Goal: Transaction & Acquisition: Book appointment/travel/reservation

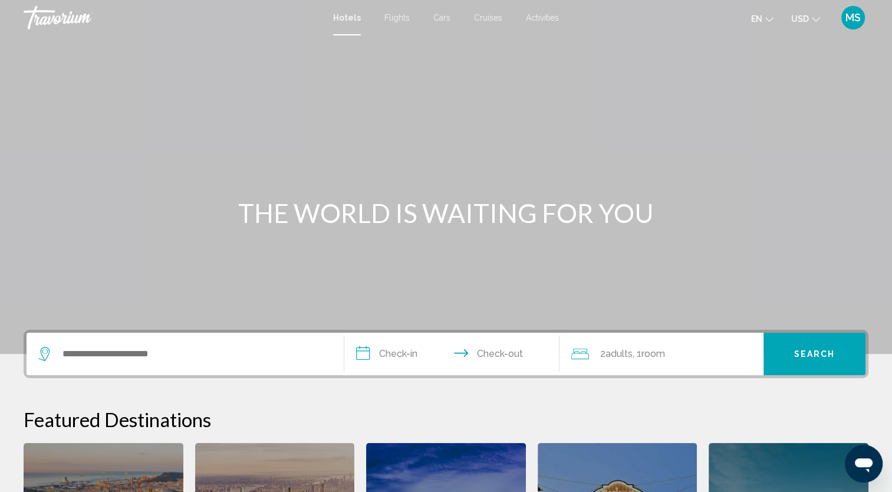
click at [767, 17] on icon "Change language" at bounding box center [769, 19] width 8 height 8
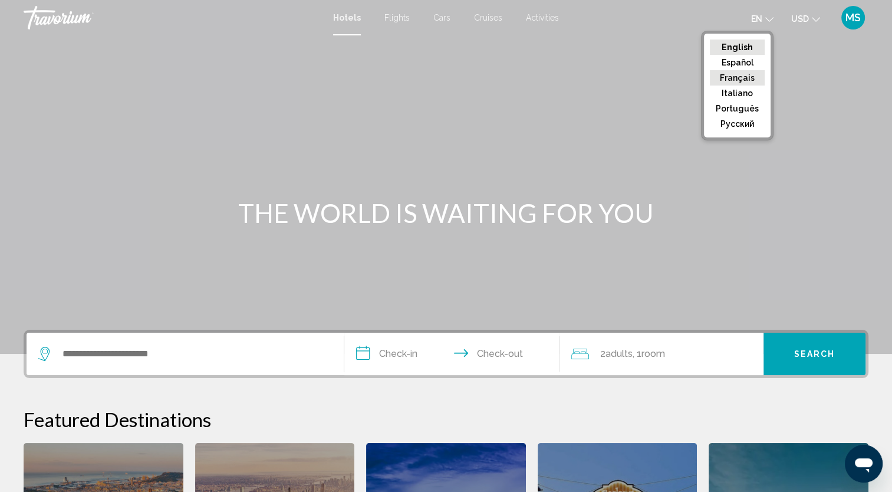
click at [751, 84] on button "Français" at bounding box center [737, 77] width 55 height 15
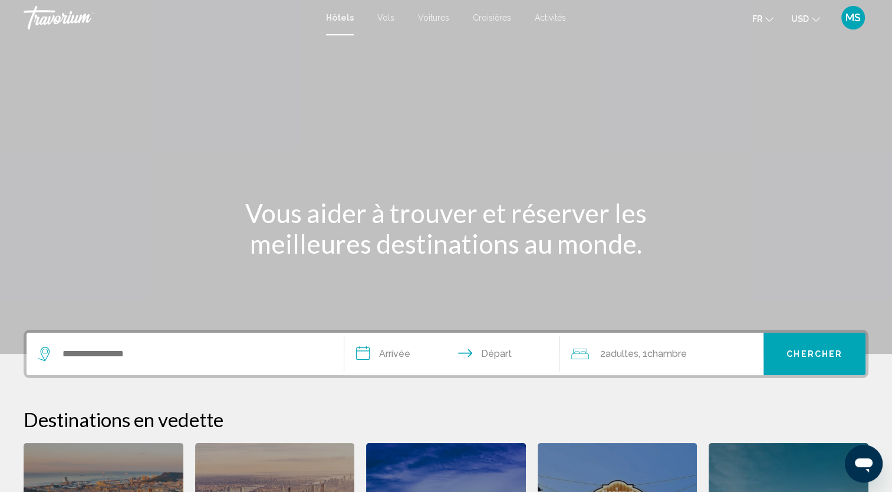
click at [809, 17] on button "USD USD ($) MXN (Mex$) CAD (Can$) GBP (£) EUR (€) AUD (A$) NZD (NZ$) CNY (CN¥)" at bounding box center [805, 18] width 29 height 17
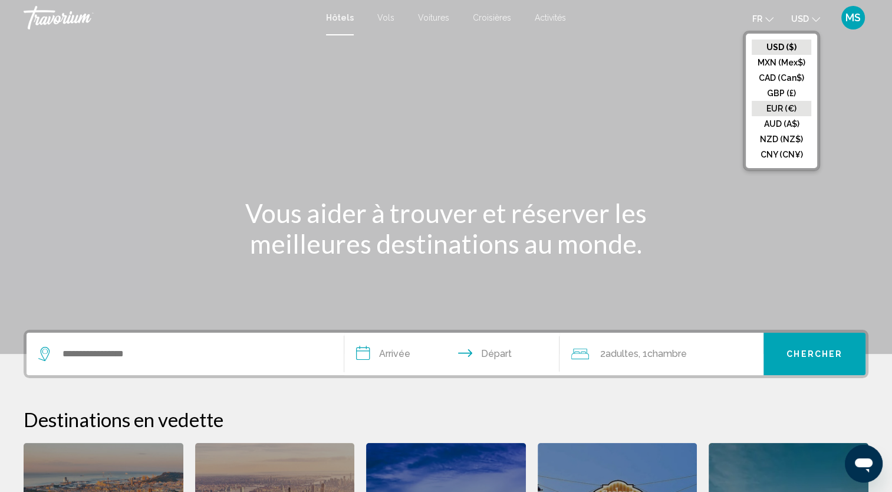
click at [789, 110] on button "EUR (€)" at bounding box center [781, 108] width 60 height 15
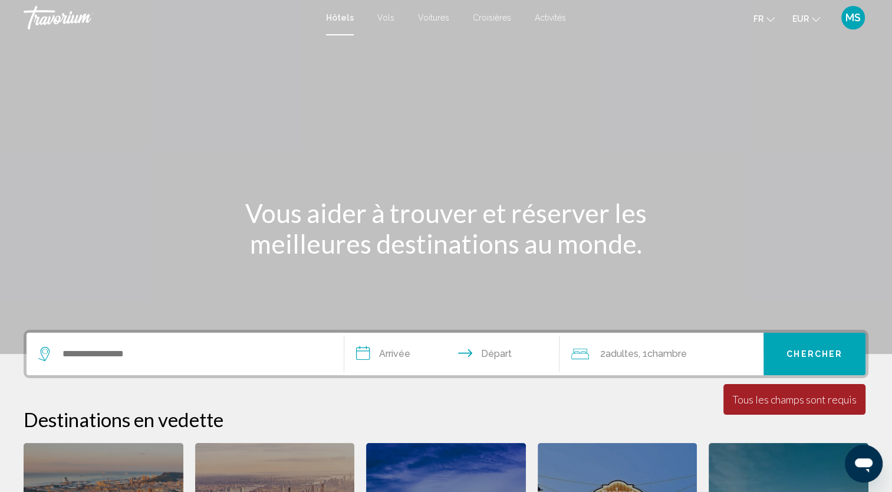
click at [59, 361] on div "Search widget" at bounding box center [182, 354] width 288 height 18
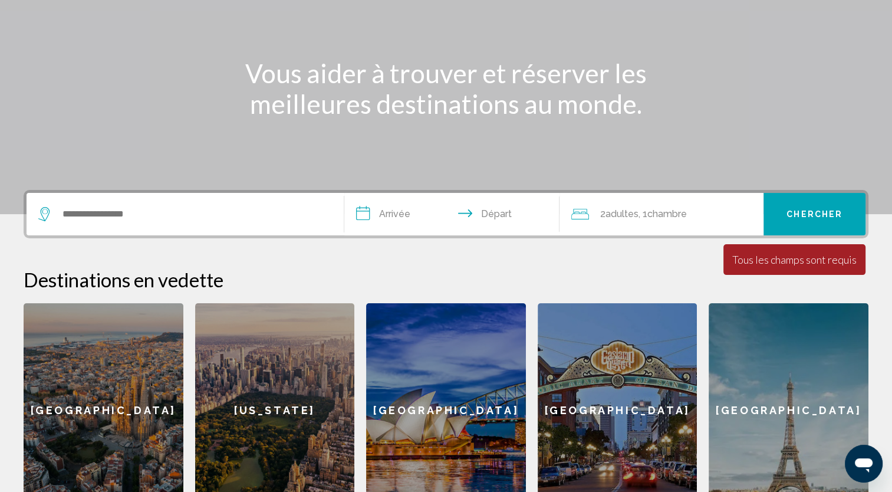
click at [59, 361] on div "**********" at bounding box center [446, 354] width 892 height 328
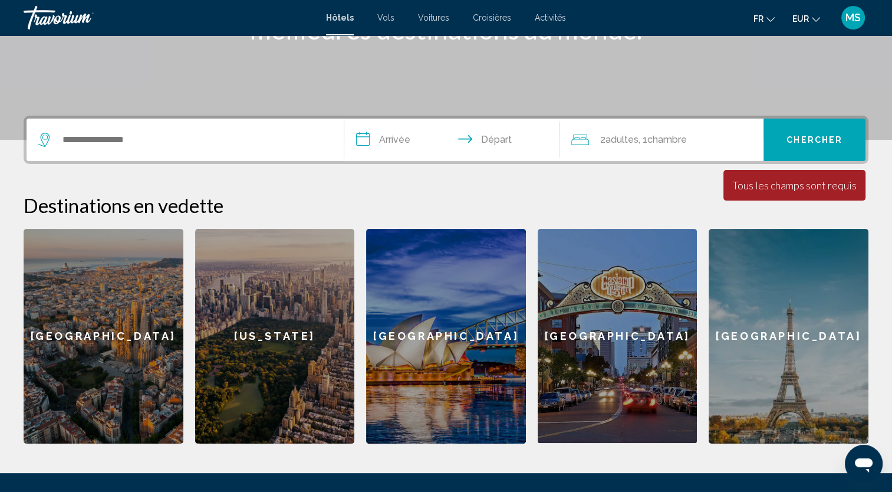
scroll to position [291, 0]
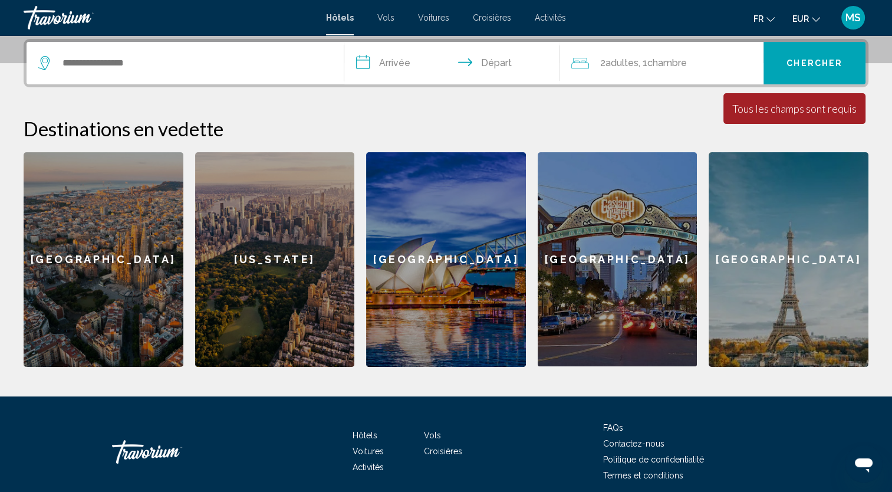
click at [761, 212] on div "[GEOGRAPHIC_DATA]" at bounding box center [788, 259] width 160 height 215
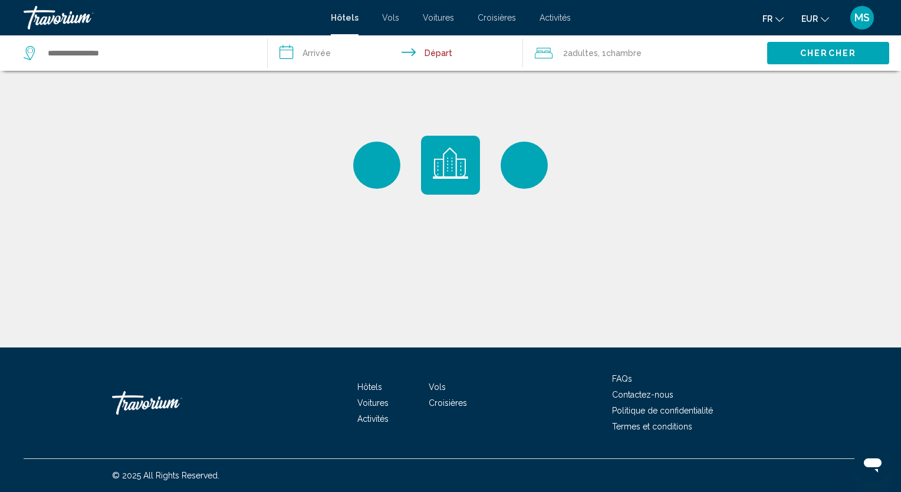
click at [593, 63] on div "2 Adulte Adultes , 1 Chambre pièces" at bounding box center [651, 52] width 232 height 35
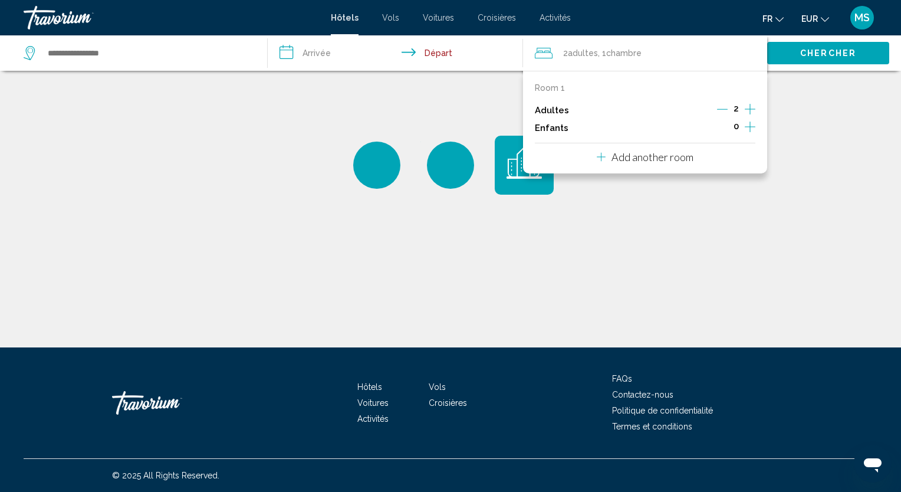
click at [725, 108] on icon "Decrement adults" at bounding box center [722, 109] width 11 height 11
click at [344, 44] on input "**********" at bounding box center [398, 54] width 260 height 39
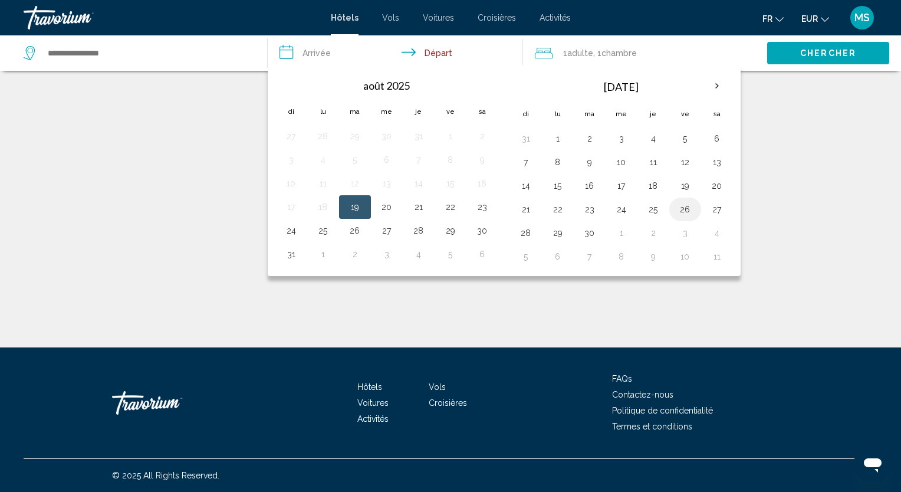
click at [675, 206] on button "26" at bounding box center [684, 209] width 19 height 17
click at [527, 229] on button "28" at bounding box center [525, 233] width 19 height 17
type input "**********"
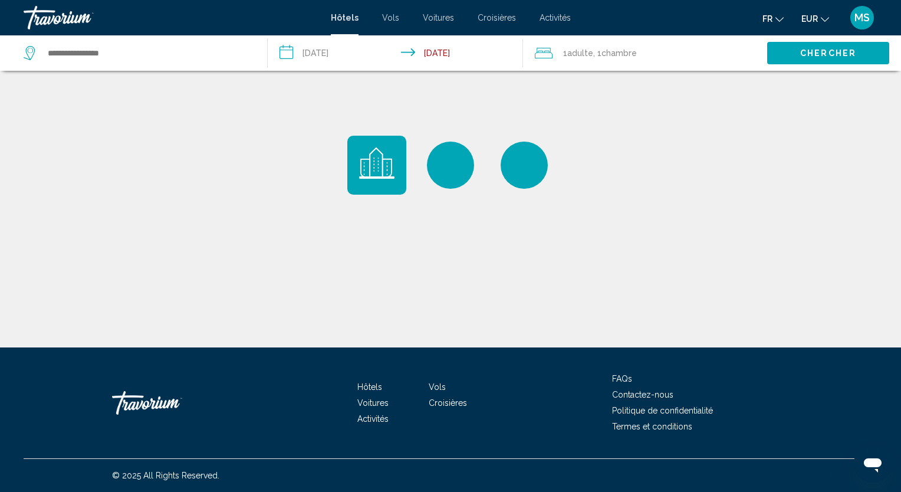
type input "**********"
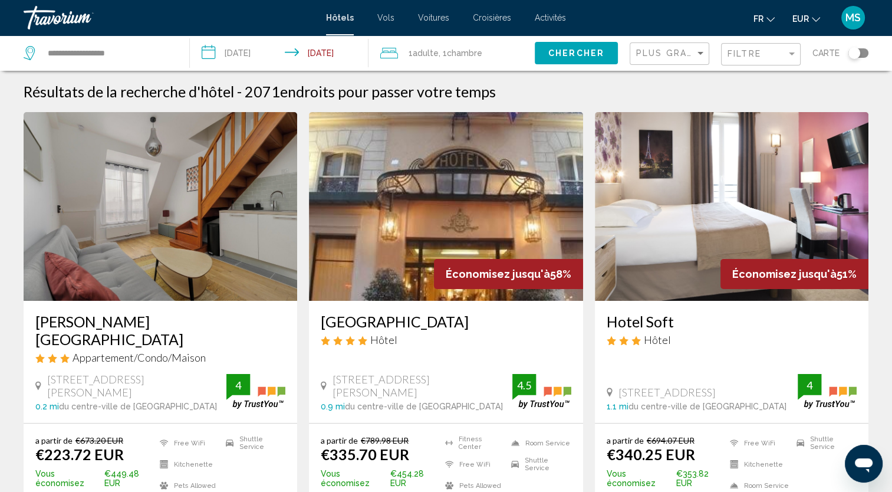
click at [304, 47] on input "**********" at bounding box center [281, 54] width 183 height 39
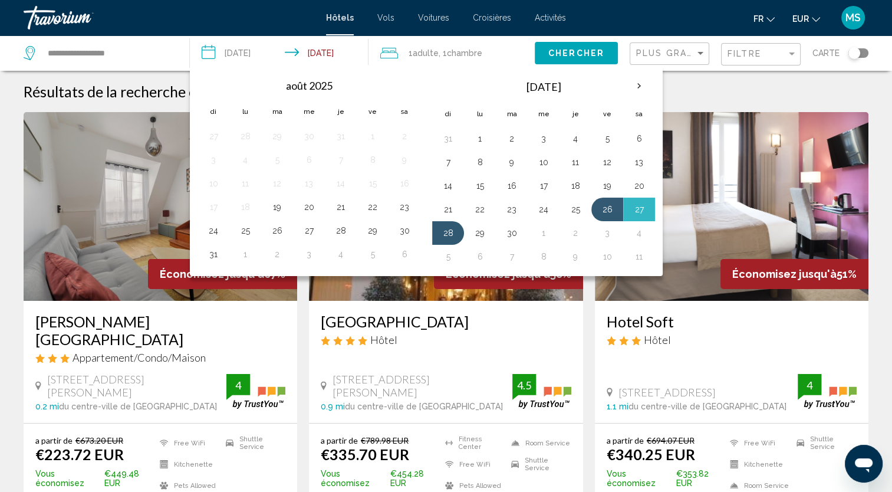
click at [722, 87] on div "Résultats de la recherche d'hôtel - 2071 endroits pour passer votre temps" at bounding box center [446, 92] width 845 height 18
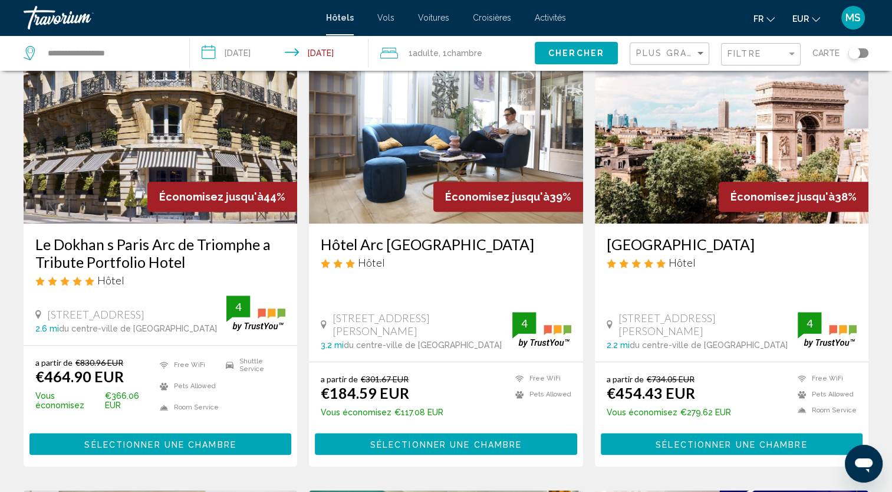
scroll to position [990, 0]
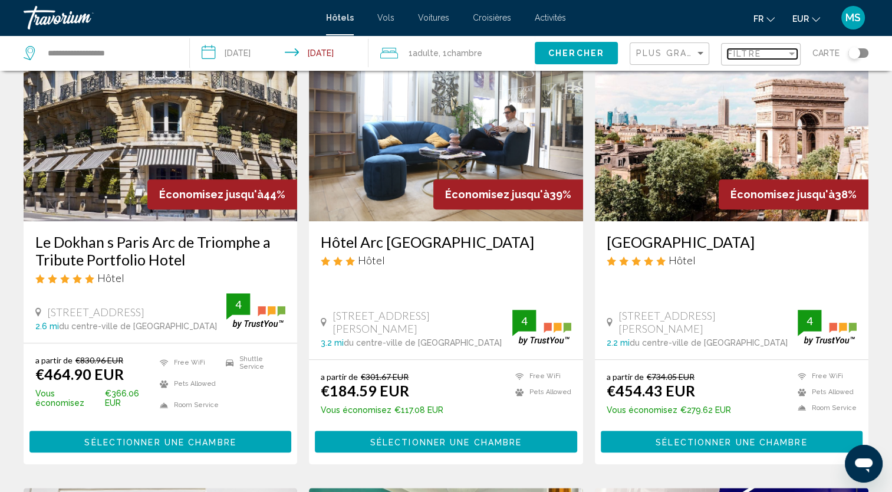
click at [757, 54] on span "Filtre" at bounding box center [744, 53] width 34 height 9
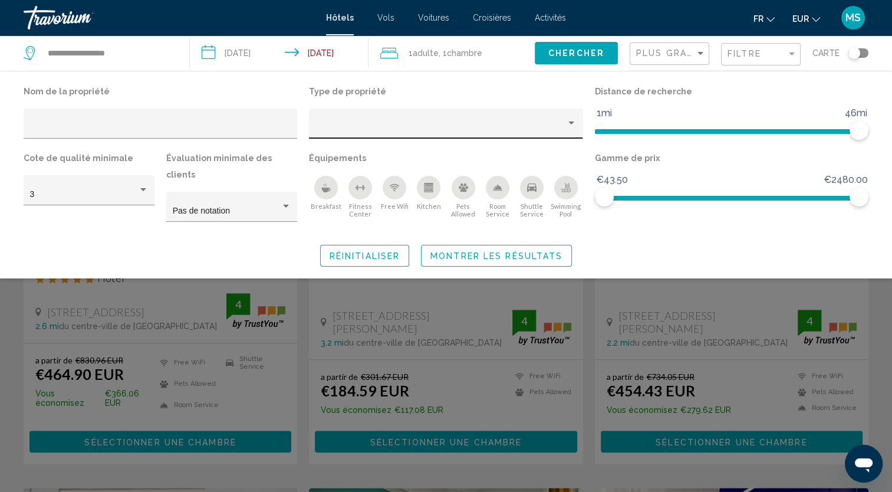
click at [496, 122] on div "Hotel Filters" at bounding box center [445, 127] width 261 height 24
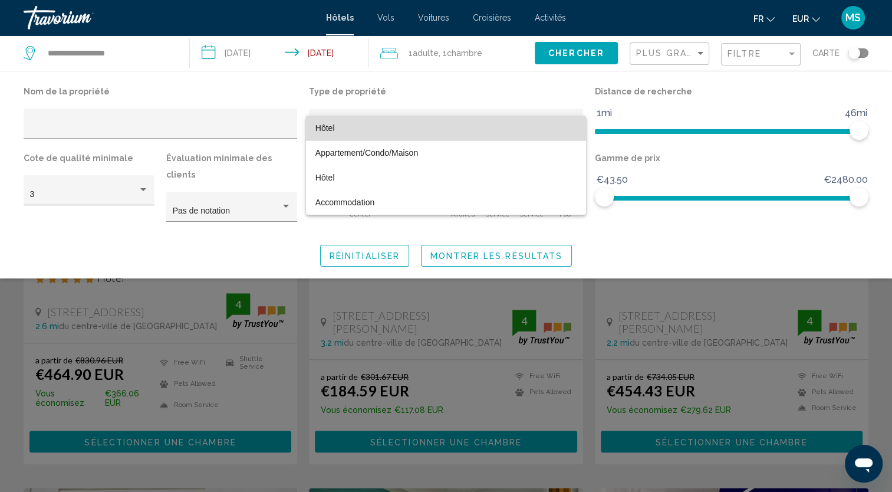
click at [496, 122] on span "Hôtel" at bounding box center [445, 128] width 261 height 25
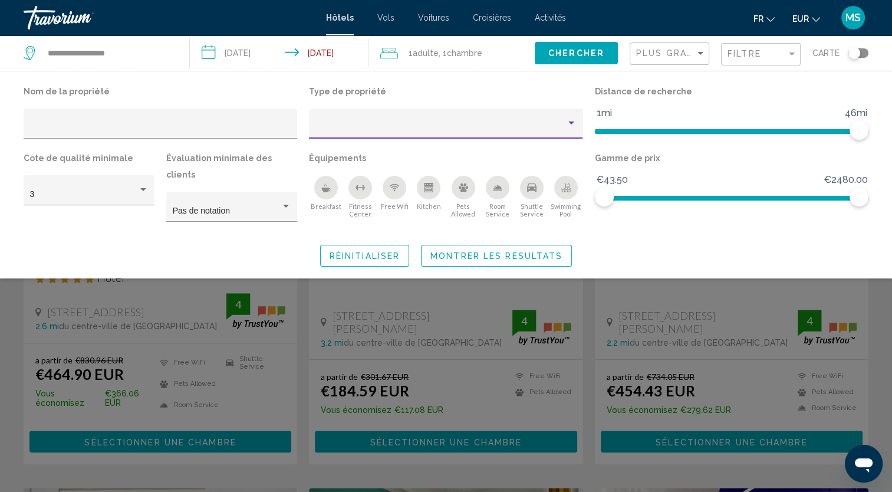
scroll to position [535, 0]
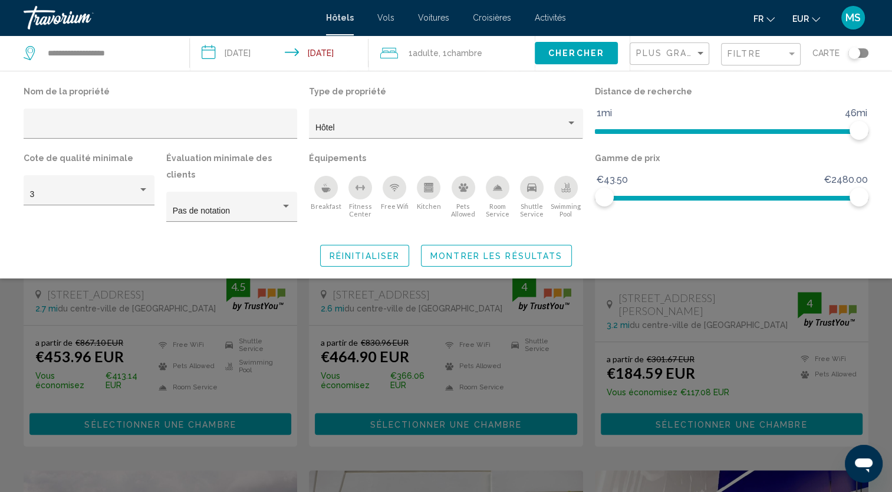
click at [400, 192] on div "Free Wifi" at bounding box center [394, 188] width 24 height 24
click at [323, 194] on div "Breakfast" at bounding box center [326, 188] width 24 height 24
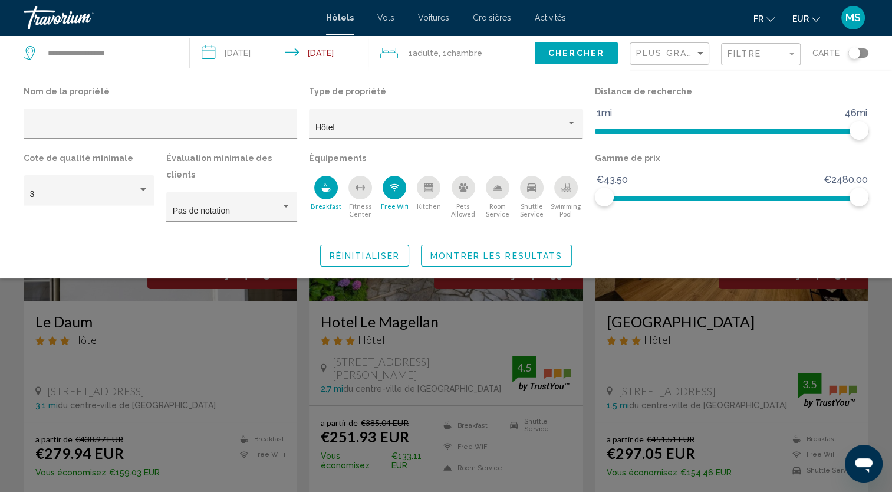
click at [323, 194] on div "Breakfast" at bounding box center [326, 188] width 24 height 24
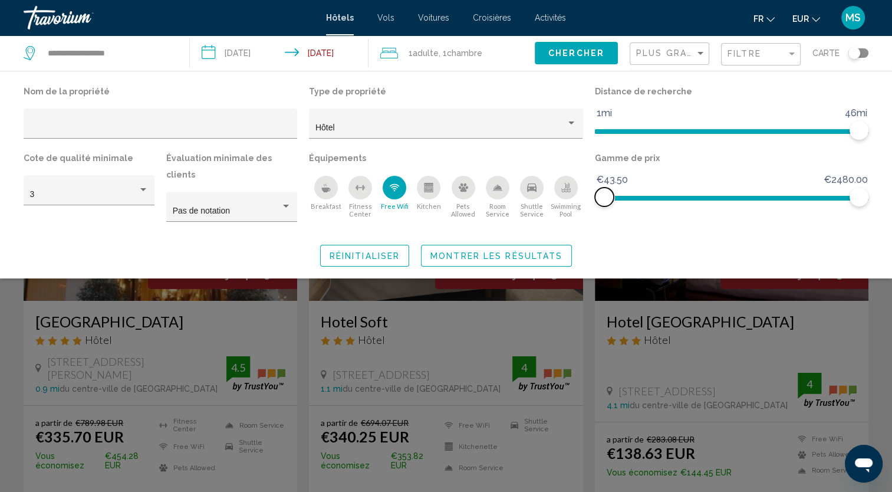
click at [728, 203] on span "Hotel Filters" at bounding box center [731, 195] width 255 height 19
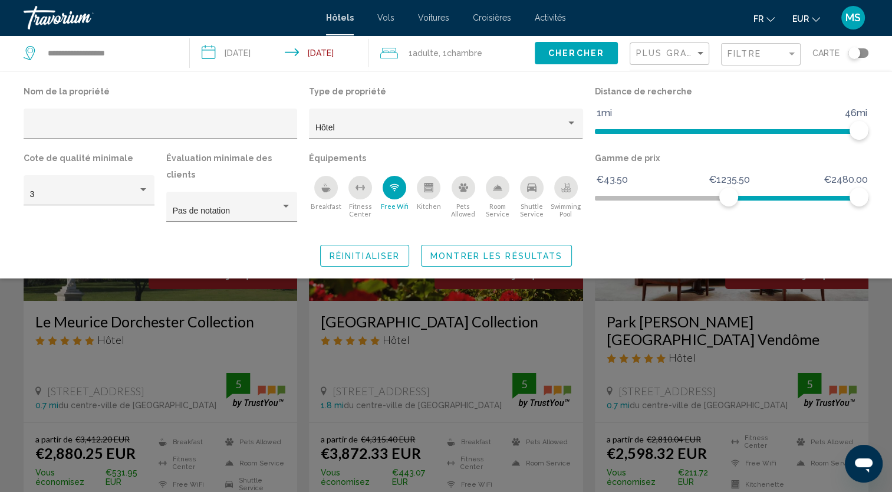
click at [589, 191] on div "Gamme de prix €43.50 €2480.00 €1235.50 €2480.00" at bounding box center [731, 191] width 285 height 83
click at [602, 197] on span "Hotel Filters" at bounding box center [731, 198] width 273 height 5
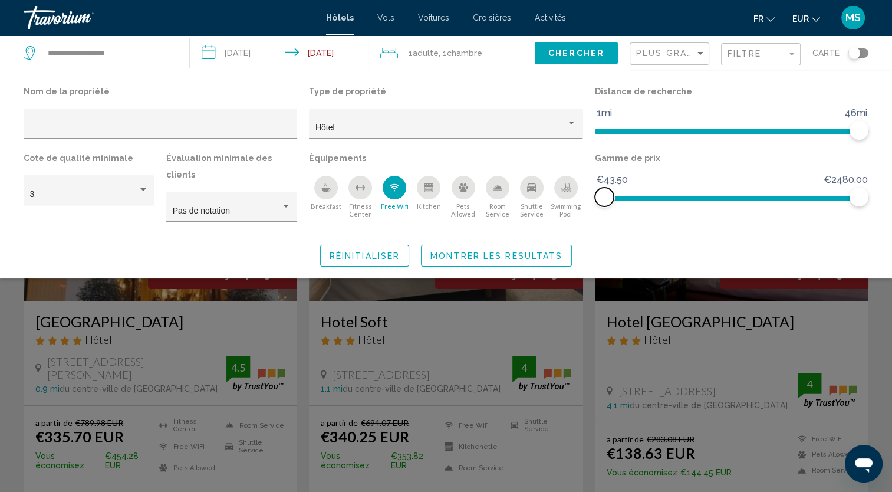
click at [602, 197] on ngx-slider "€43.50 €2480.00 €43.50 €2480.00" at bounding box center [731, 197] width 273 height 2
drag, startPoint x: 863, startPoint y: 196, endPoint x: 772, endPoint y: 184, distance: 92.1
click at [772, 196] on ngx-slider "€43.50 €2480.00 €43.50 €1951.50" at bounding box center [731, 197] width 273 height 2
drag, startPoint x: 776, startPoint y: 189, endPoint x: 690, endPoint y: 187, distance: 86.1
click at [690, 196] on ngx-slider "€43.50 €2480.00 €43.50 €965.00" at bounding box center [731, 197] width 273 height 2
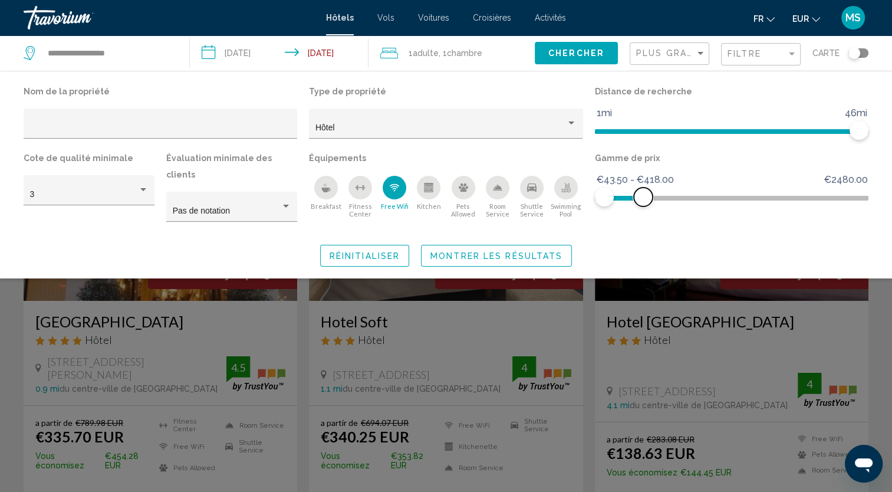
drag, startPoint x: 690, startPoint y: 200, endPoint x: 643, endPoint y: 196, distance: 46.7
click at [643, 196] on span "Hotel Filters" at bounding box center [643, 196] width 19 height 19
drag, startPoint x: 638, startPoint y: 199, endPoint x: 616, endPoint y: 197, distance: 21.9
click at [616, 197] on span "Hotel Filters" at bounding box center [615, 196] width 19 height 19
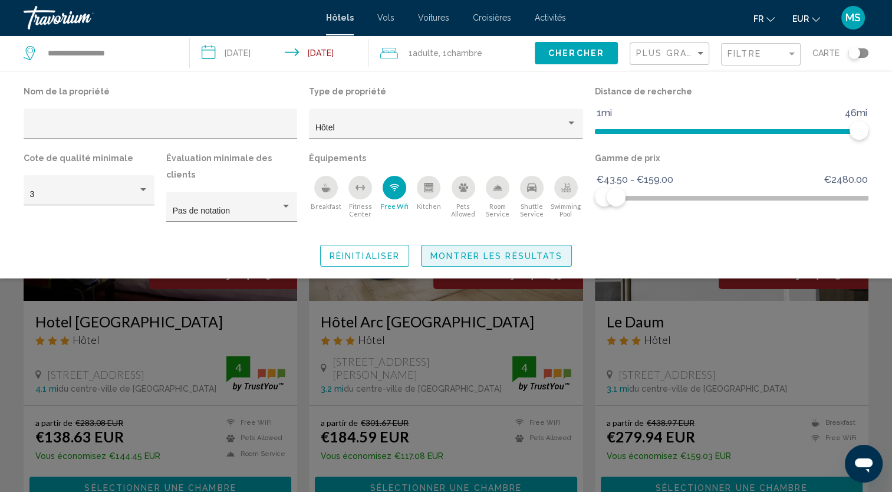
click at [462, 251] on span "Montrer les résultats" at bounding box center [496, 255] width 132 height 9
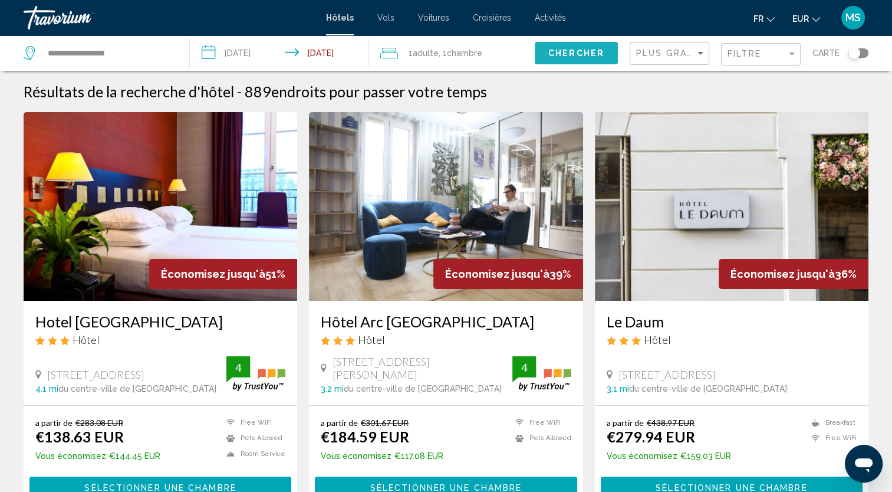
click at [558, 51] on span "Chercher" at bounding box center [576, 53] width 56 height 9
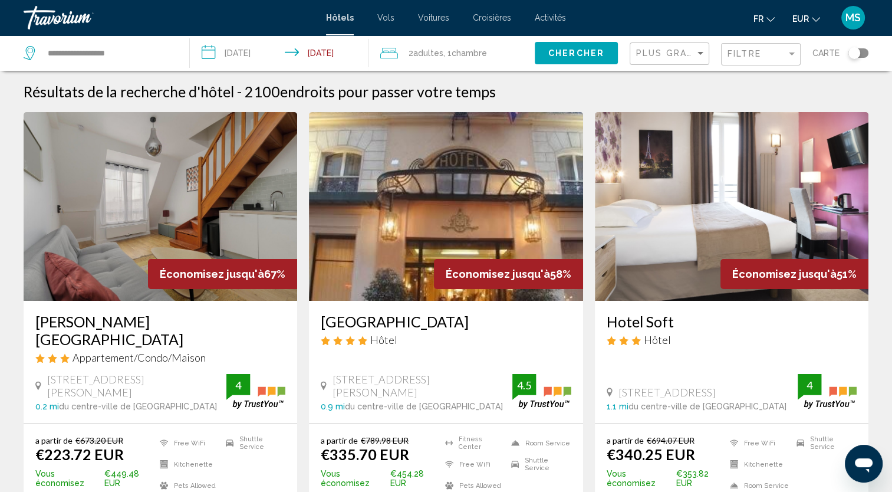
click at [757, 45] on div "Filtre" at bounding box center [762, 55] width 70 height 22
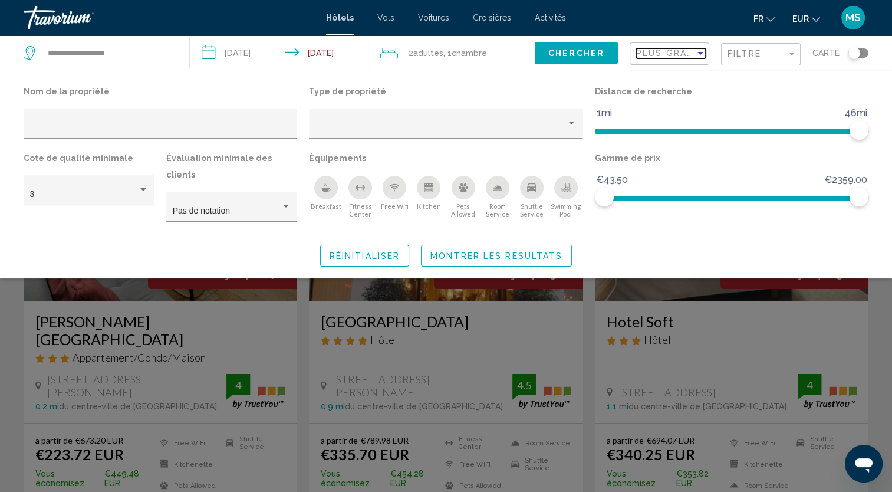
click at [673, 57] on span "Plus grandes économies" at bounding box center [706, 52] width 140 height 9
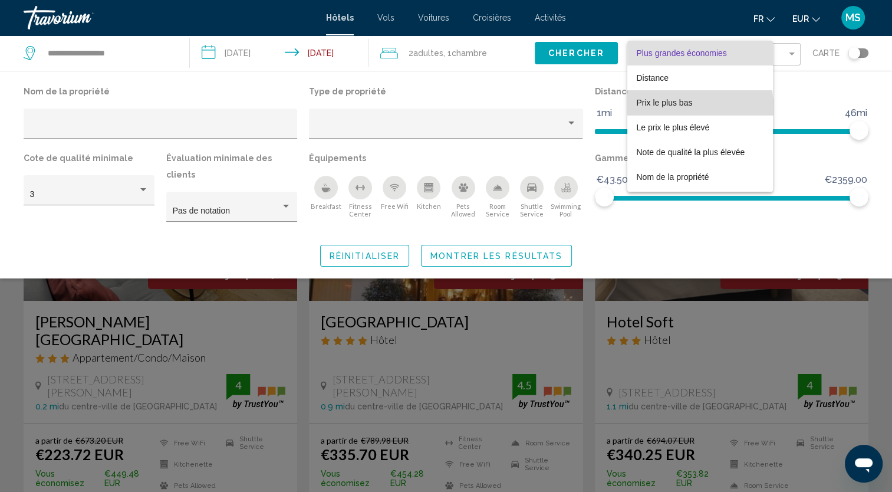
click at [680, 110] on span "Prix le plus bas" at bounding box center [700, 102] width 127 height 25
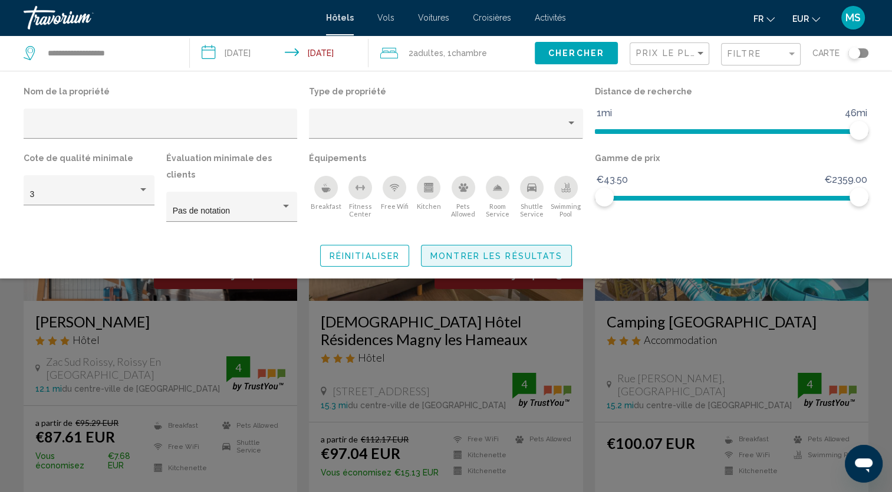
click at [504, 251] on span "Montrer les résultats" at bounding box center [496, 255] width 132 height 9
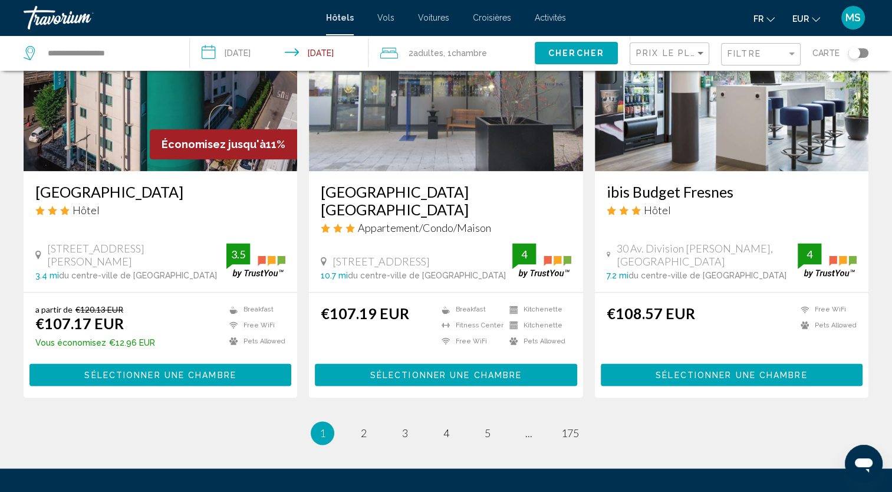
scroll to position [1485, 0]
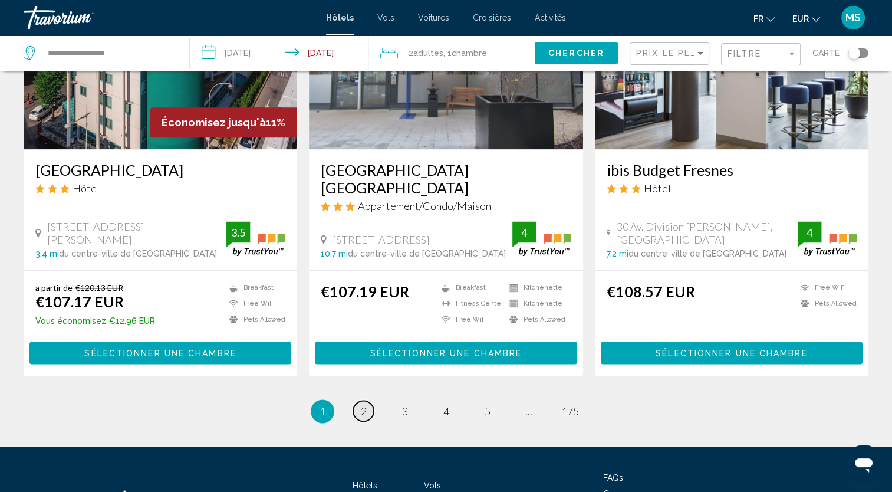
click at [357, 400] on link "page 2" at bounding box center [363, 410] width 21 height 21
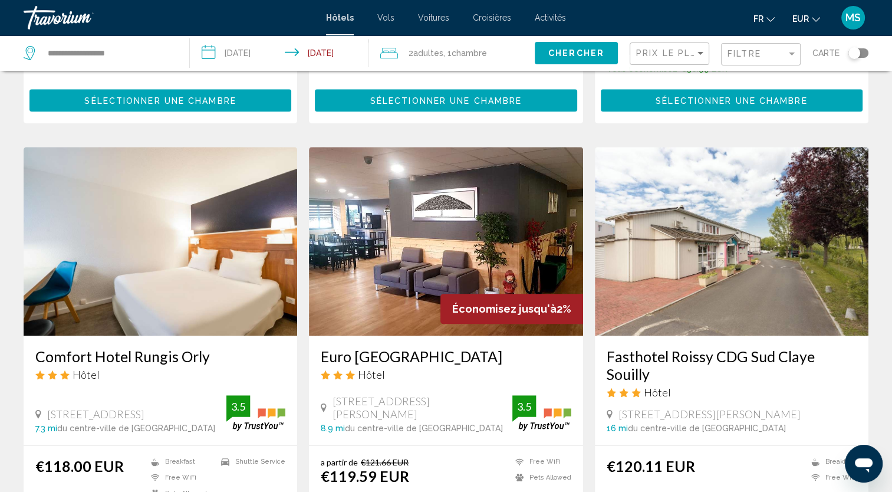
scroll to position [1281, 0]
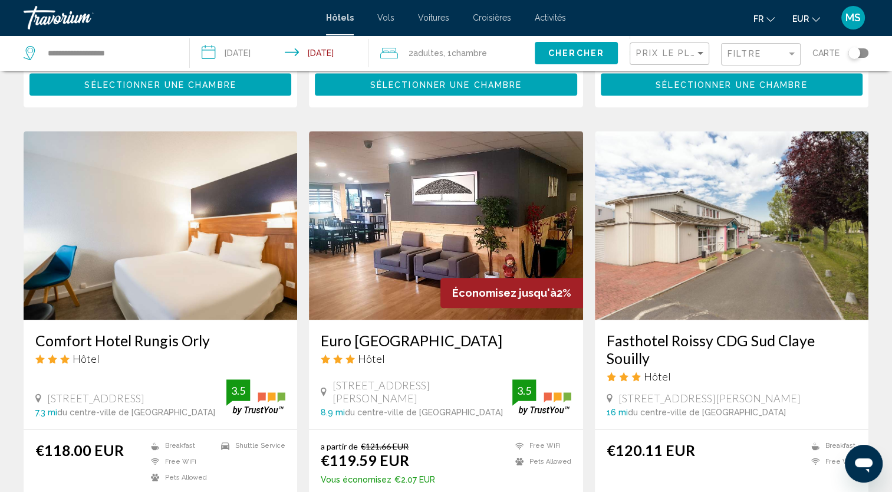
click at [693, 46] on div "Prix le plus bas" at bounding box center [671, 54] width 70 height 22
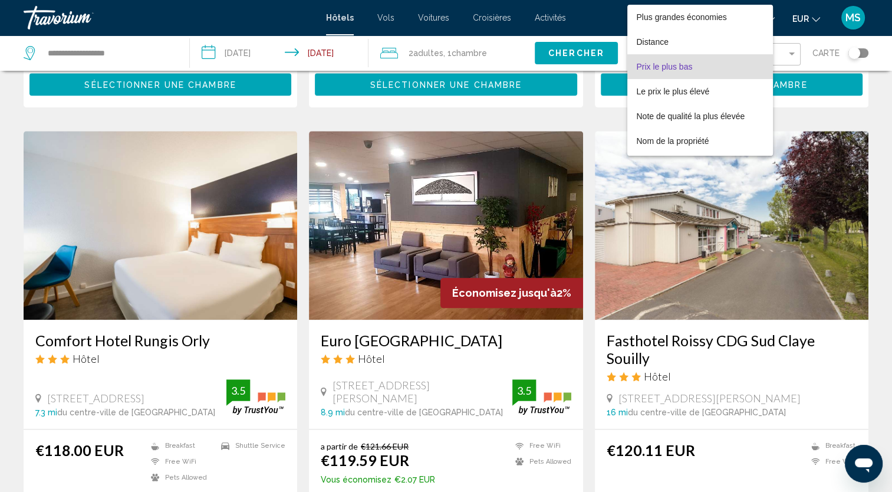
scroll to position [14, 0]
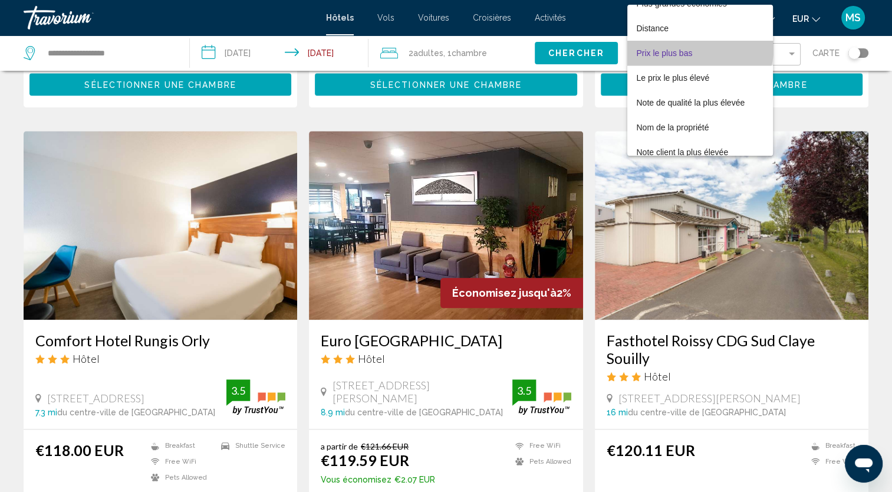
click at [693, 46] on span "Prix le plus bas" at bounding box center [700, 53] width 127 height 25
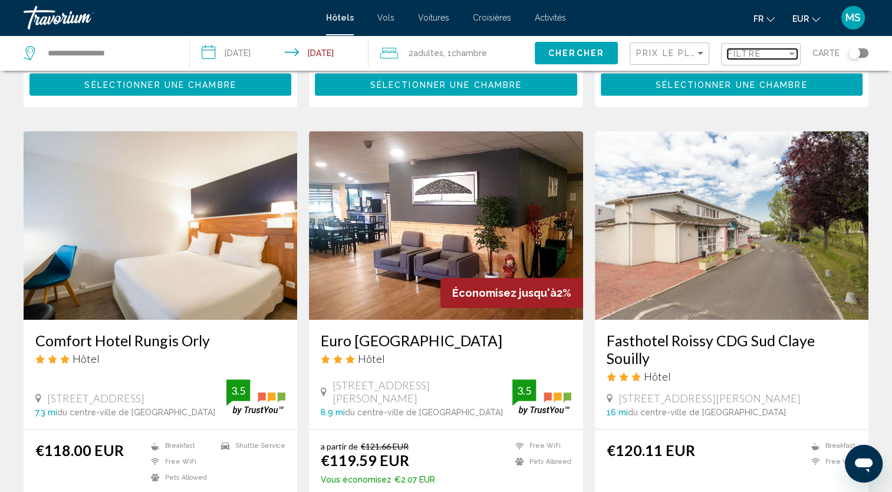
click at [764, 52] on div "Filtre" at bounding box center [756, 53] width 59 height 9
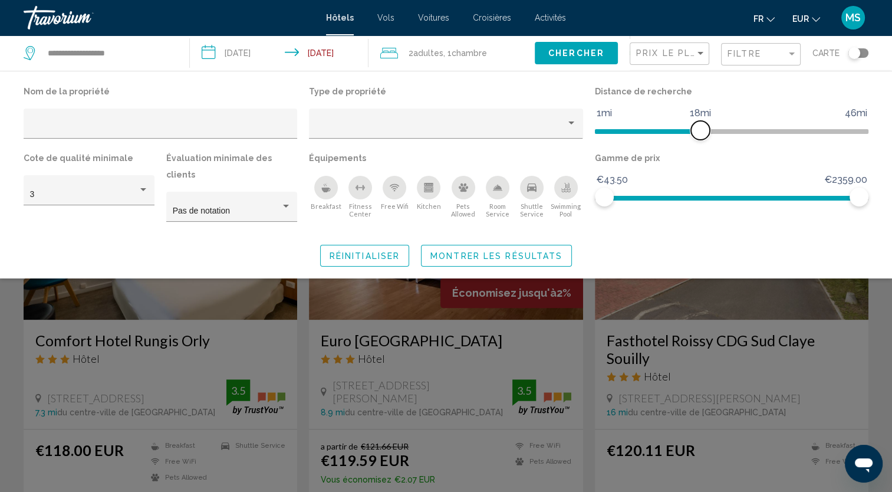
click at [698, 127] on span "Hotel Filters" at bounding box center [647, 129] width 105 height 19
click at [401, 192] on div "Free Wifi" at bounding box center [394, 188] width 24 height 24
click at [708, 196] on span "Hotel Filters" at bounding box center [783, 198] width 151 height 5
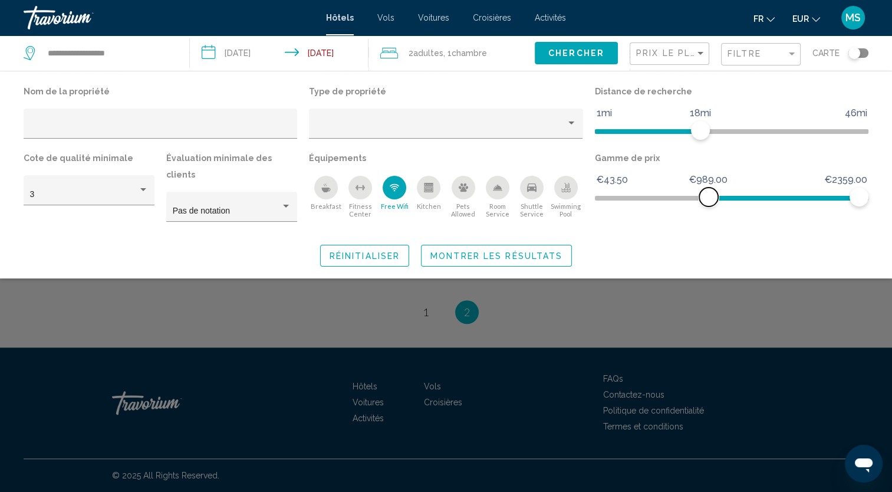
scroll to position [1125, 0]
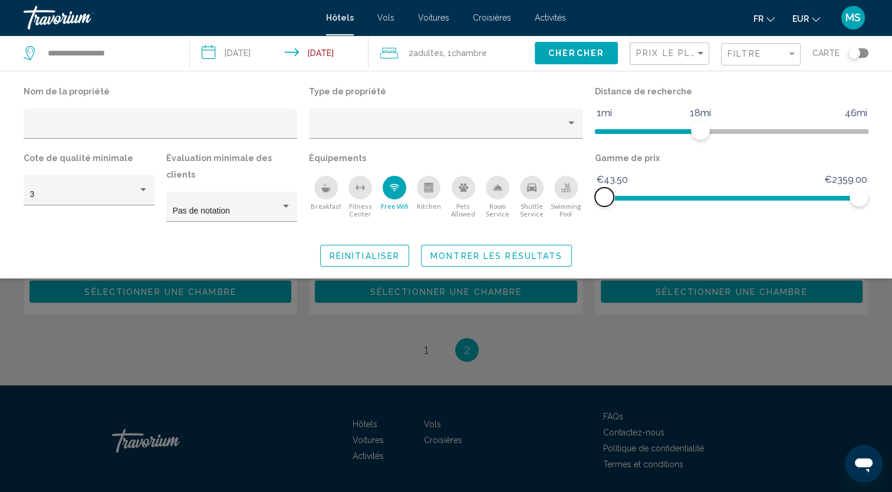
click at [601, 192] on span "Hotel Filters" at bounding box center [731, 195] width 273 height 19
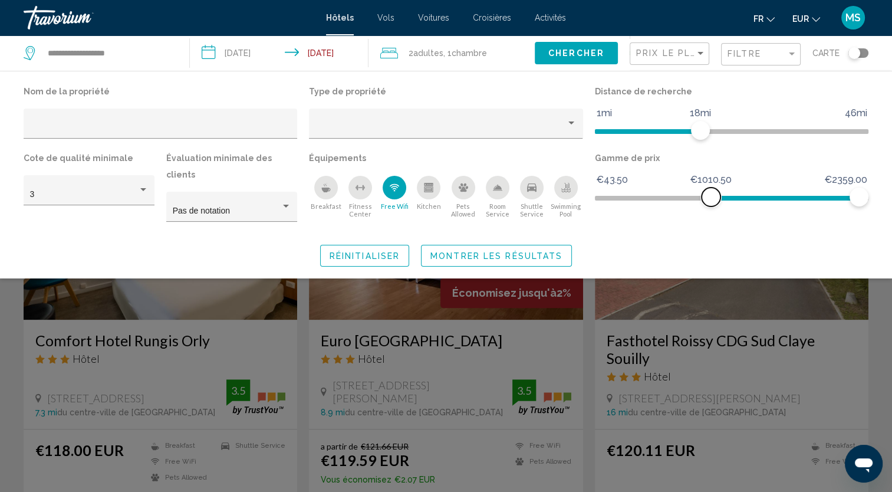
click at [711, 194] on span "Hotel Filters" at bounding box center [785, 195] width 149 height 19
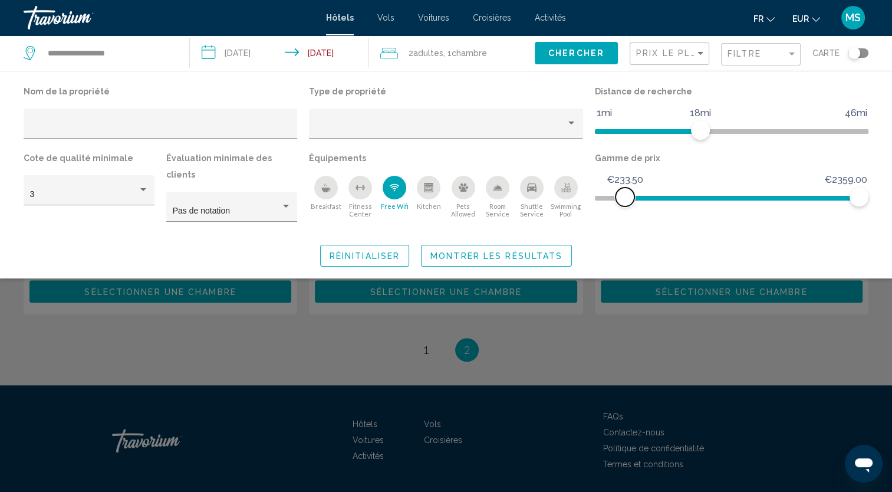
click at [625, 190] on span "Hotel Filters" at bounding box center [731, 195] width 273 height 19
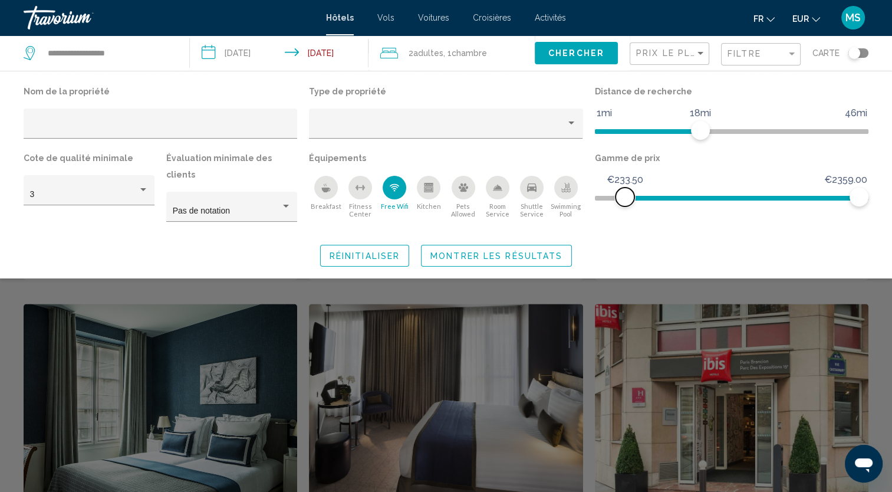
scroll to position [1281, 0]
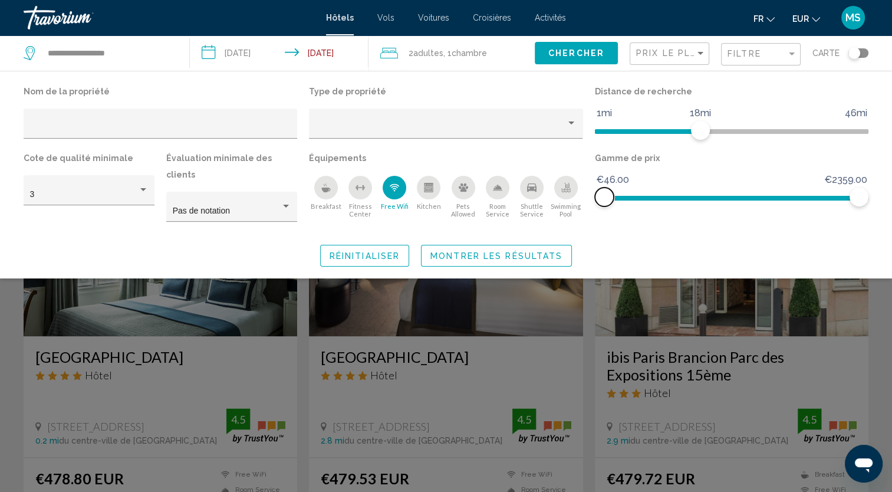
click at [604, 196] on ngx-slider "€43.50 €2359.00 €46.00 €2359.00" at bounding box center [731, 197] width 273 height 2
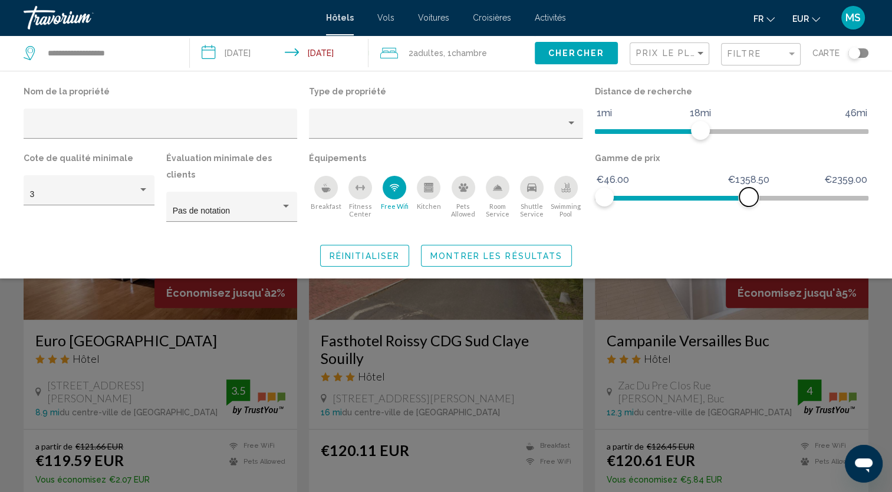
click at [748, 196] on span "Hotel Filters" at bounding box center [676, 198] width 144 height 5
click at [748, 196] on ngx-slider "€43.50 €2359.00 €46.00 €1358.50" at bounding box center [731, 197] width 273 height 2
click at [688, 194] on span "Hotel Filters" at bounding box center [646, 195] width 84 height 19
click at [667, 196] on ngx-slider "€43.50 €2359.00 €46.00 €614.00" at bounding box center [731, 197] width 273 height 2
click at [648, 196] on ngx-slider "€43.50 €2359.00 €46.00 €442.50 €46.00 - €442.50" at bounding box center [731, 197] width 273 height 2
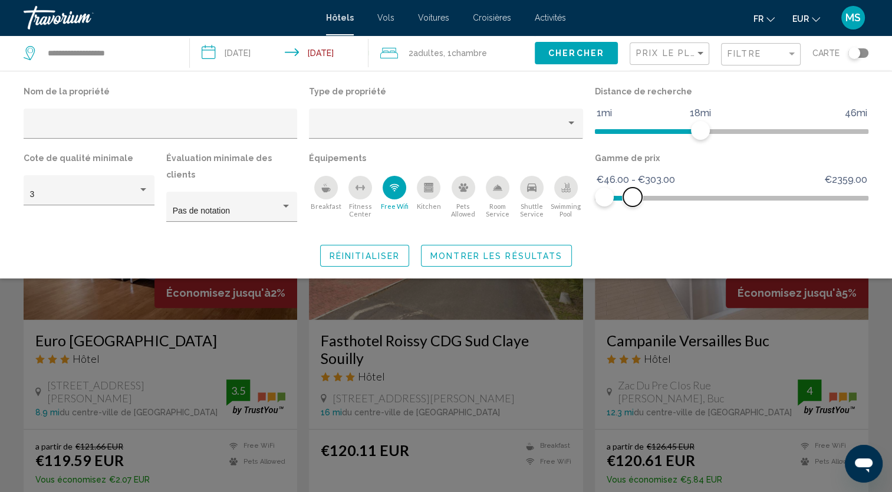
click at [632, 196] on ngx-slider "€43.50 €2359.00 €46.00 €303.00 €46.00 - €303.00" at bounding box center [731, 197] width 273 height 2
click at [621, 197] on ngx-slider "€43.50 €2359.00 €46.00 €196.00 €46.00 - €196.00" at bounding box center [731, 197] width 273 height 2
click at [134, 185] on div "3" at bounding box center [89, 194] width 118 height 24
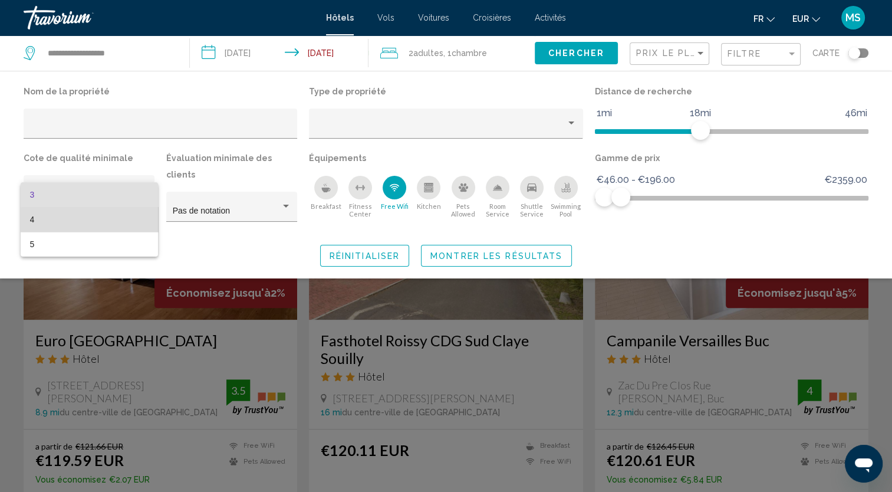
click at [114, 225] on span "4" at bounding box center [89, 219] width 118 height 25
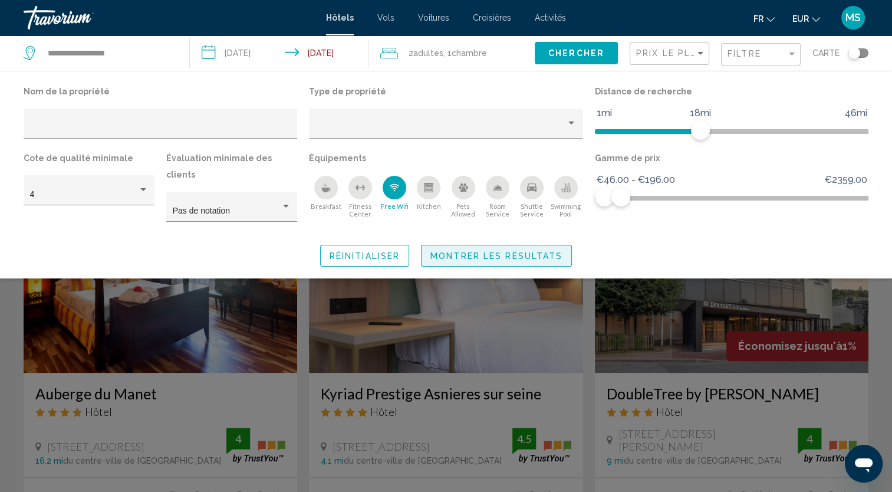
click at [542, 251] on span "Montrer les résultats" at bounding box center [496, 255] width 132 height 9
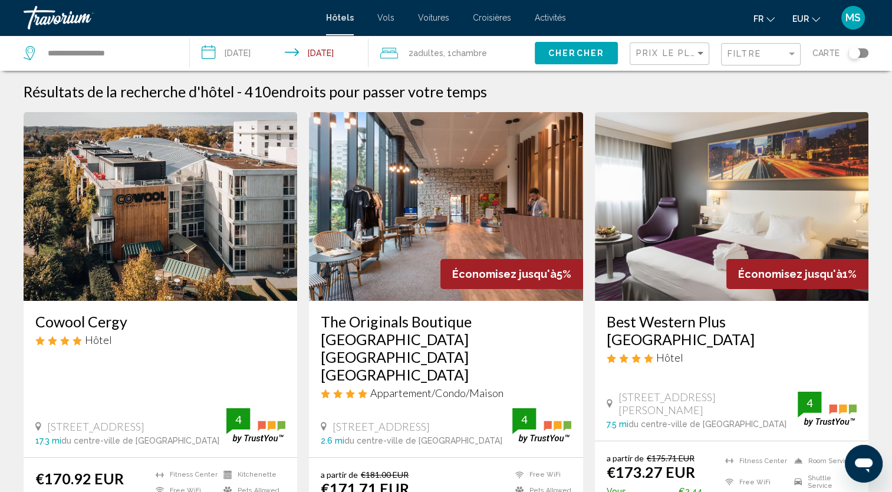
click at [665, 62] on div "Prix le plus bas" at bounding box center [671, 54] width 70 height 22
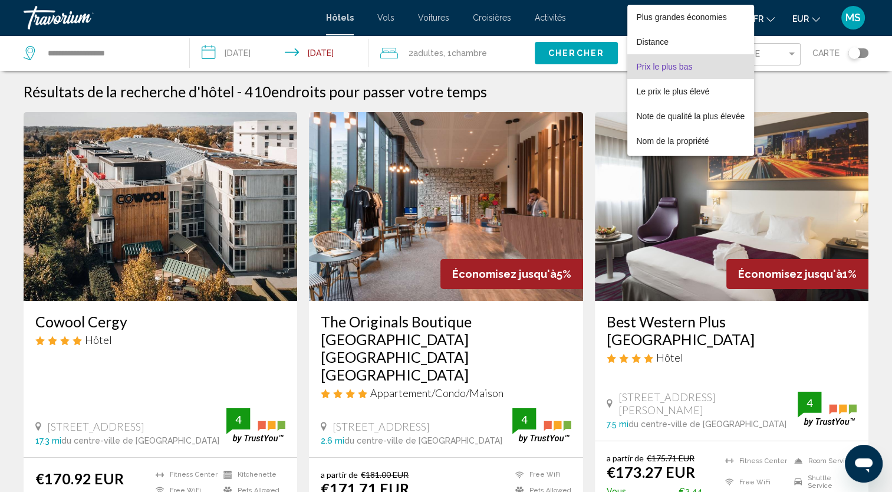
scroll to position [14, 0]
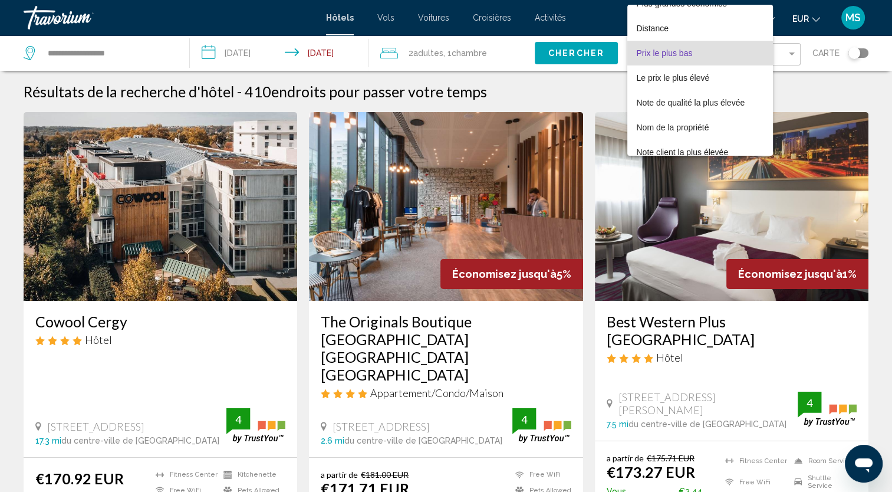
click at [689, 54] on span "Prix le plus bas" at bounding box center [665, 52] width 56 height 9
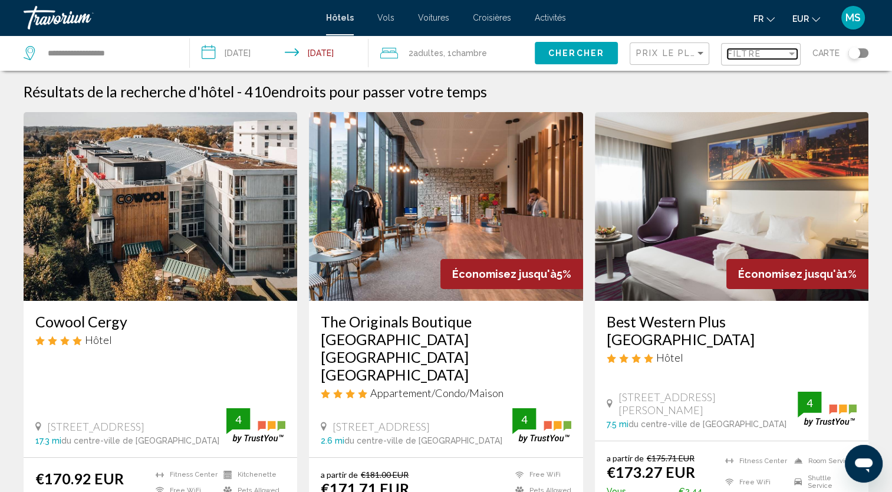
click at [735, 53] on span "Filtre" at bounding box center [744, 53] width 34 height 9
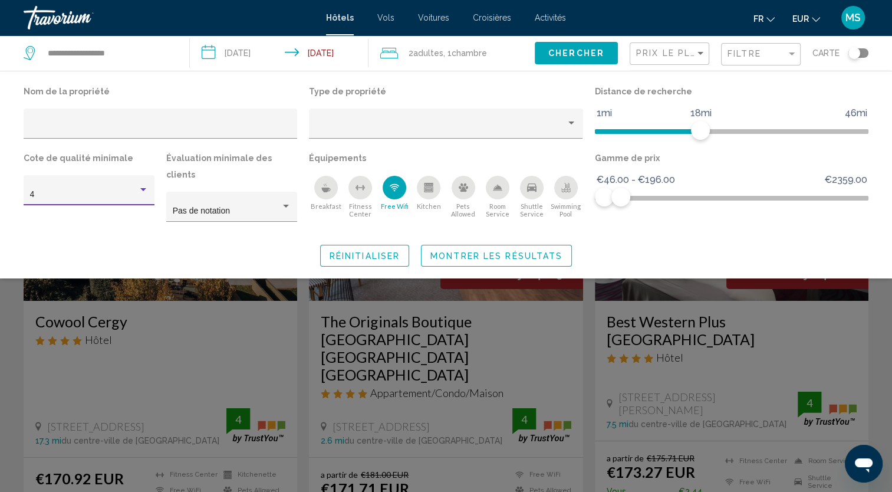
click at [97, 196] on div "4" at bounding box center [84, 194] width 108 height 9
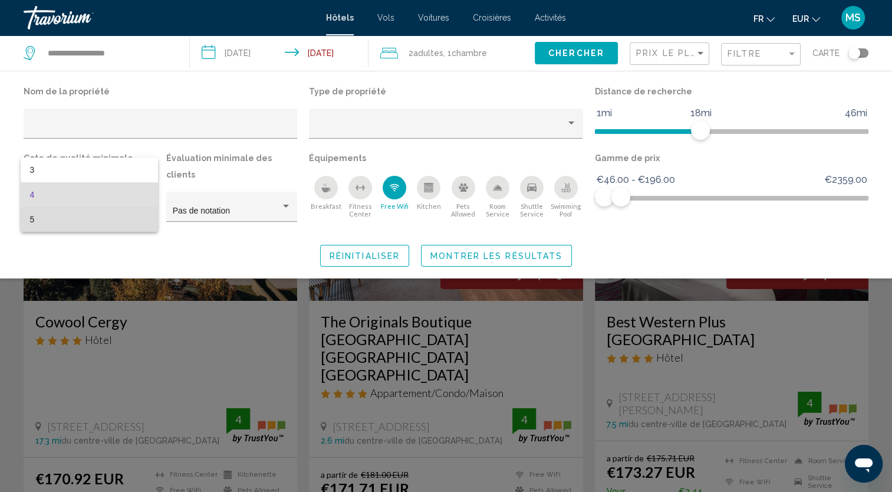
click at [92, 218] on span "5" at bounding box center [89, 219] width 118 height 25
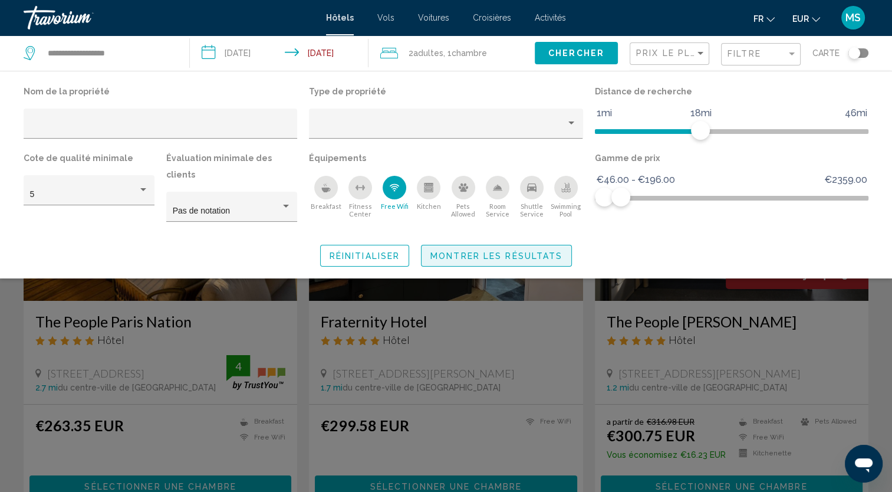
click at [505, 251] on span "Montrer les résultats" at bounding box center [496, 255] width 132 height 9
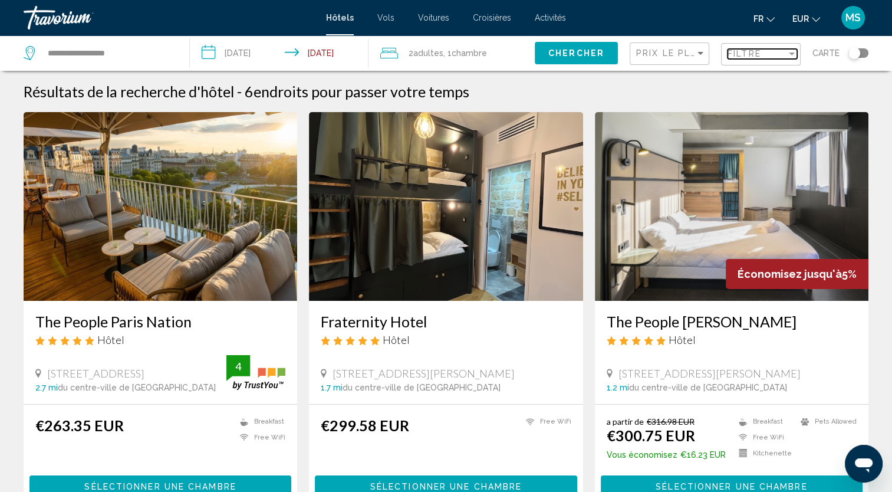
click at [771, 57] on div "Filtre" at bounding box center [756, 53] width 59 height 9
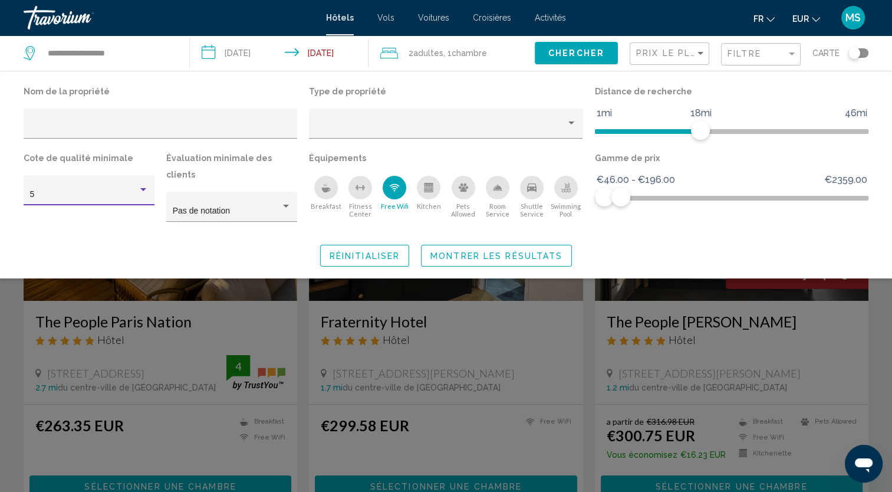
click at [131, 190] on div "5" at bounding box center [84, 194] width 108 height 9
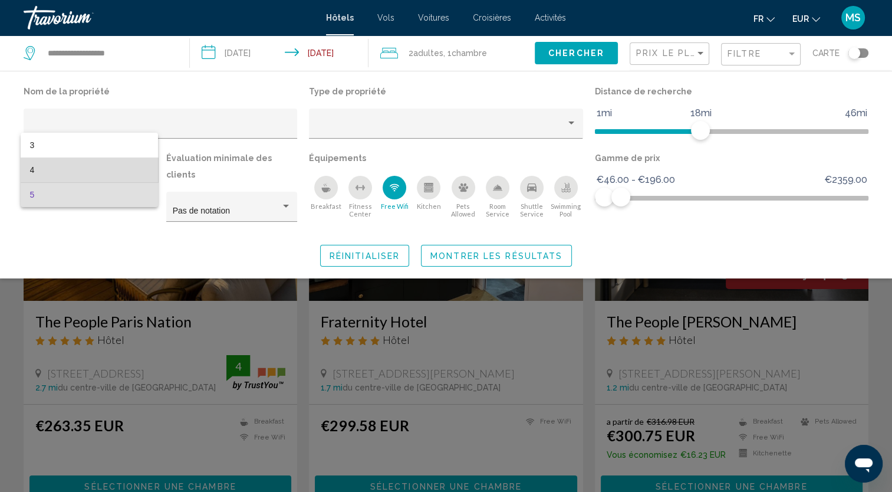
click at [125, 175] on span "4" at bounding box center [89, 169] width 118 height 25
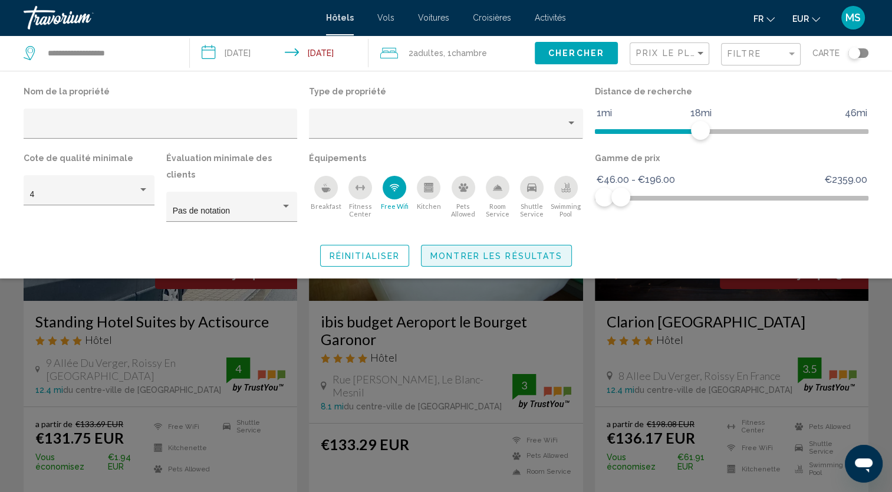
click at [531, 251] on span "Montrer les résultats" at bounding box center [496, 255] width 132 height 9
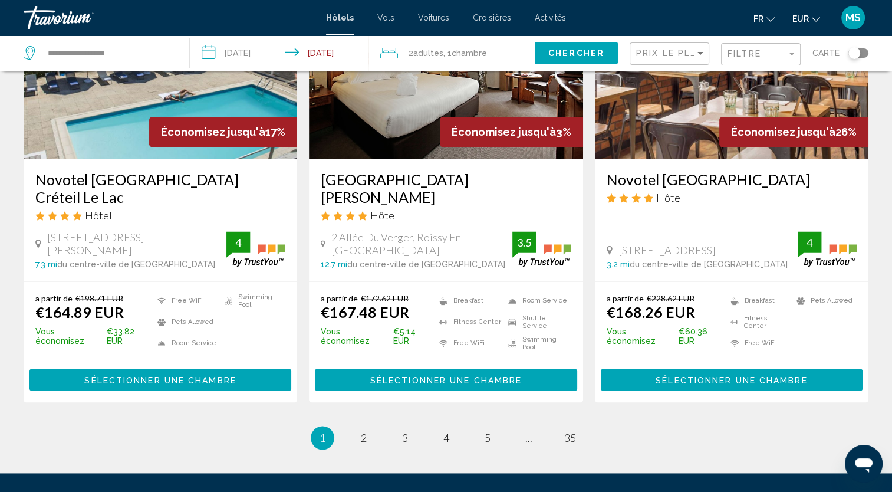
scroll to position [1485, 0]
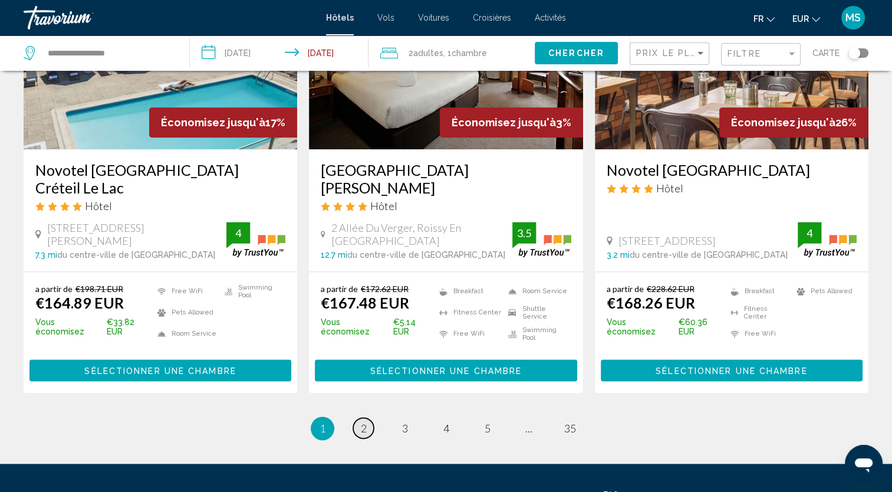
click at [369, 417] on link "page 2" at bounding box center [363, 427] width 21 height 21
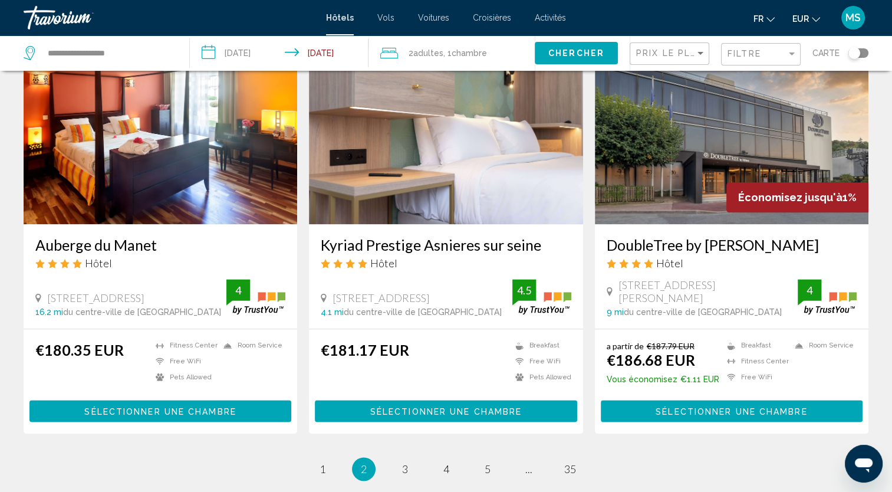
scroll to position [1430, 0]
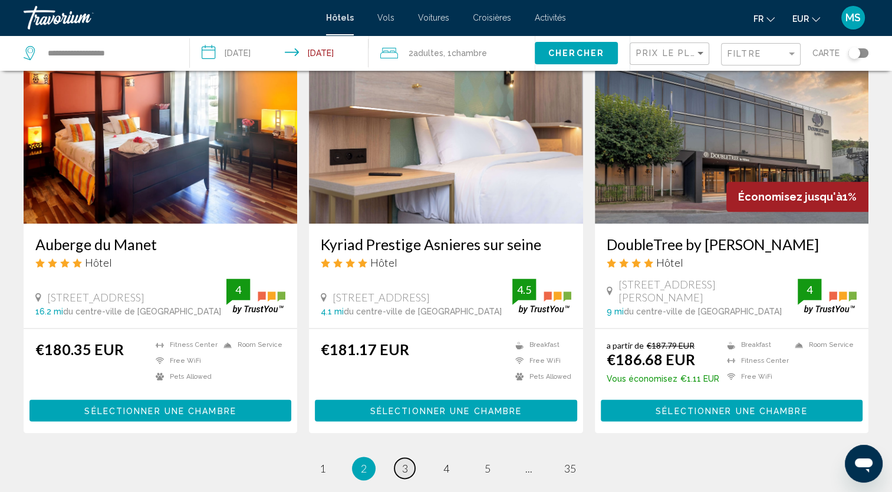
click at [407, 461] on span "3" at bounding box center [405, 467] width 6 height 13
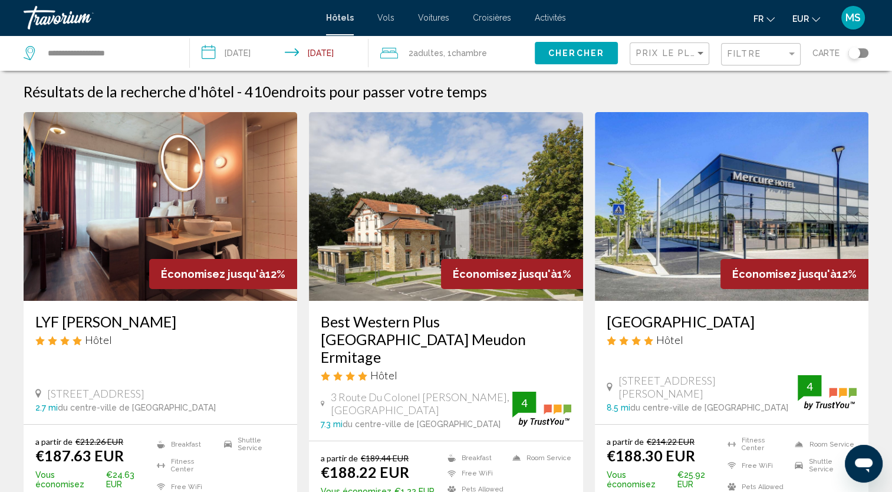
click at [692, 45] on div "Prix le plus bas" at bounding box center [671, 54] width 70 height 22
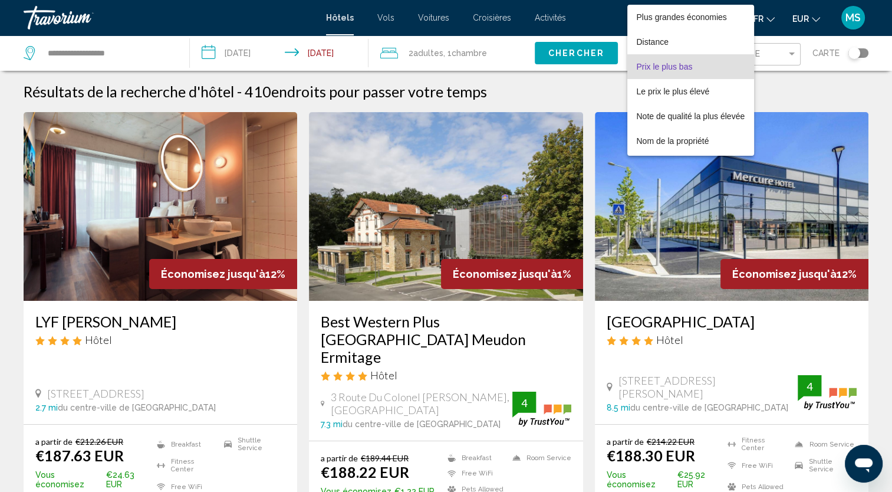
scroll to position [14, 0]
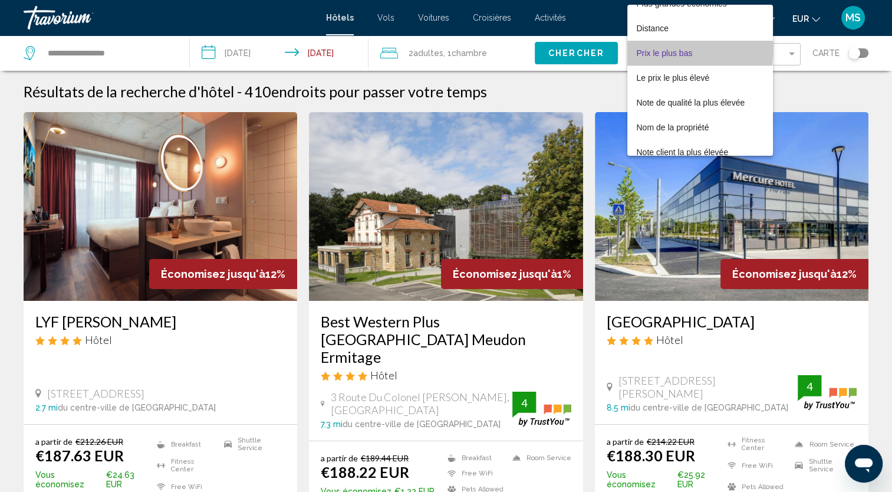
click at [695, 49] on span "Prix le plus bas" at bounding box center [700, 53] width 127 height 25
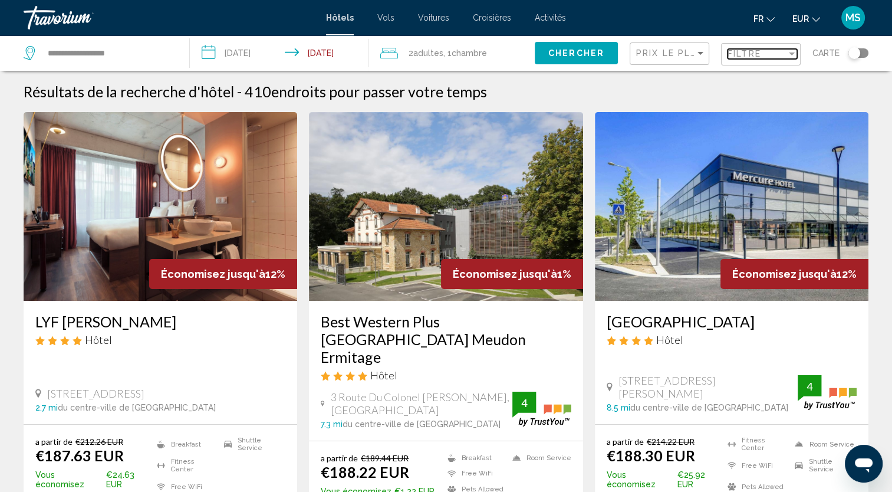
click at [754, 52] on span "Filtre" at bounding box center [744, 53] width 34 height 9
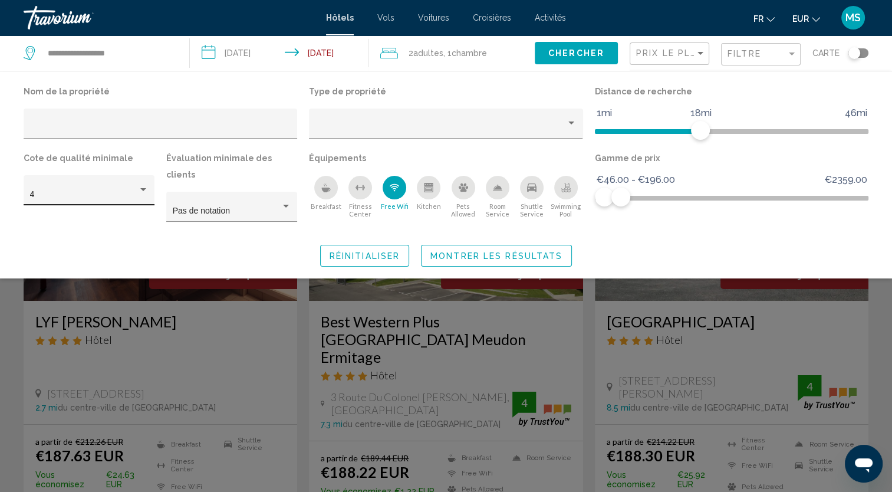
click at [89, 182] on div "4" at bounding box center [89, 194] width 118 height 24
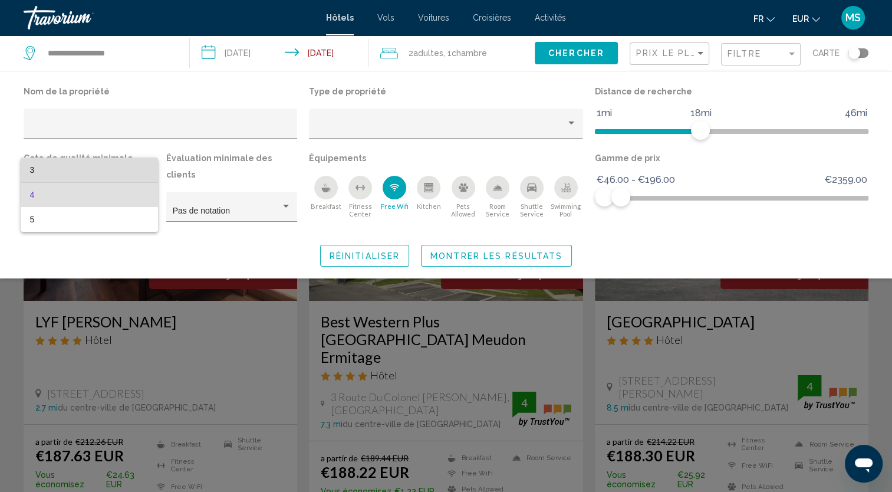
click at [90, 162] on span "3" at bounding box center [89, 169] width 118 height 25
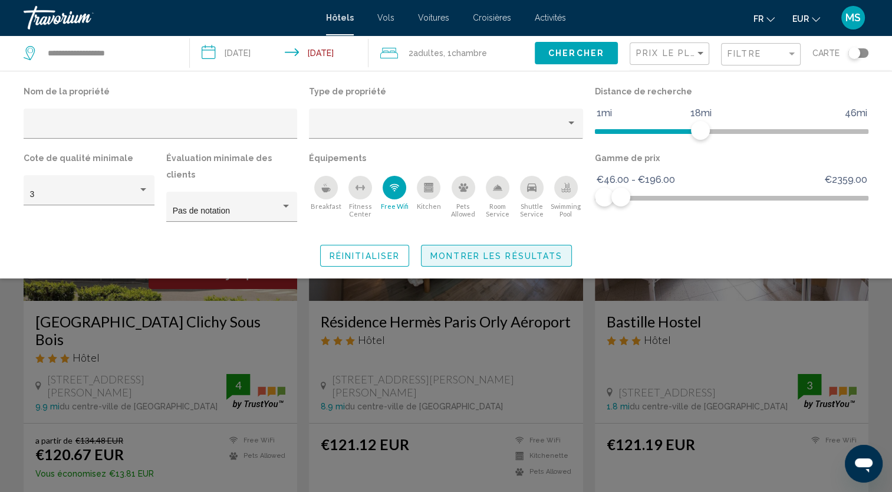
click at [500, 251] on span "Montrer les résultats" at bounding box center [496, 255] width 132 height 9
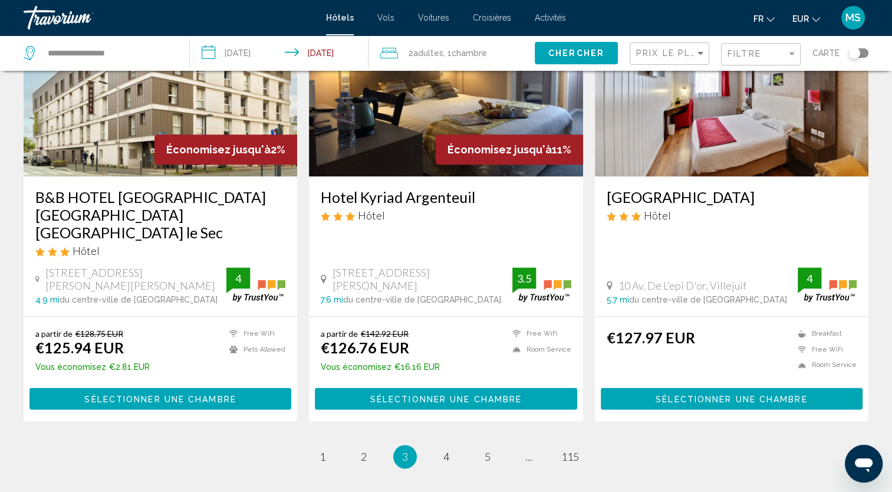
scroll to position [1462, 0]
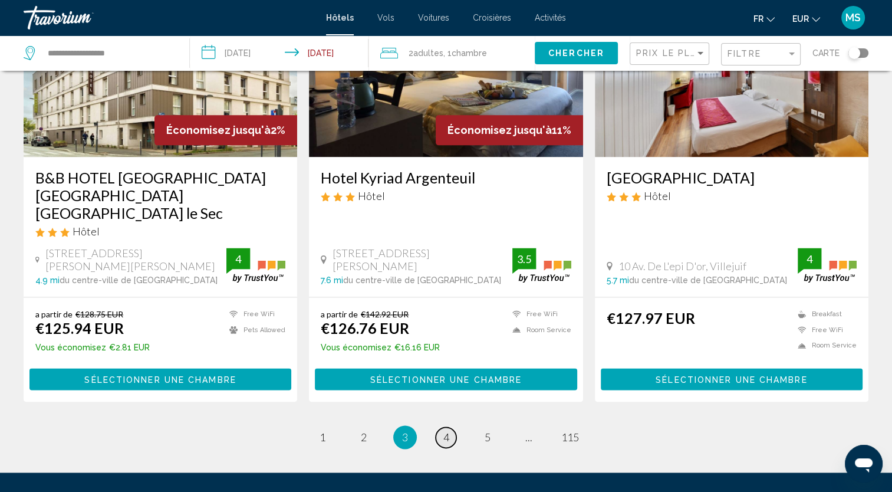
click at [454, 427] on link "page 4" at bounding box center [446, 437] width 21 height 21
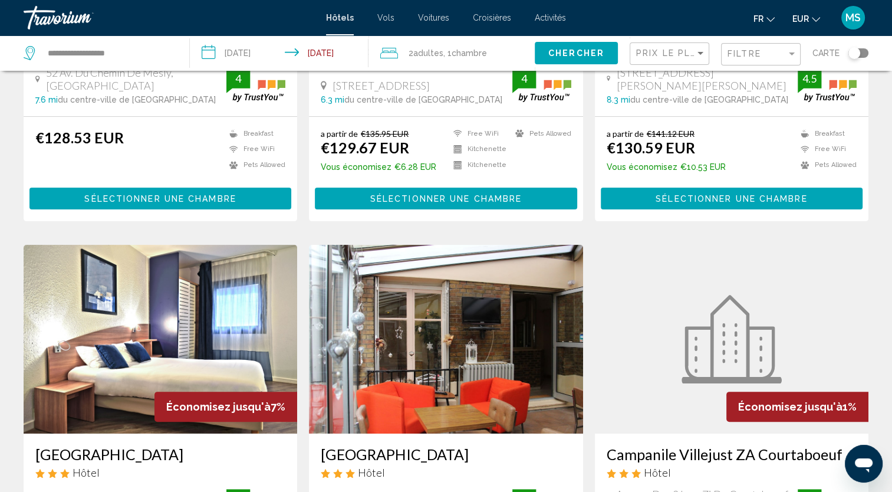
scroll to position [330, 0]
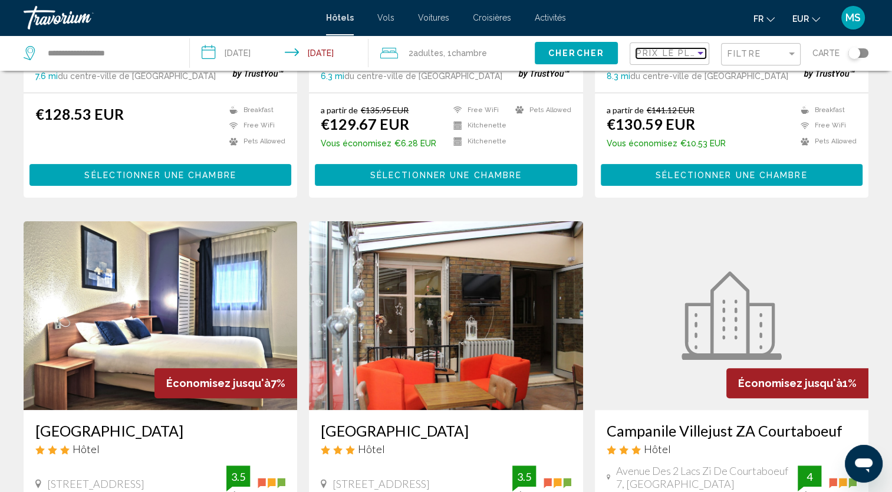
click at [649, 51] on span "Prix le plus bas" at bounding box center [681, 52] width 91 height 9
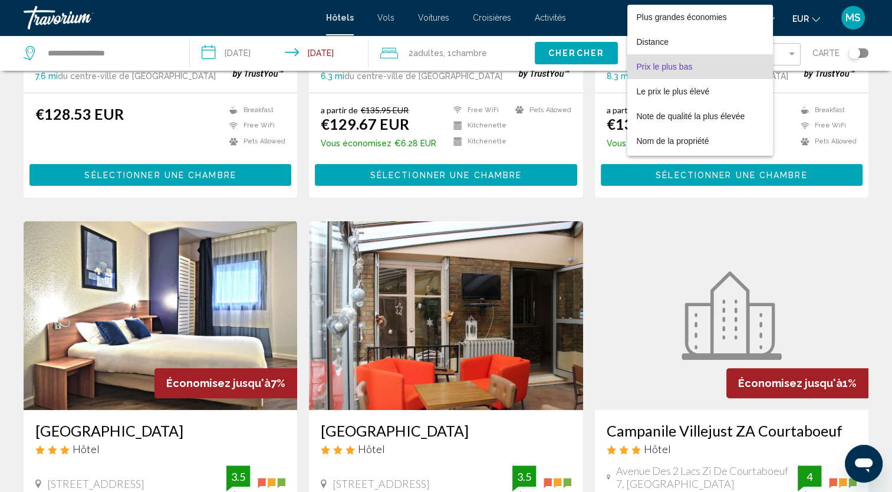
scroll to position [22, 0]
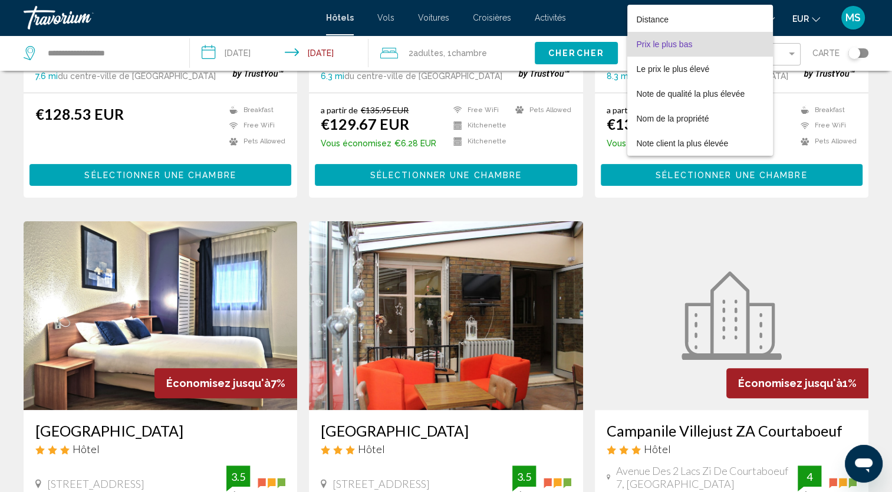
click at [753, 41] on span "Prix le plus bas" at bounding box center [700, 44] width 127 height 25
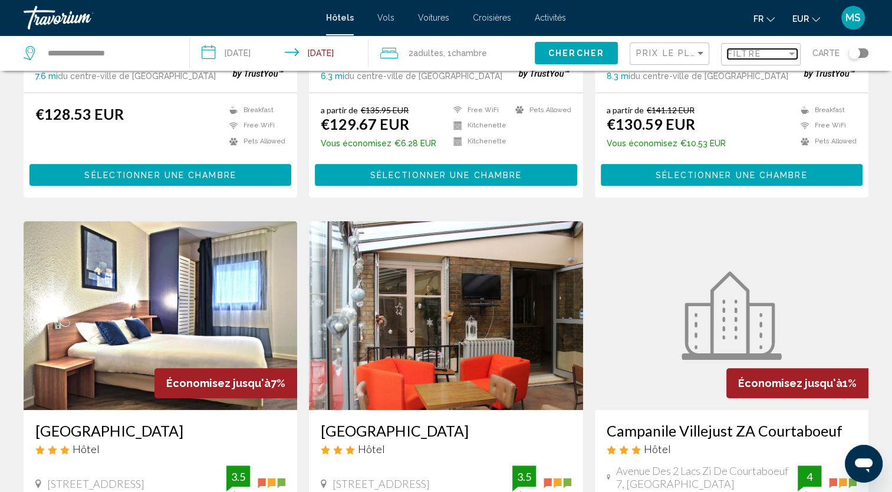
click at [769, 56] on div "Filtre" at bounding box center [756, 53] width 59 height 9
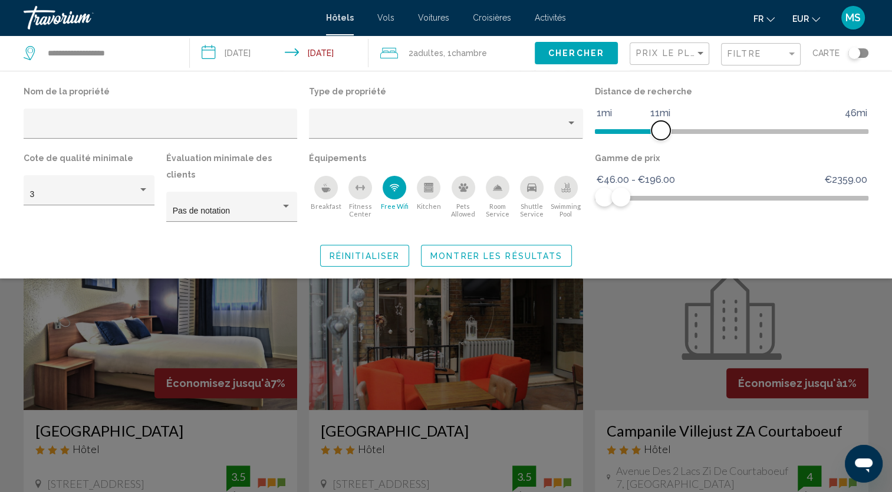
click at [658, 127] on span "Hotel Filters" at bounding box center [628, 129] width 66 height 19
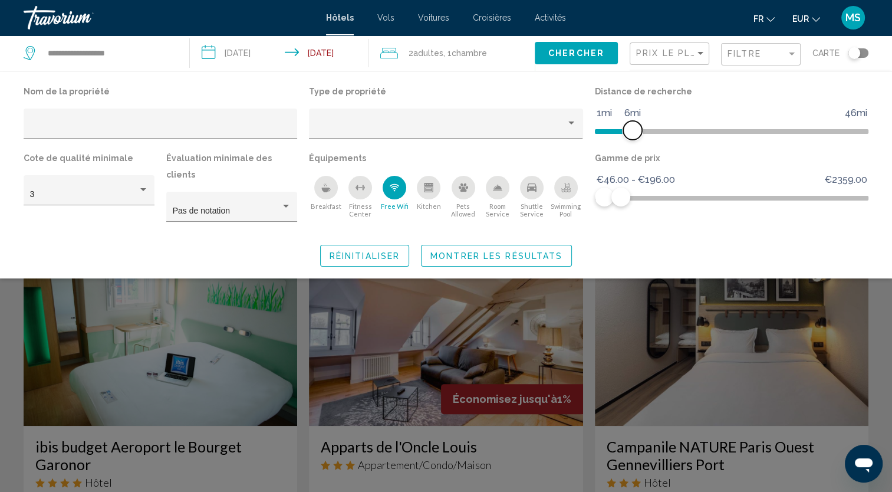
click at [629, 130] on span "Hotel Filters" at bounding box center [614, 131] width 38 height 5
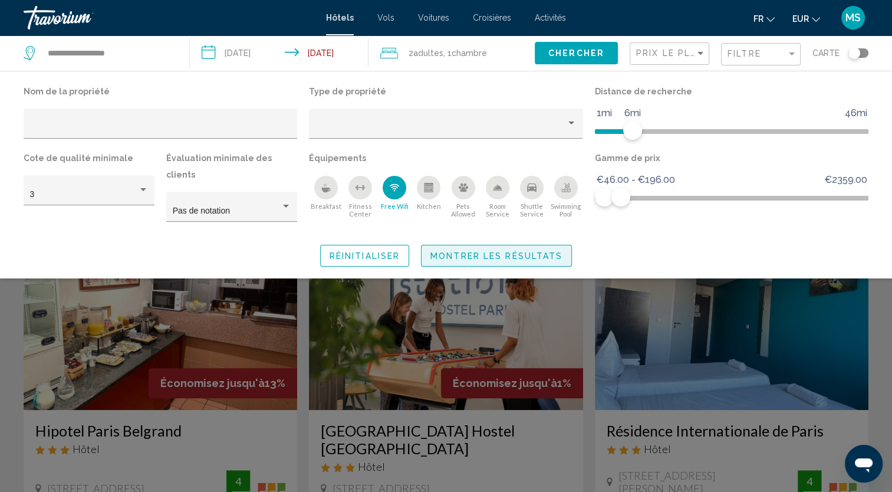
click at [501, 246] on button "Montrer les résultats" at bounding box center [496, 256] width 151 height 22
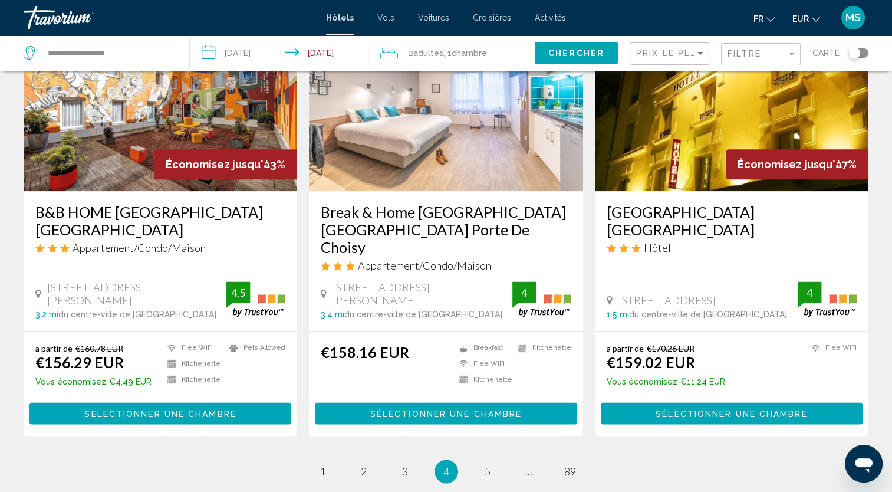
scroll to position [1414, 0]
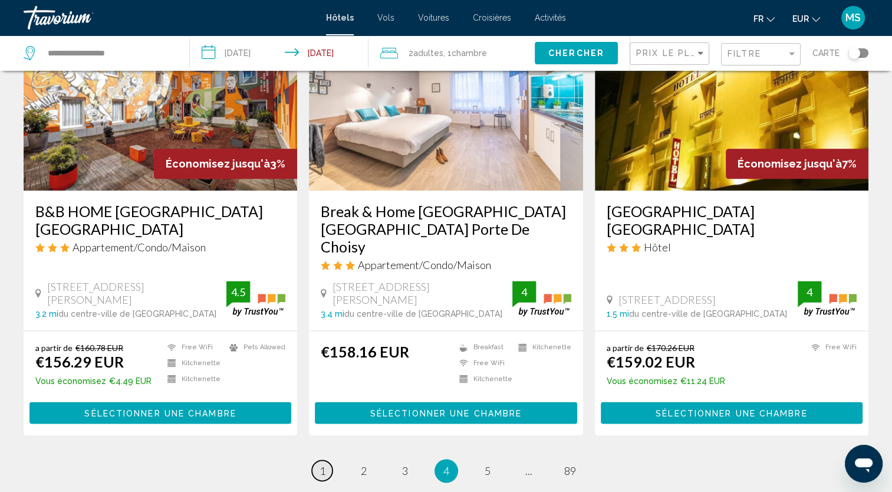
click at [324, 464] on span "1" at bounding box center [322, 470] width 6 height 13
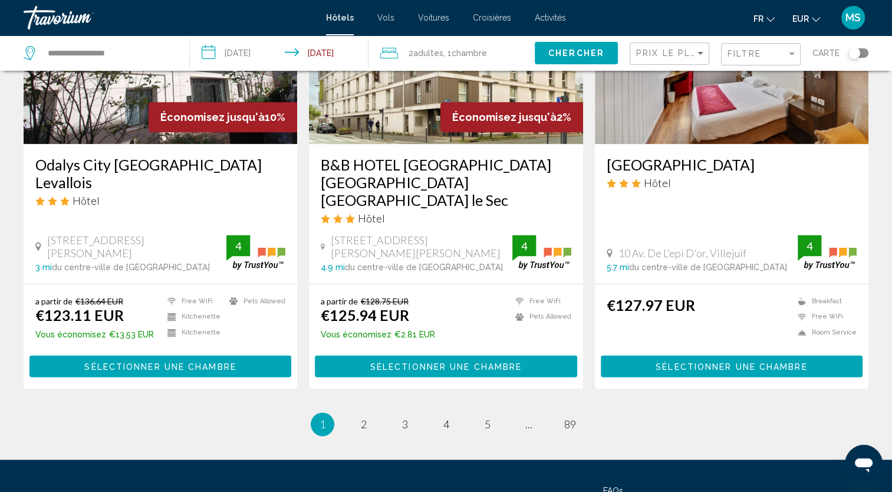
scroll to position [1485, 0]
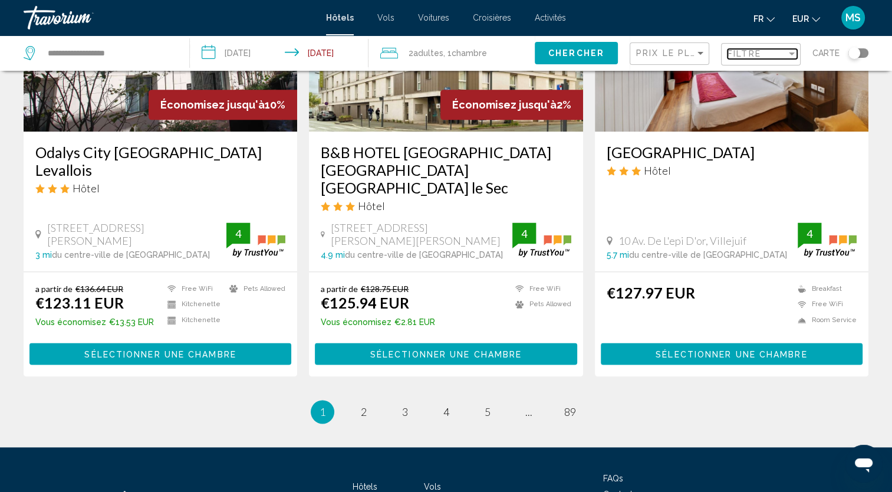
click at [750, 53] on span "Filtre" at bounding box center [744, 53] width 34 height 9
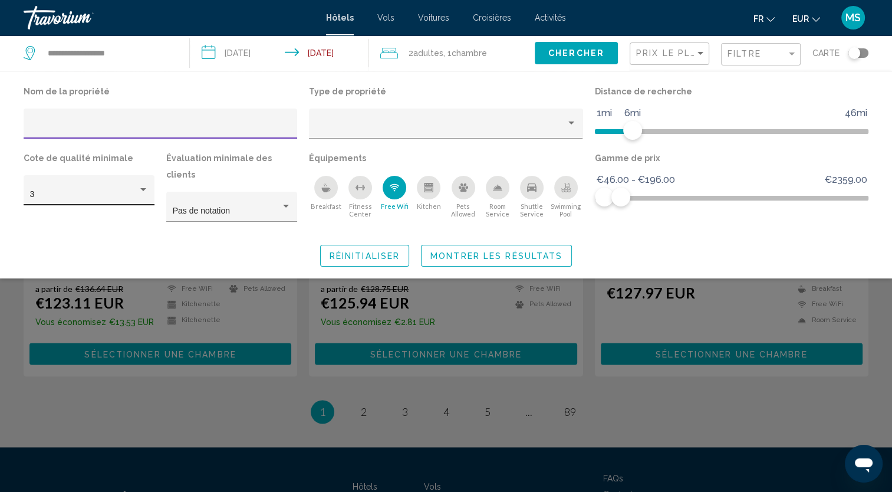
click at [107, 197] on div "3" at bounding box center [84, 194] width 108 height 9
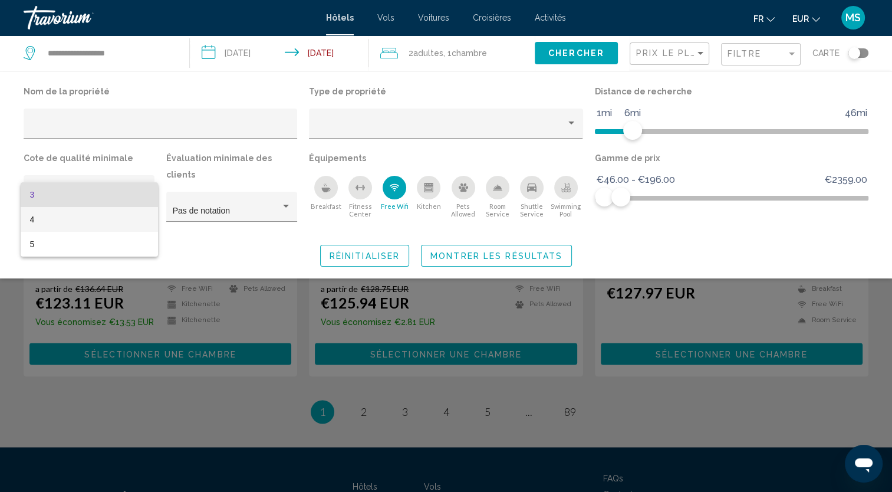
click at [94, 218] on span "4" at bounding box center [89, 219] width 118 height 25
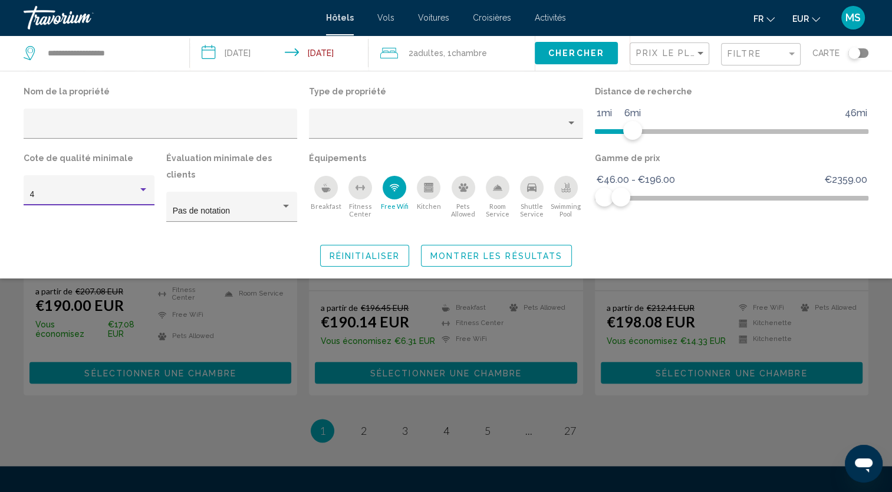
click at [462, 251] on span "Montrer les résultats" at bounding box center [496, 255] width 132 height 9
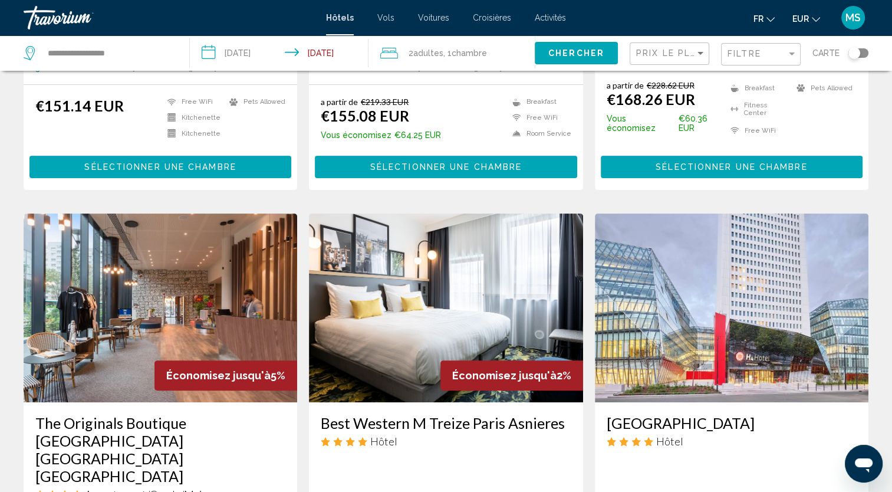
scroll to position [354, 0]
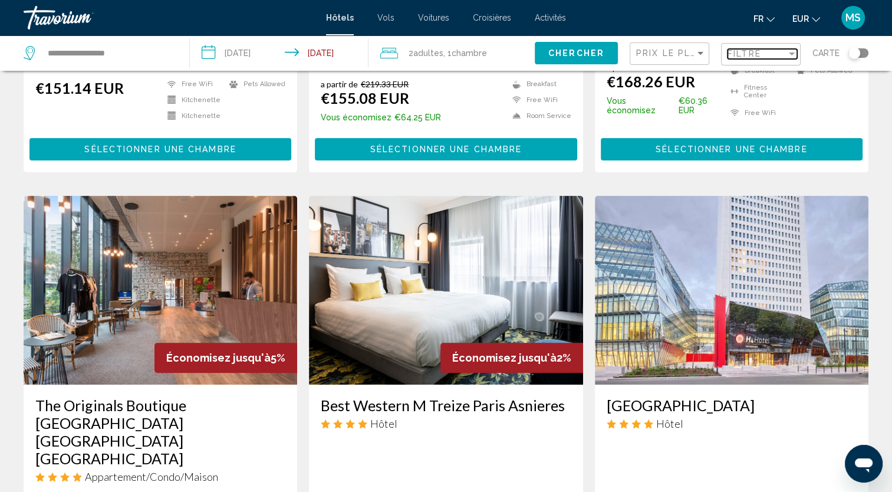
click at [762, 51] on div "Filtre" at bounding box center [756, 53] width 59 height 9
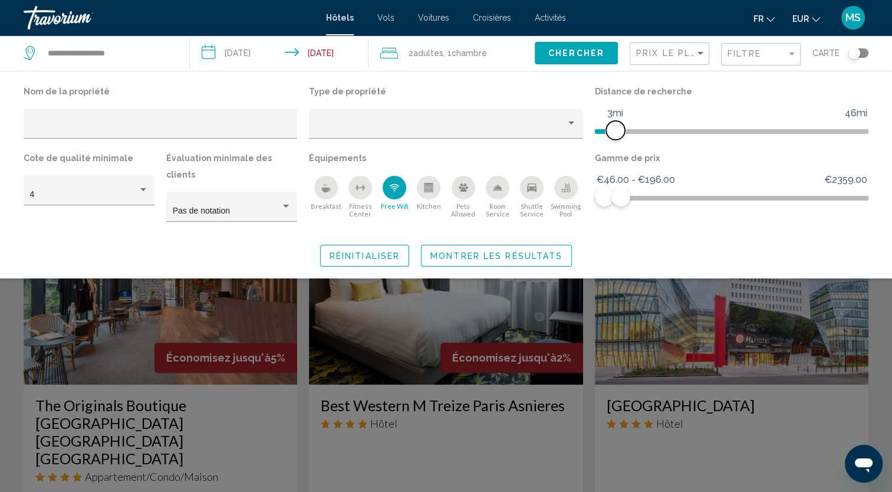
click at [613, 131] on ngx-slider "1mi 46mi 3mi" at bounding box center [731, 130] width 273 height 2
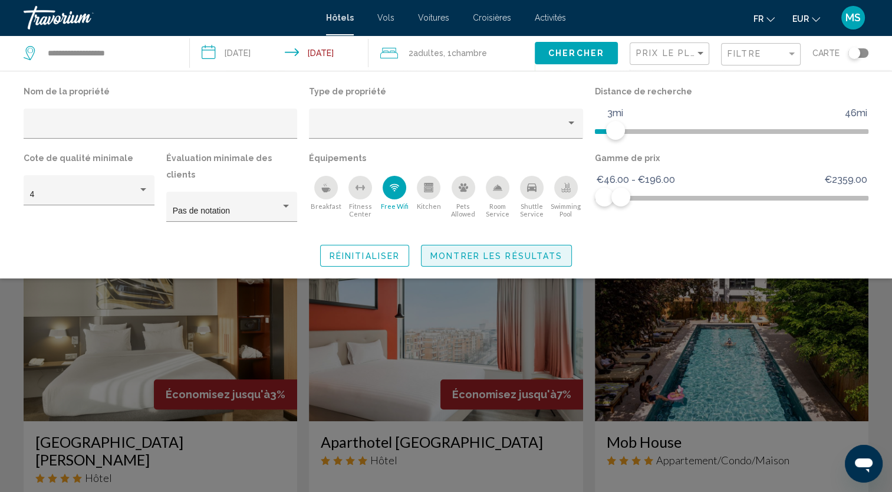
click at [528, 251] on span "Montrer les résultats" at bounding box center [496, 255] width 132 height 9
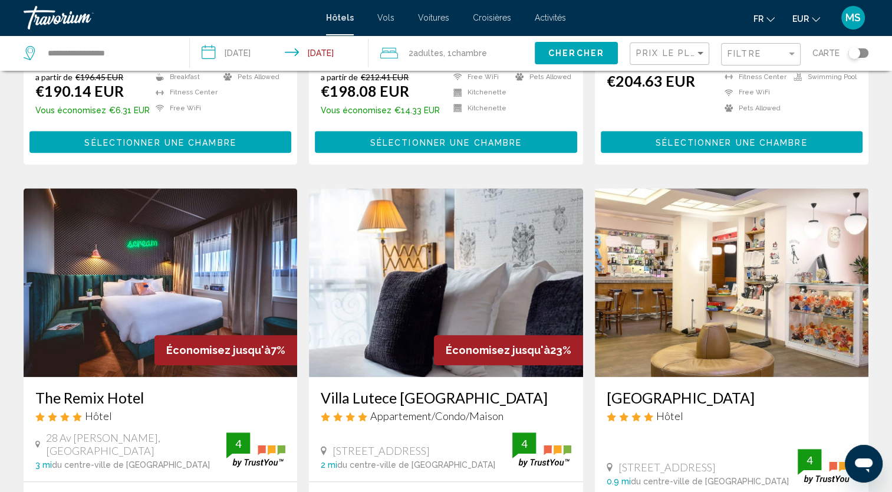
scroll to position [849, 0]
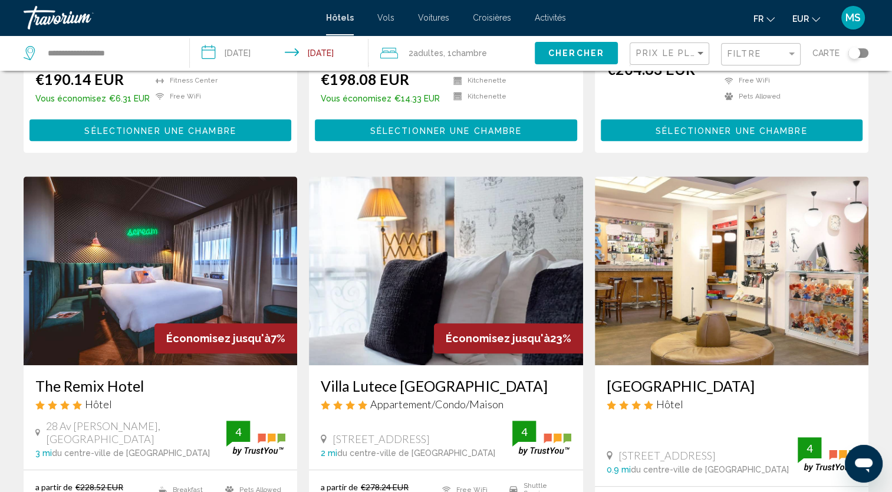
click at [443, 48] on span "Adultes" at bounding box center [428, 52] width 30 height 9
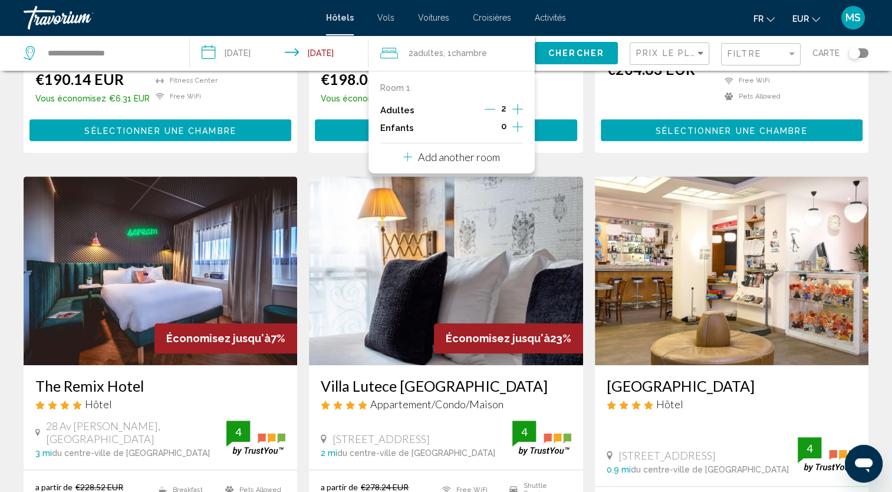
click at [492, 107] on icon "Decrement adults" at bounding box center [489, 109] width 11 height 11
click at [563, 50] on span "Chercher" at bounding box center [576, 53] width 56 height 9
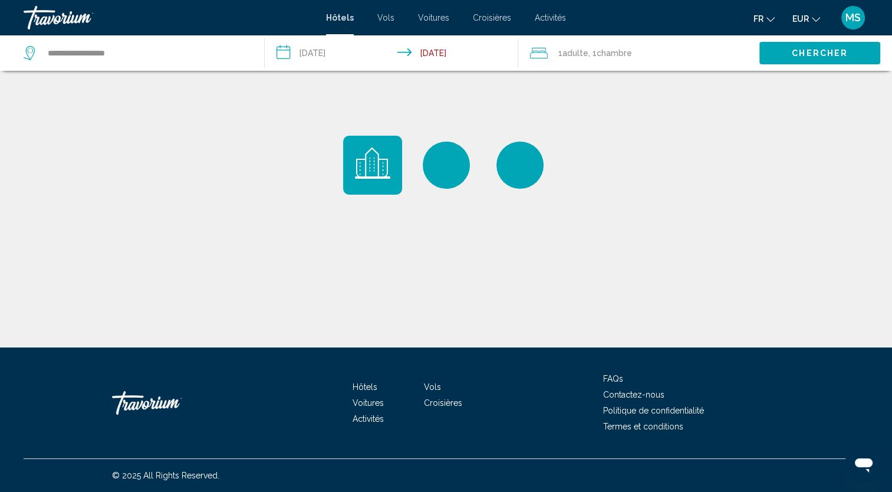
scroll to position [0, 0]
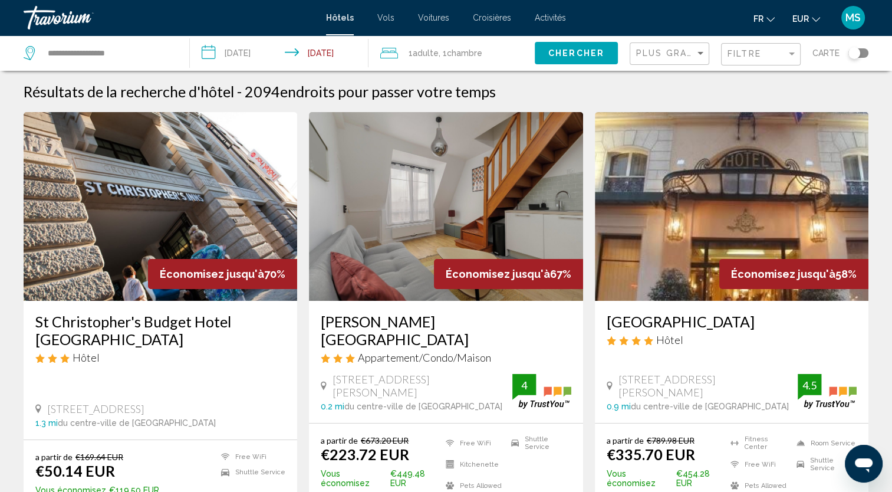
click at [681, 47] on div "Plus grandes économies" at bounding box center [671, 54] width 70 height 22
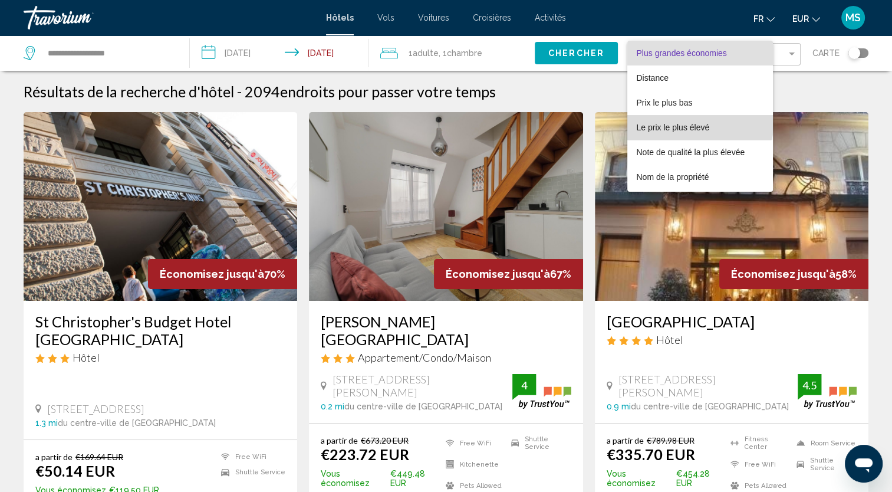
click at [674, 116] on span "Le prix le plus élevé" at bounding box center [700, 127] width 127 height 25
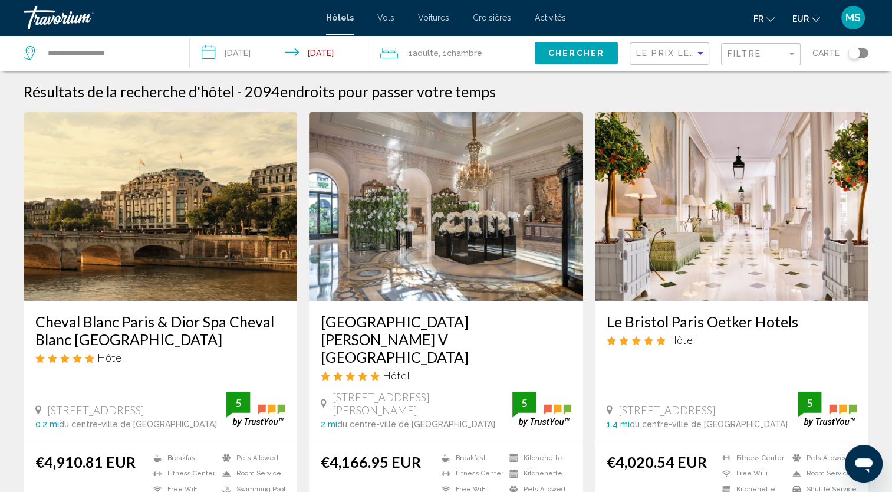
click at [673, 44] on div "Le prix le plus élevé" at bounding box center [671, 54] width 70 height 22
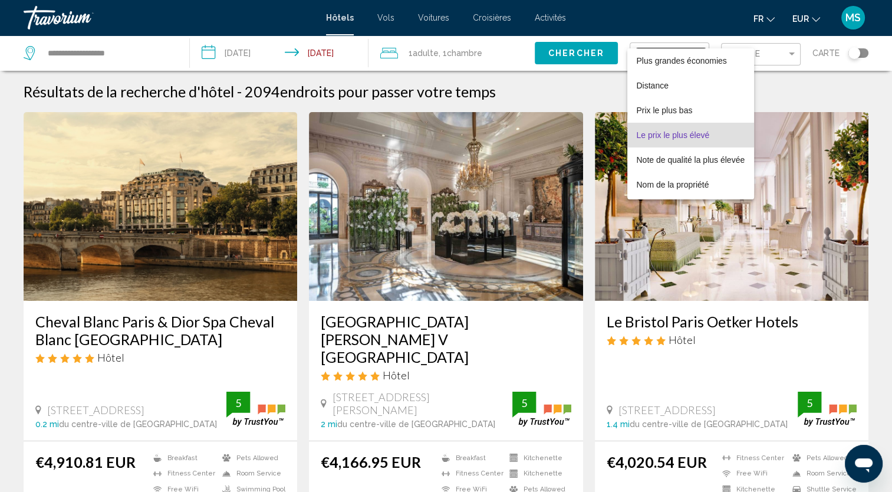
scroll to position [22, 0]
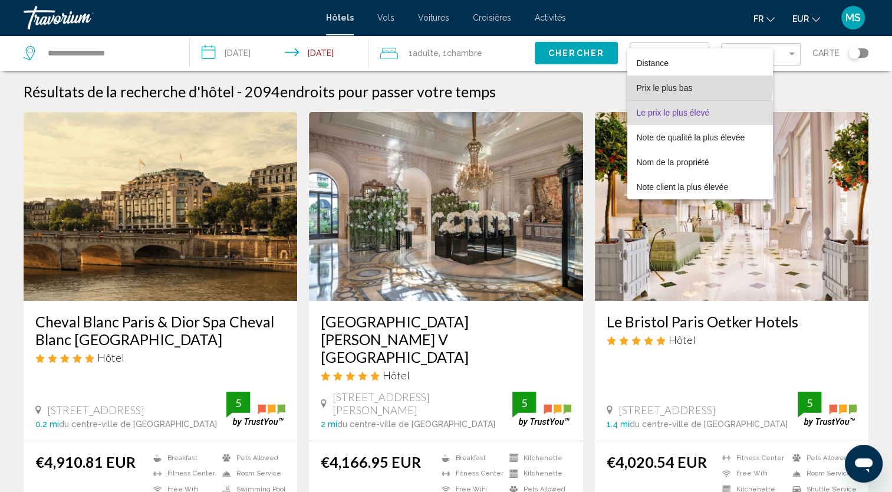
click at [670, 83] on span "Prix le plus bas" at bounding box center [665, 87] width 56 height 9
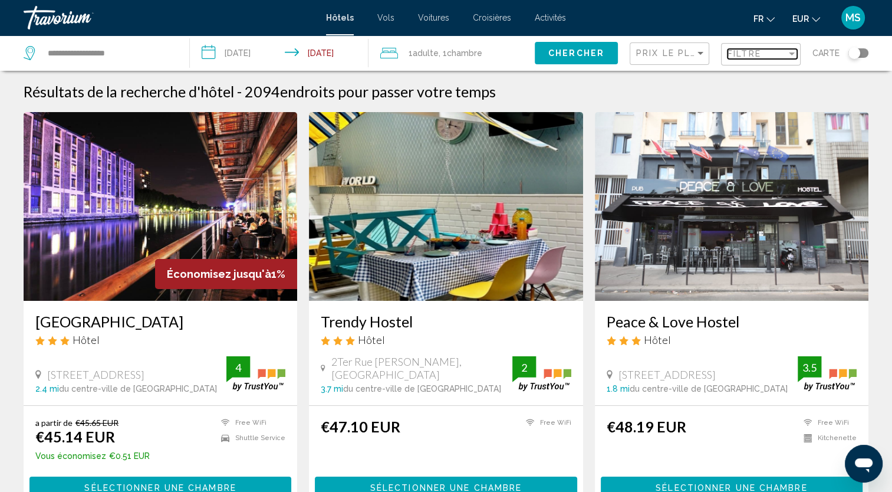
click at [757, 55] on span "Filtre" at bounding box center [744, 53] width 34 height 9
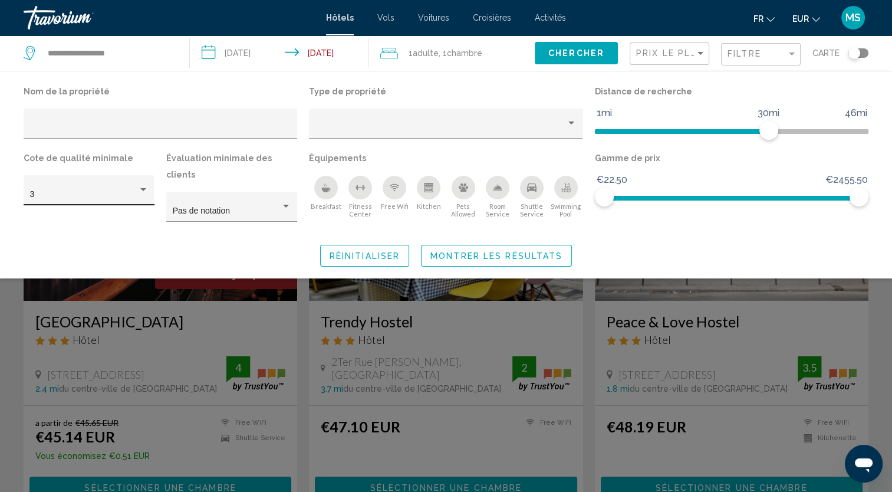
click at [133, 203] on div "3" at bounding box center [89, 194] width 118 height 24
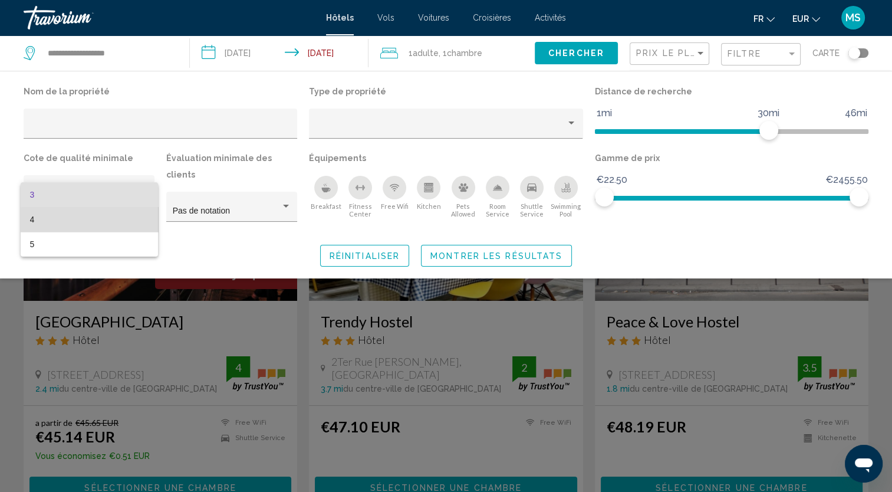
click at [91, 227] on span "4" at bounding box center [89, 219] width 118 height 25
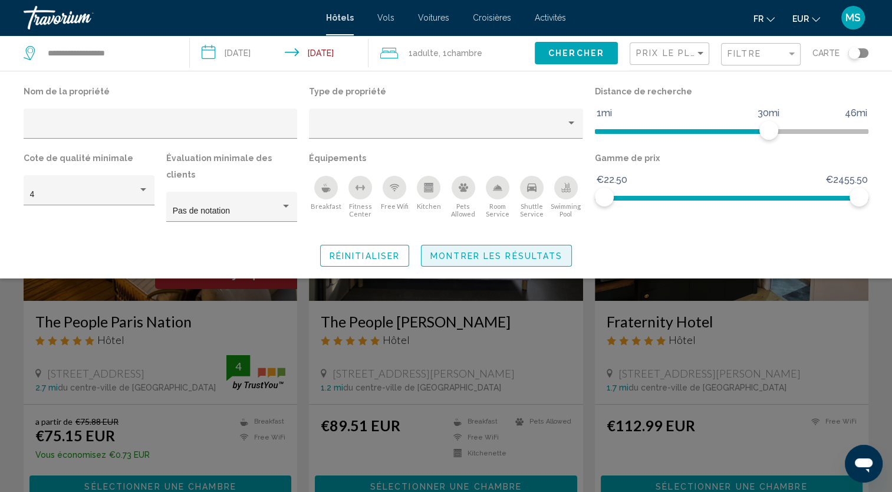
click at [507, 251] on span "Montrer les résultats" at bounding box center [496, 255] width 132 height 9
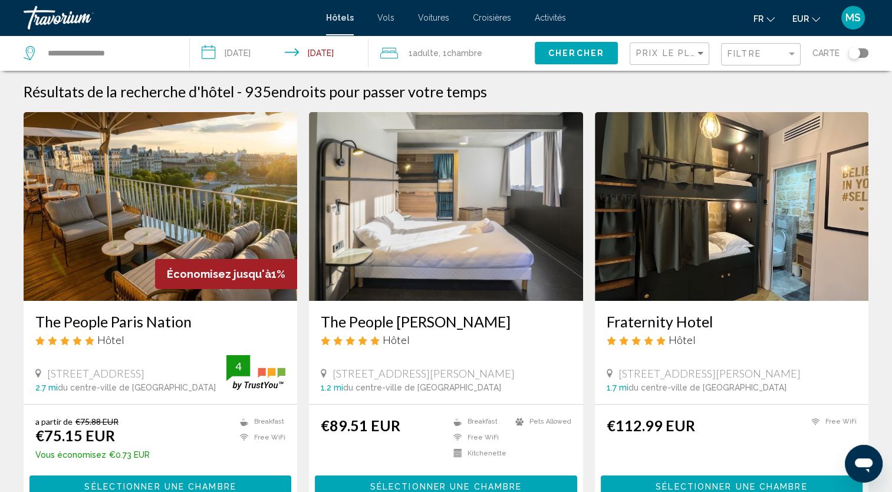
click at [212, 264] on div "Économisez jusqu'à 1%" at bounding box center [226, 274] width 142 height 30
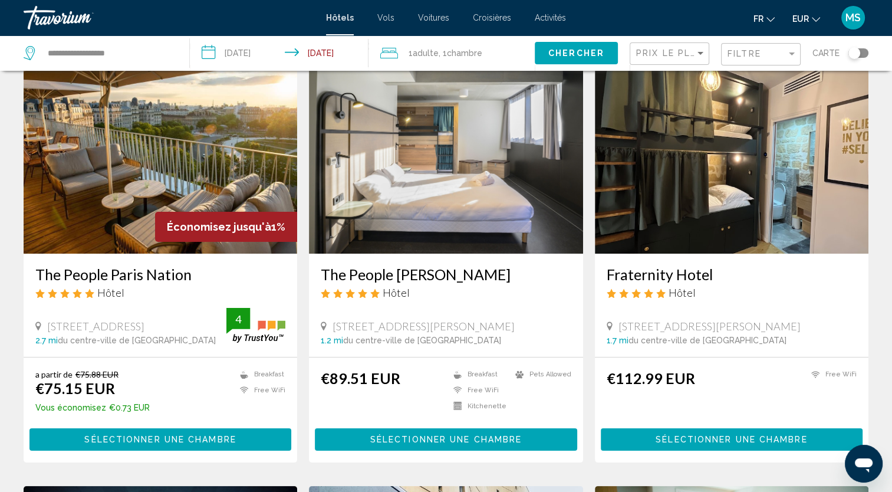
scroll to position [71, 0]
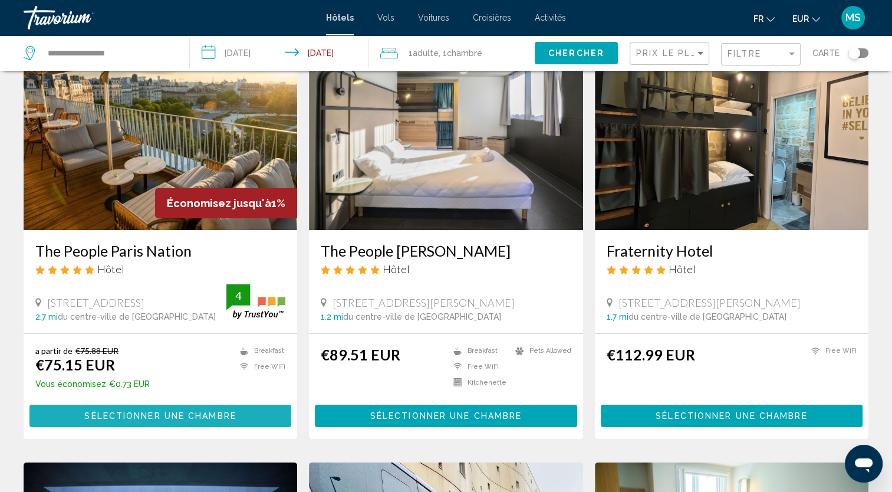
click at [202, 411] on span "Sélectionner une chambre" at bounding box center [159, 415] width 151 height 9
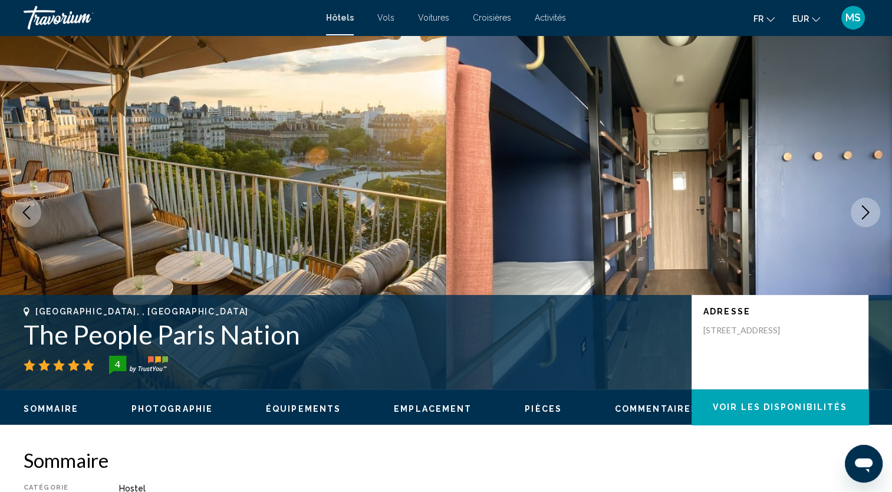
click at [868, 209] on icon "Next image" at bounding box center [865, 212] width 14 height 14
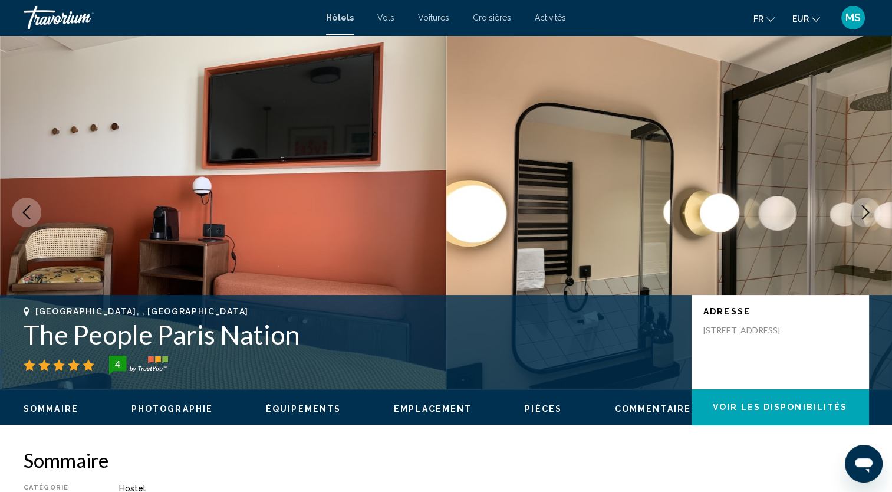
click at [868, 209] on icon "Next image" at bounding box center [865, 212] width 14 height 14
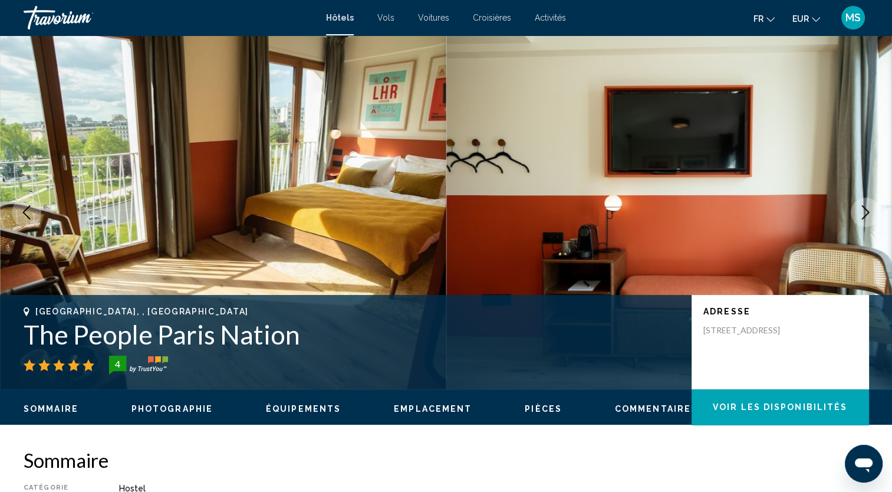
click at [868, 209] on icon "Next image" at bounding box center [865, 212] width 14 height 14
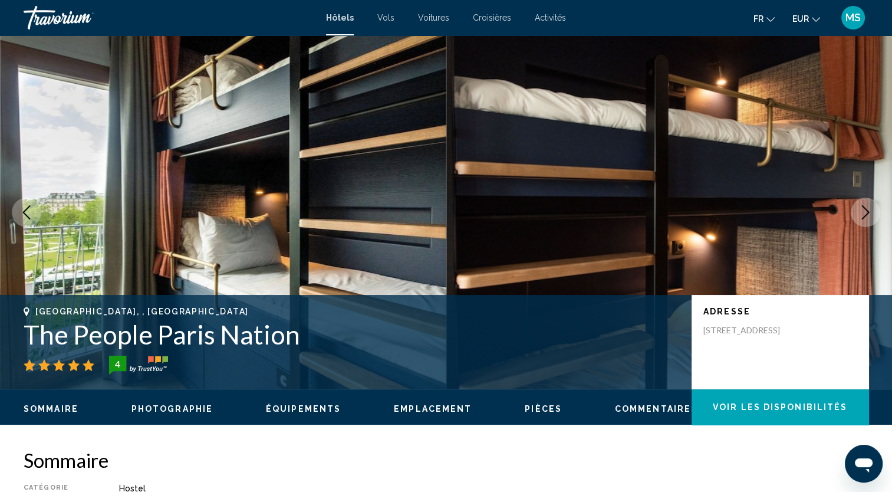
click at [868, 209] on icon "Next image" at bounding box center [865, 212] width 14 height 14
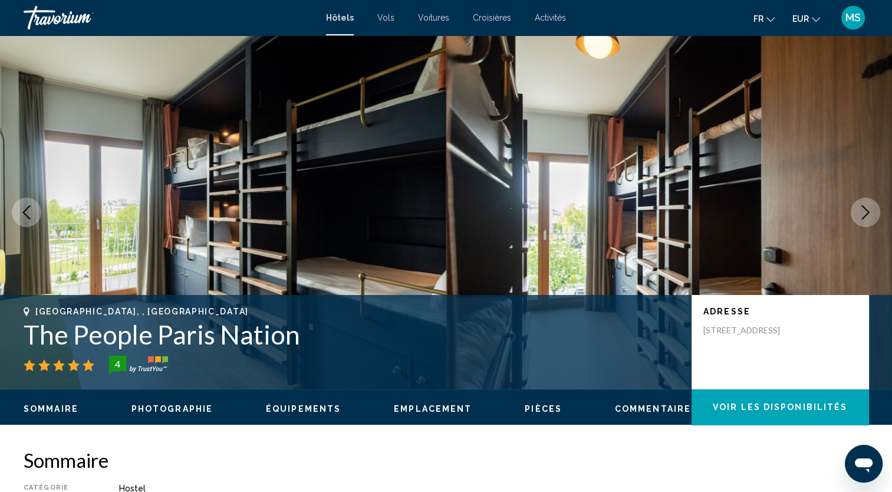
click at [868, 209] on icon "Next image" at bounding box center [865, 212] width 14 height 14
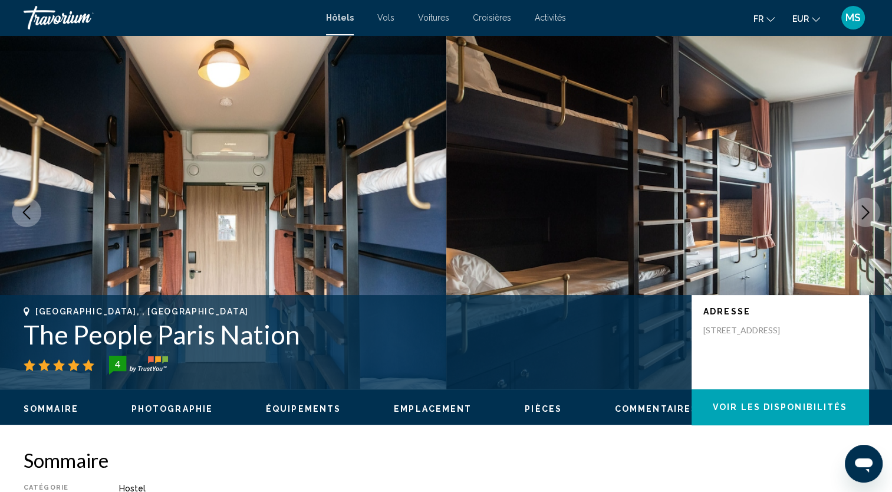
click at [868, 209] on icon "Next image" at bounding box center [865, 212] width 14 height 14
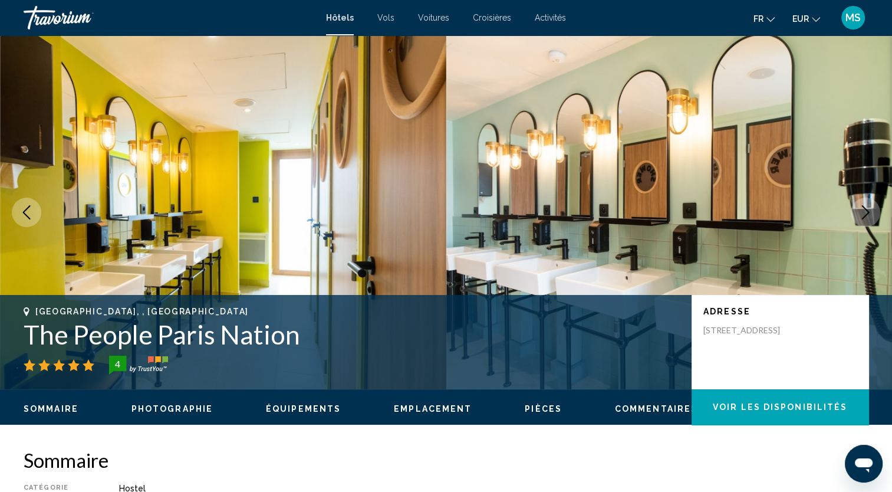
click at [868, 209] on icon "Next image" at bounding box center [865, 212] width 14 height 14
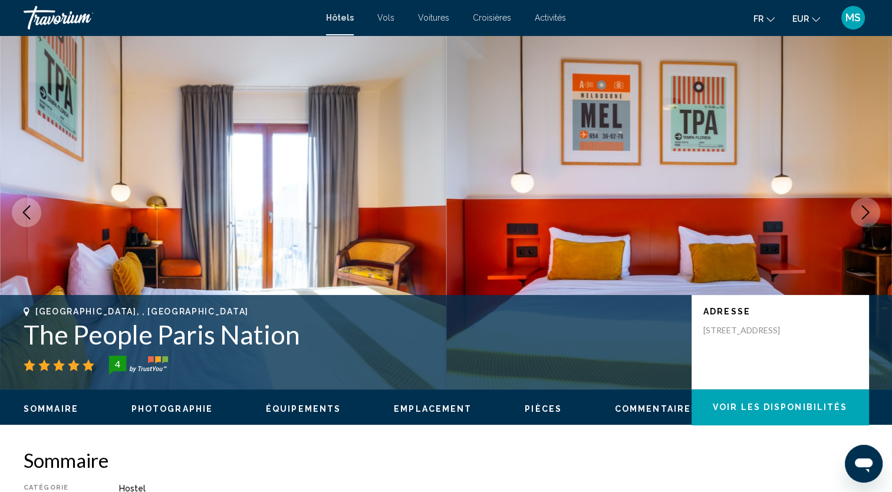
click at [868, 209] on icon "Next image" at bounding box center [865, 212] width 14 height 14
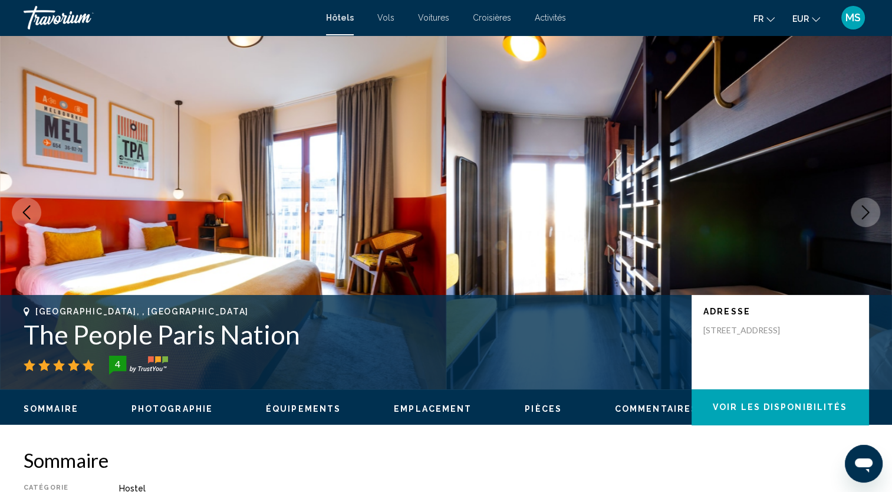
click at [868, 209] on icon "Next image" at bounding box center [865, 212] width 14 height 14
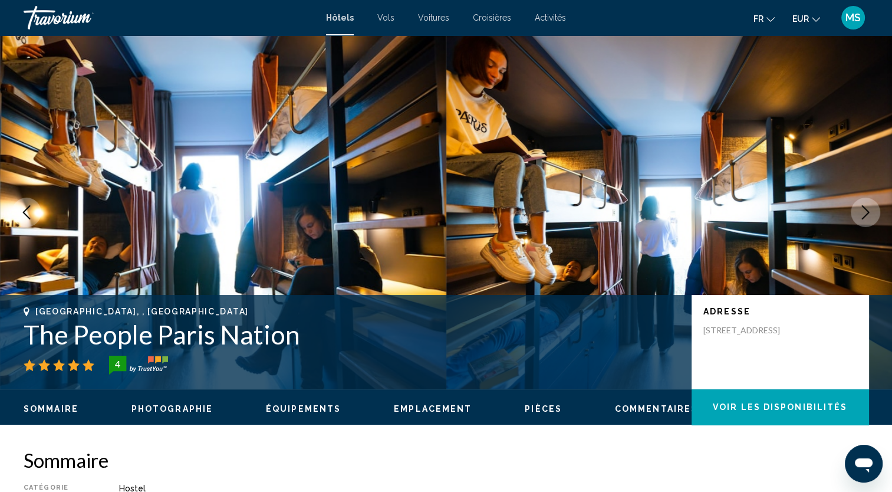
click at [868, 209] on icon "Next image" at bounding box center [865, 212] width 14 height 14
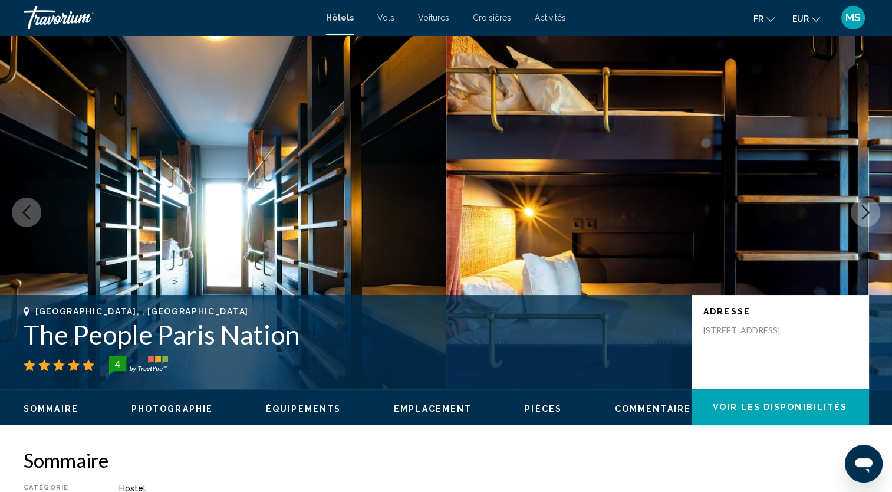
click at [868, 209] on icon "Next image" at bounding box center [865, 212] width 14 height 14
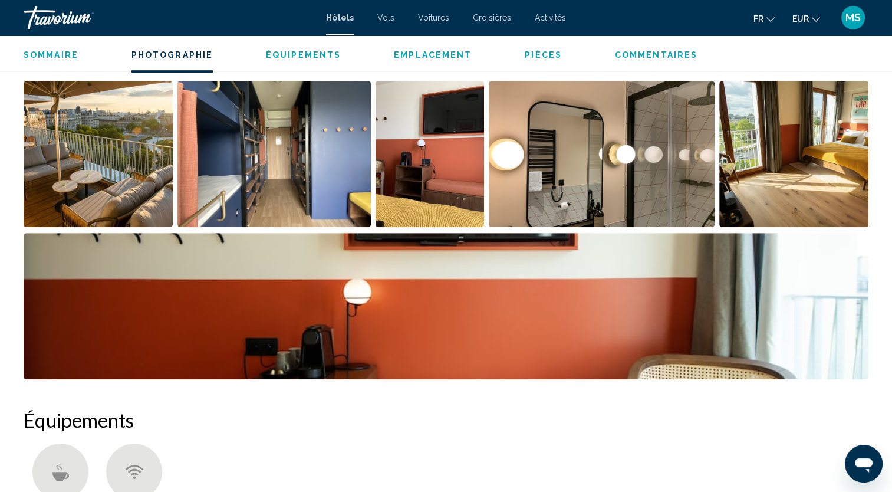
scroll to position [605, 0]
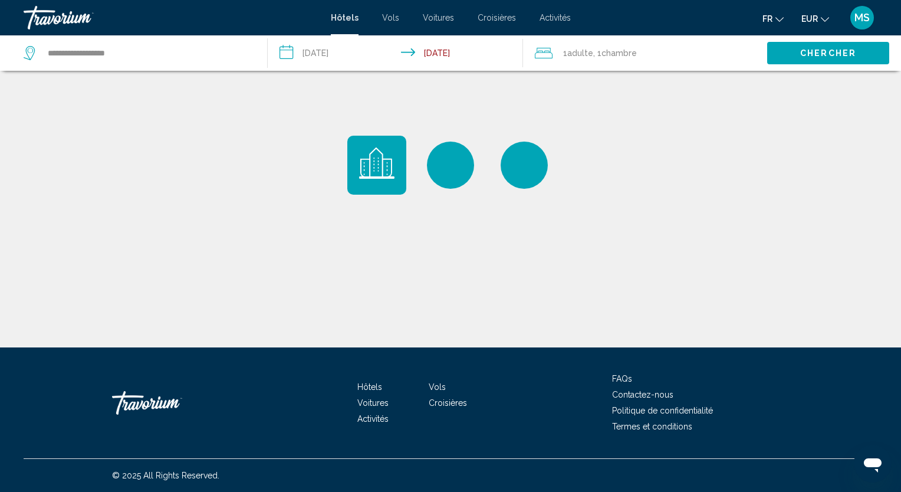
click at [292, 55] on input "**********" at bounding box center [398, 54] width 260 height 39
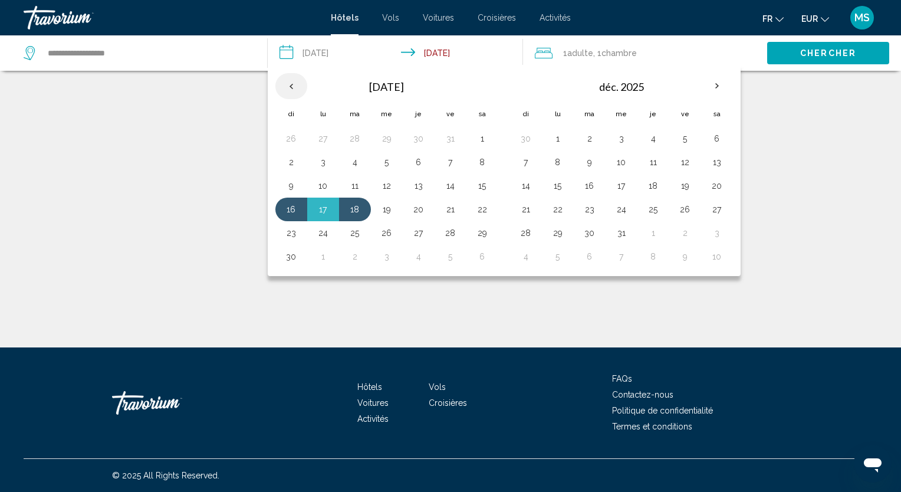
click at [286, 85] on th "Previous month" at bounding box center [291, 86] width 32 height 26
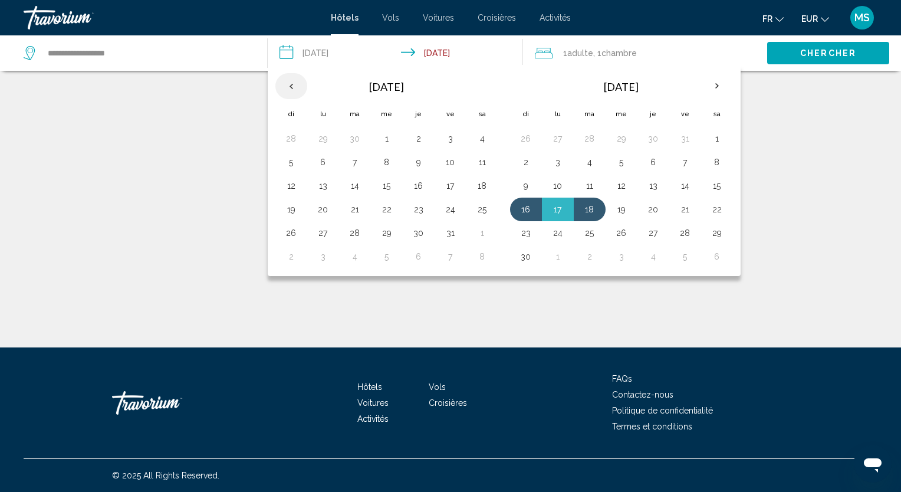
click at [286, 85] on th "Previous month" at bounding box center [291, 86] width 32 height 26
click at [449, 209] on button "26" at bounding box center [450, 209] width 19 height 17
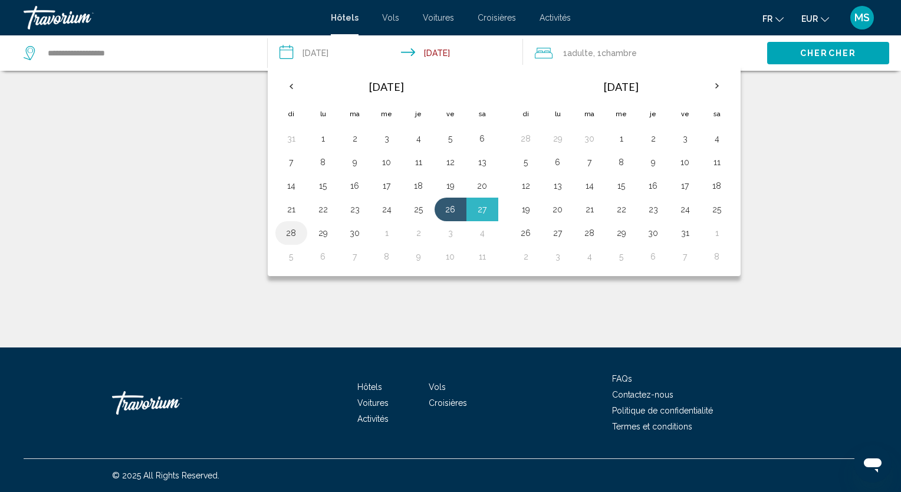
click at [291, 229] on button "28" at bounding box center [291, 233] width 19 height 17
type input "**********"
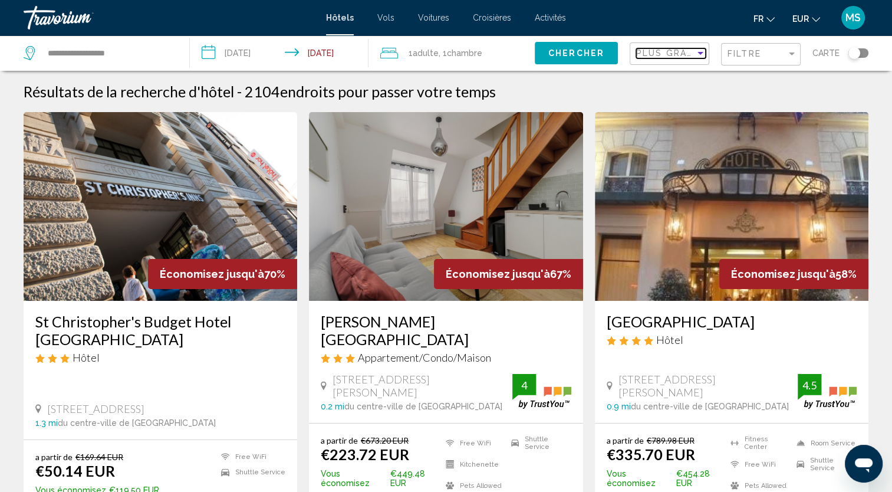
click at [684, 51] on span "Plus grandes économies" at bounding box center [706, 52] width 140 height 9
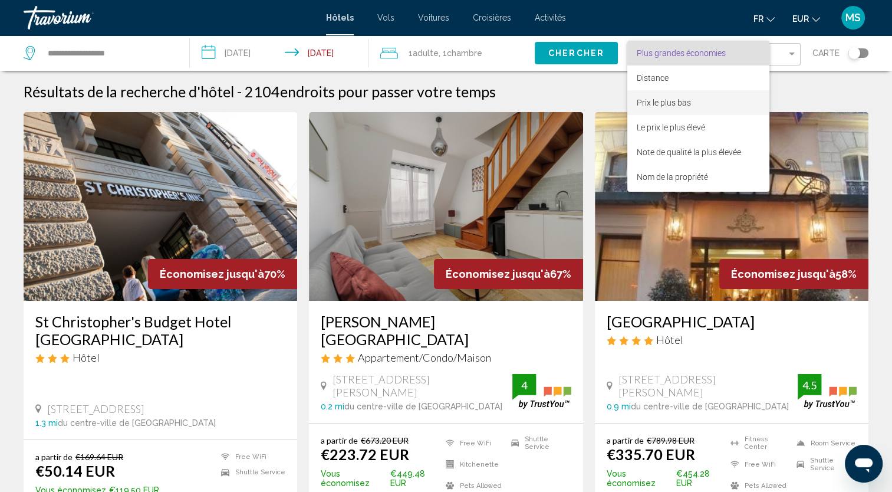
click at [691, 98] on span "Prix le plus bas" at bounding box center [698, 102] width 123 height 25
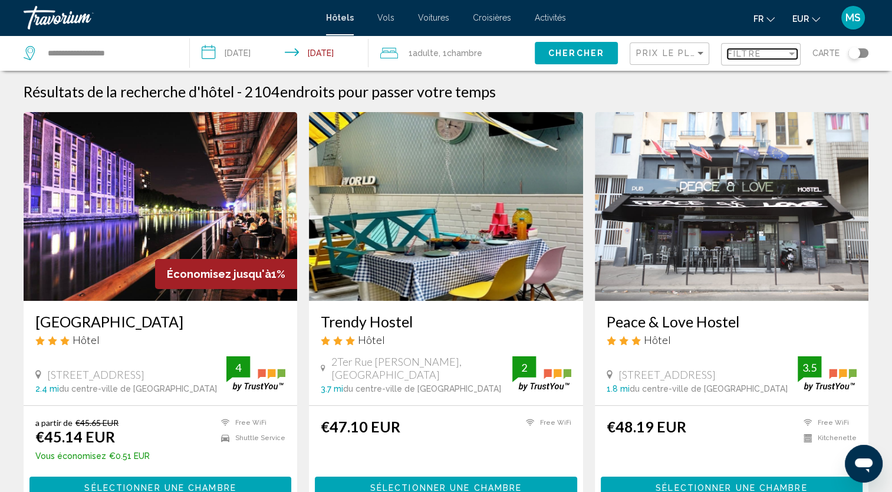
click at [741, 52] on span "Filtre" at bounding box center [744, 53] width 34 height 9
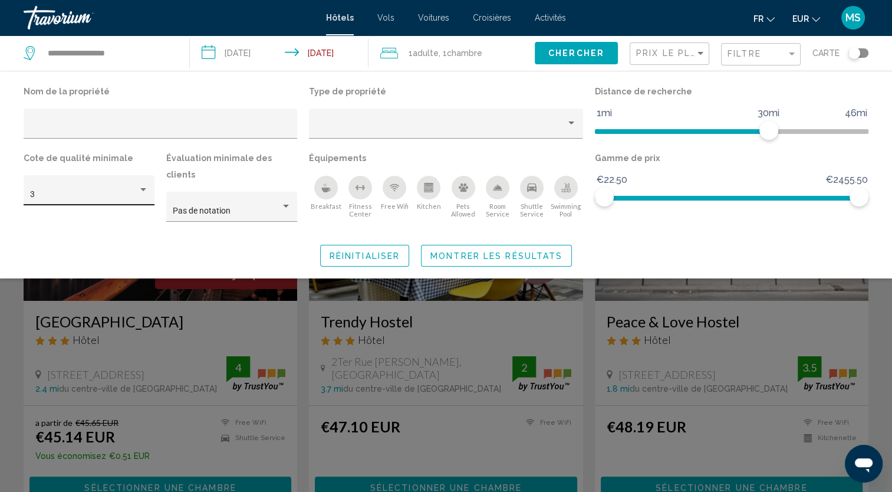
click at [50, 187] on div "3" at bounding box center [89, 194] width 118 height 24
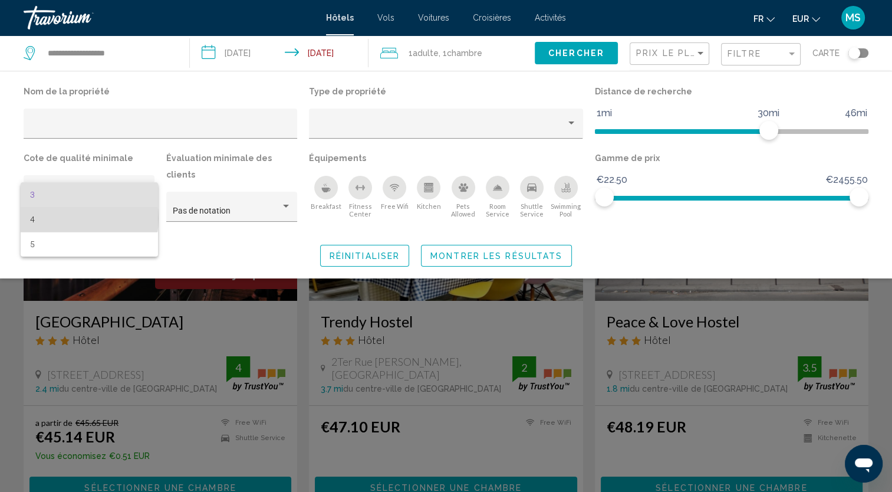
click at [66, 218] on span "4" at bounding box center [89, 219] width 118 height 25
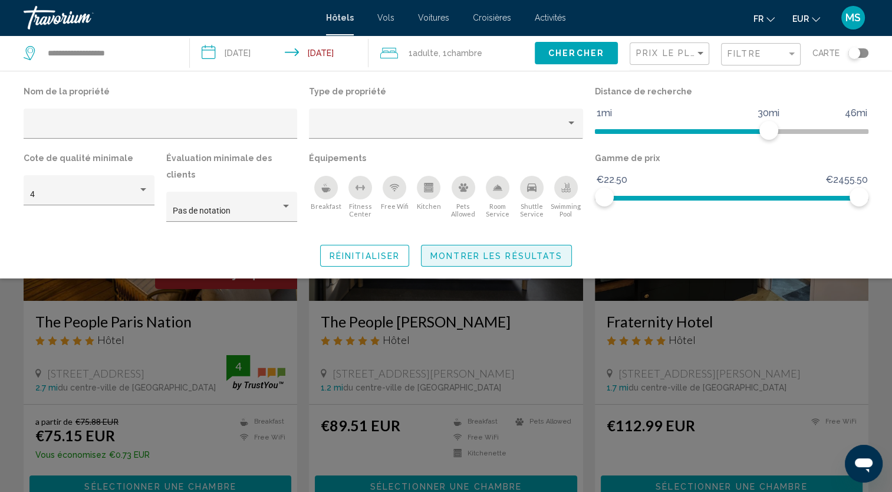
click at [453, 251] on span "Montrer les résultats" at bounding box center [496, 255] width 132 height 9
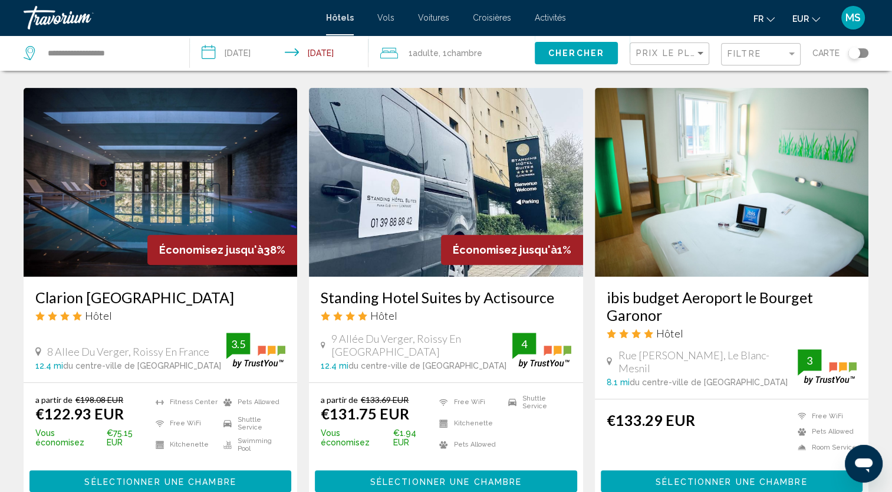
scroll to position [448, 0]
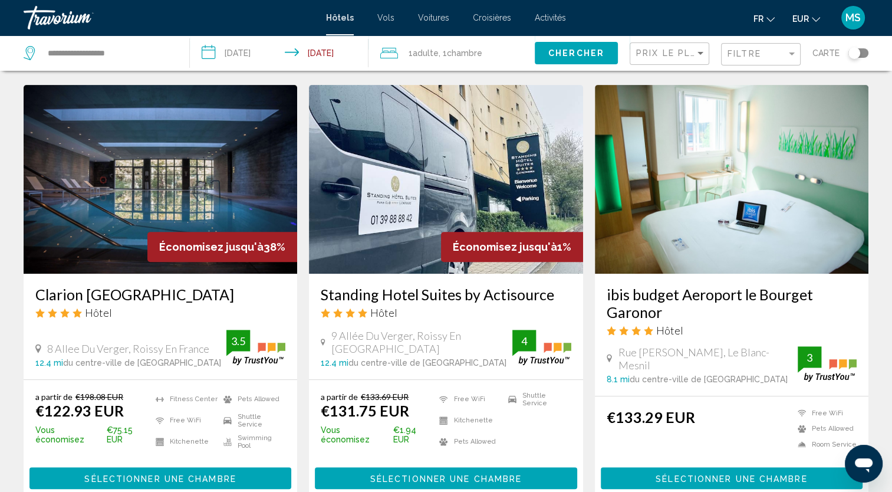
click at [223, 157] on img "Main content" at bounding box center [160, 179] width 273 height 189
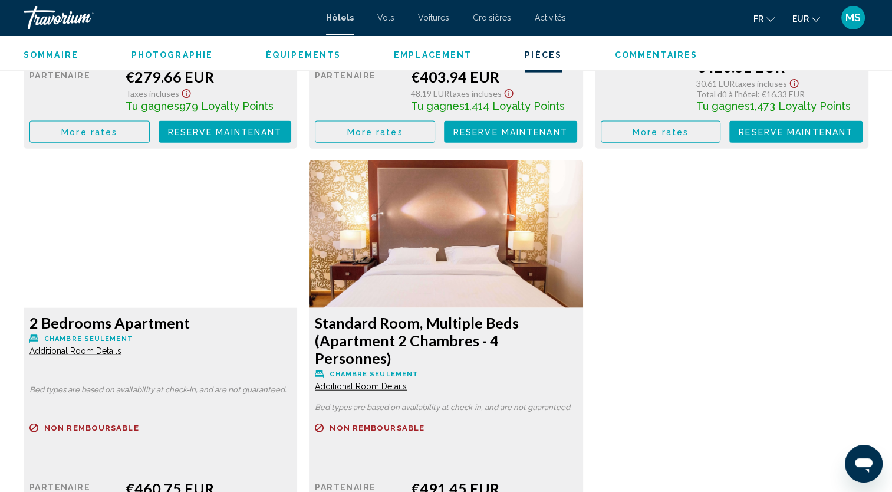
scroll to position [2695, 0]
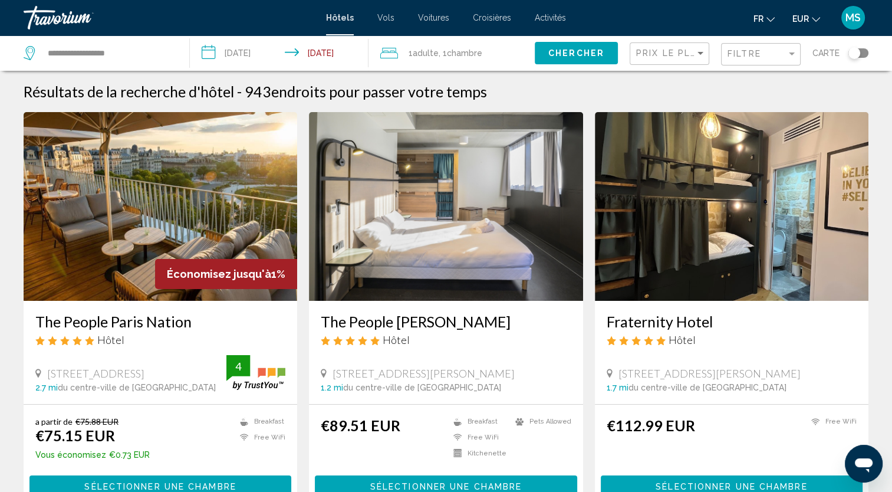
click at [314, 50] on input "**********" at bounding box center [281, 54] width 183 height 39
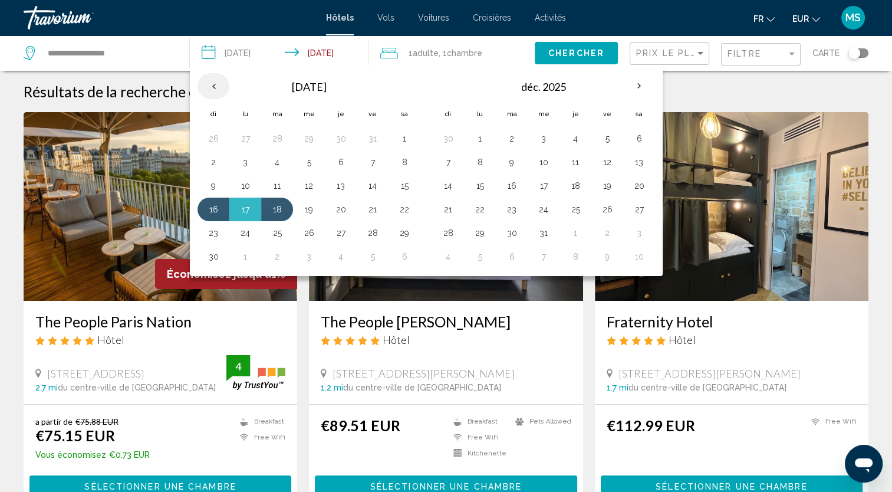
click at [212, 87] on th "Previous month" at bounding box center [213, 86] width 32 height 26
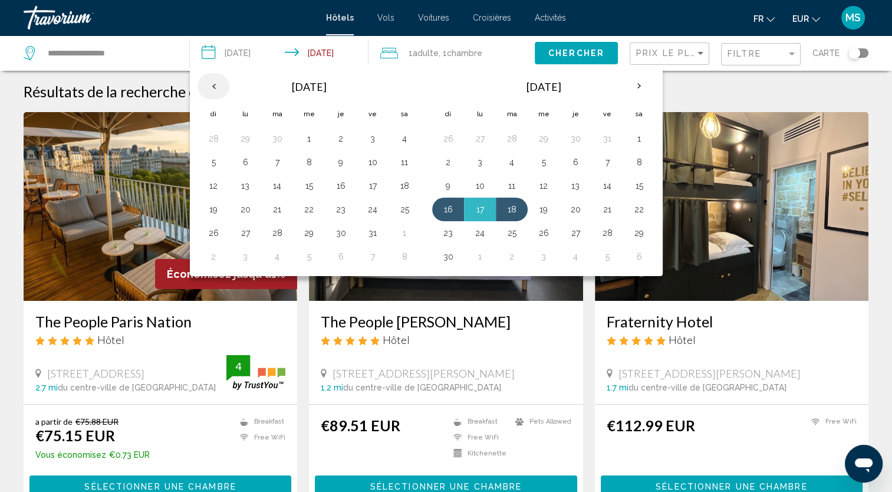
click at [212, 87] on th "Previous month" at bounding box center [213, 86] width 32 height 26
click at [368, 207] on button "26" at bounding box center [372, 209] width 19 height 17
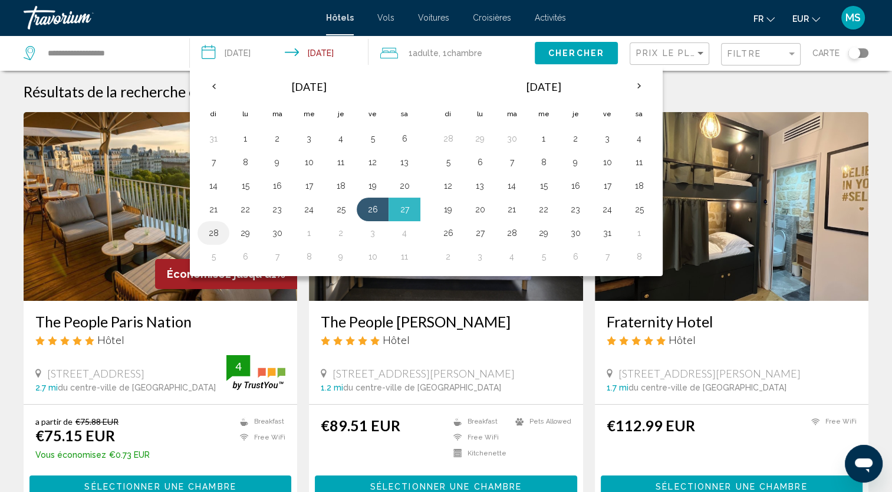
click at [212, 227] on button "28" at bounding box center [213, 233] width 19 height 17
type input "**********"
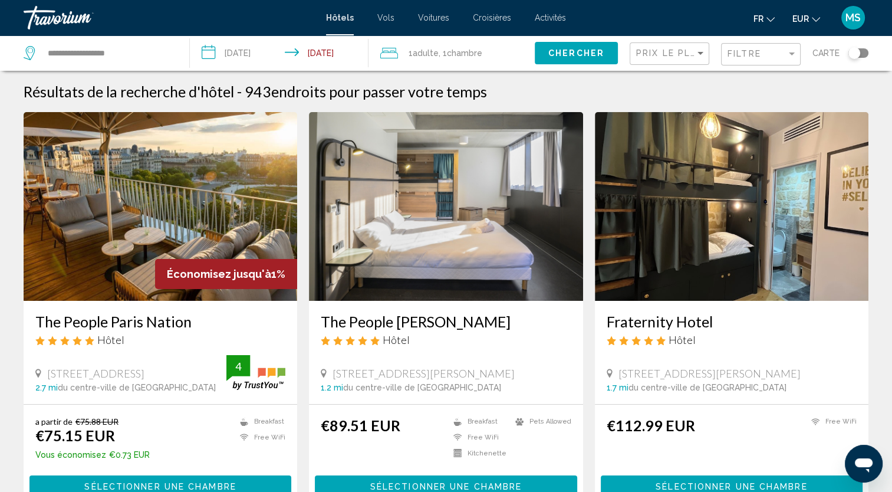
click at [679, 46] on div "Prix le plus bas" at bounding box center [671, 54] width 70 height 22
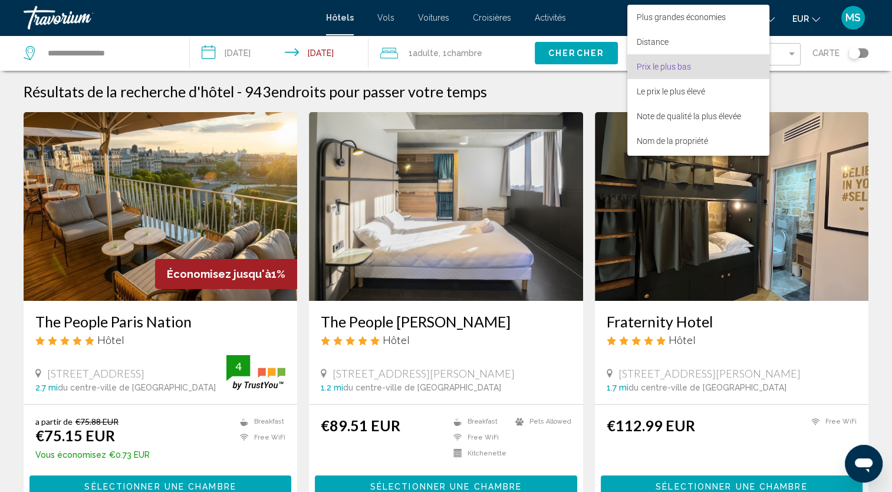
scroll to position [14, 0]
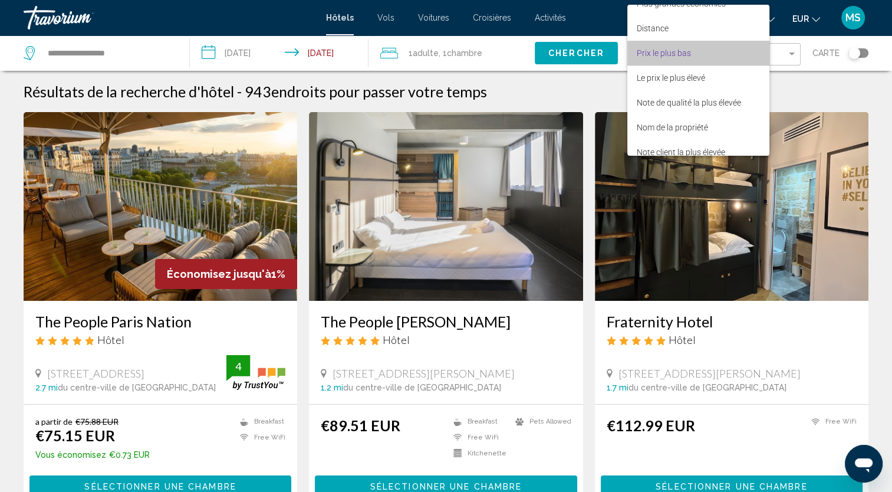
click at [681, 48] on span "Prix le plus bas" at bounding box center [664, 52] width 54 height 9
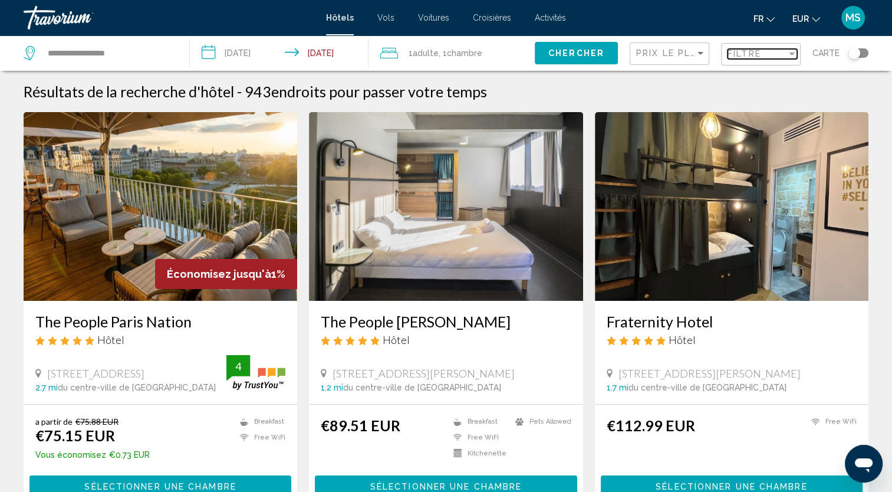
click at [754, 52] on span "Filtre" at bounding box center [744, 53] width 34 height 9
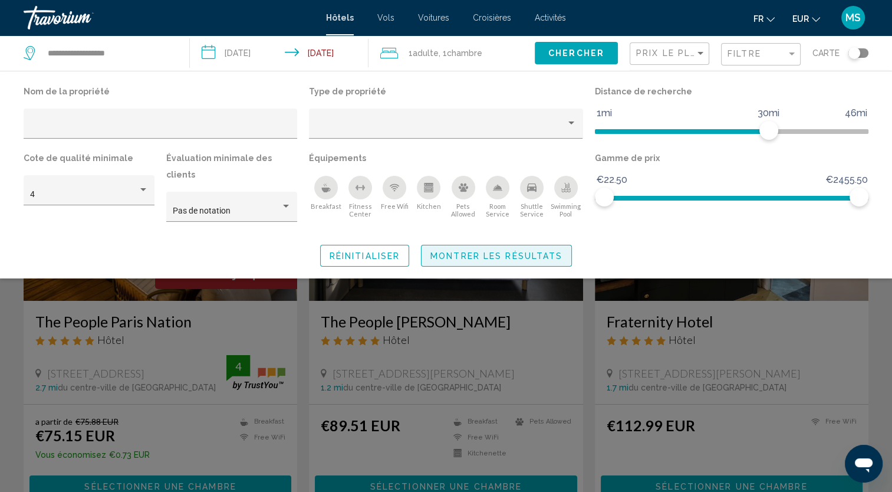
click at [460, 251] on span "Montrer les résultats" at bounding box center [496, 255] width 132 height 9
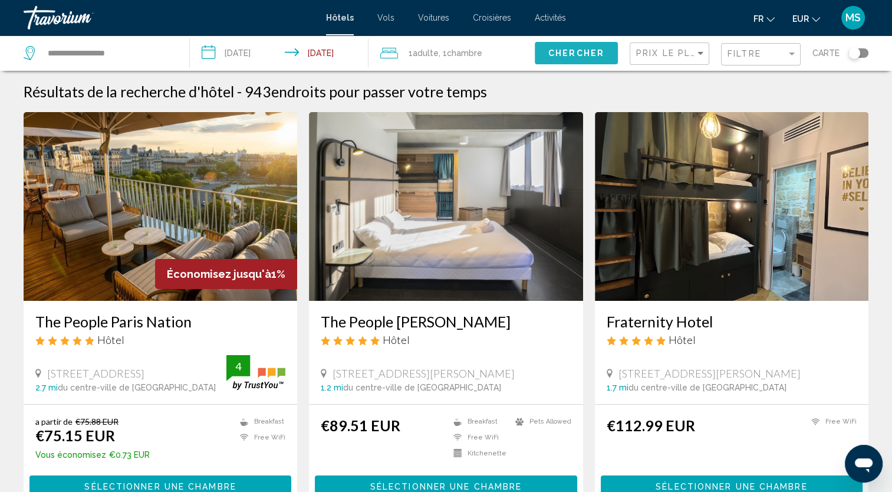
click at [580, 52] on span "Chercher" at bounding box center [576, 53] width 56 height 9
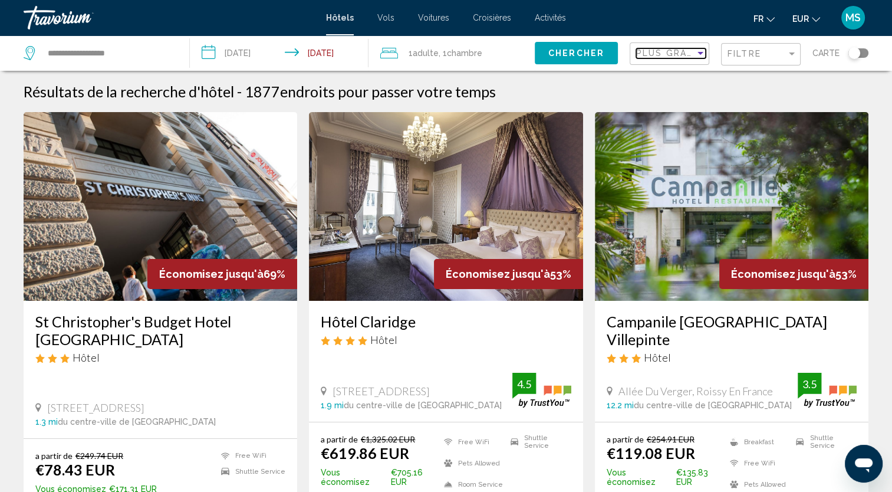
click at [679, 51] on span "Plus grandes économies" at bounding box center [706, 52] width 140 height 9
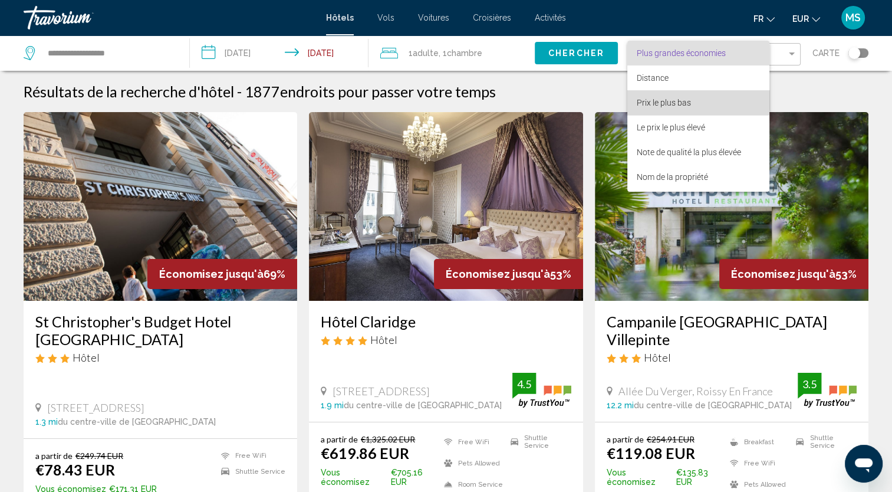
click at [671, 99] on span "Prix le plus bas" at bounding box center [664, 102] width 54 height 9
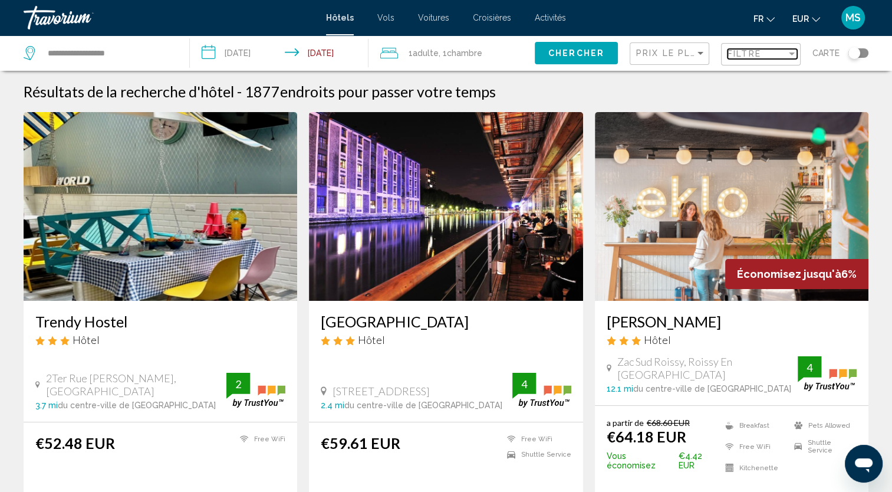
click at [776, 56] on div "Filtre" at bounding box center [756, 53] width 59 height 9
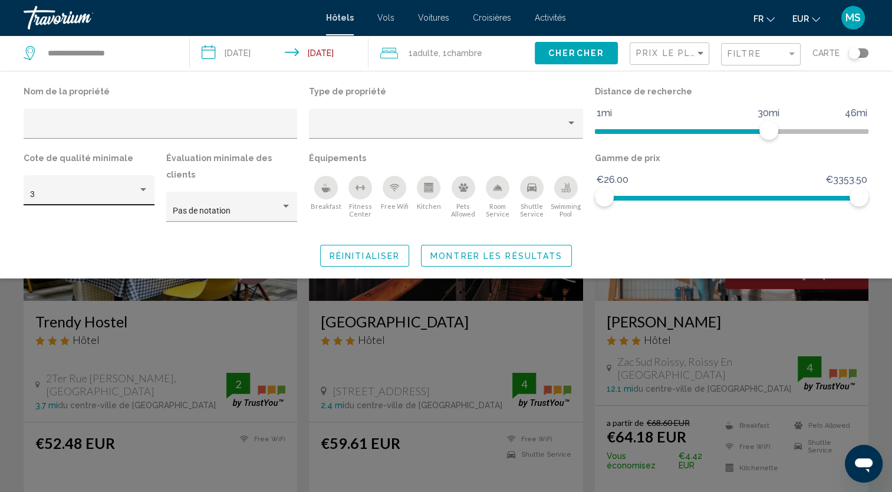
click at [84, 189] on div "3" at bounding box center [89, 194] width 118 height 24
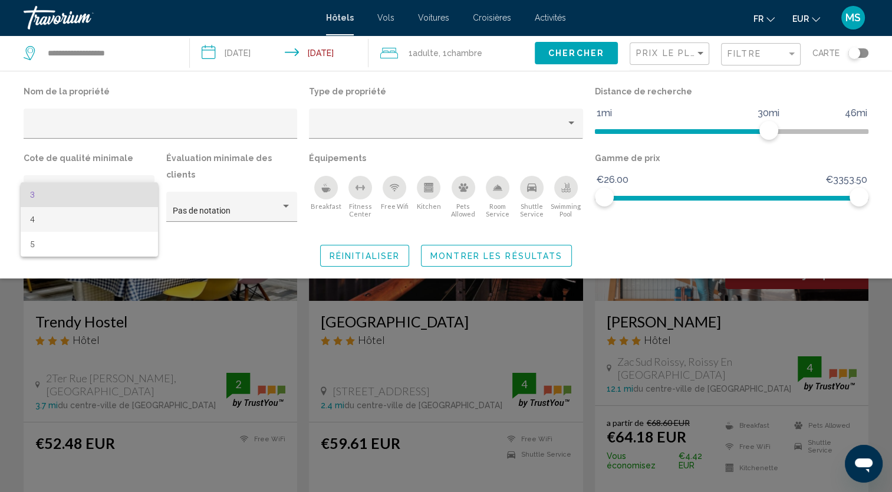
click at [84, 219] on span "4" at bounding box center [89, 219] width 118 height 25
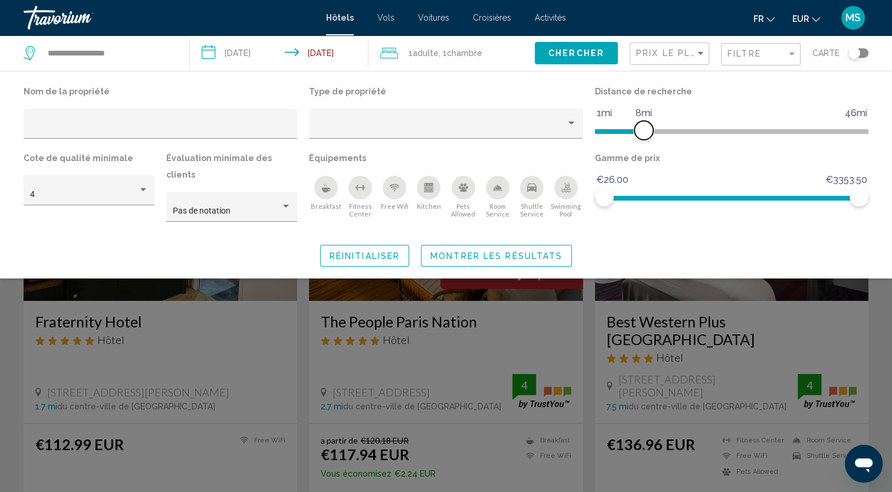
click at [644, 136] on span "Hotel Filters" at bounding box center [619, 129] width 49 height 19
click at [674, 191] on span "Hotel Filters" at bounding box center [767, 195] width 186 height 19
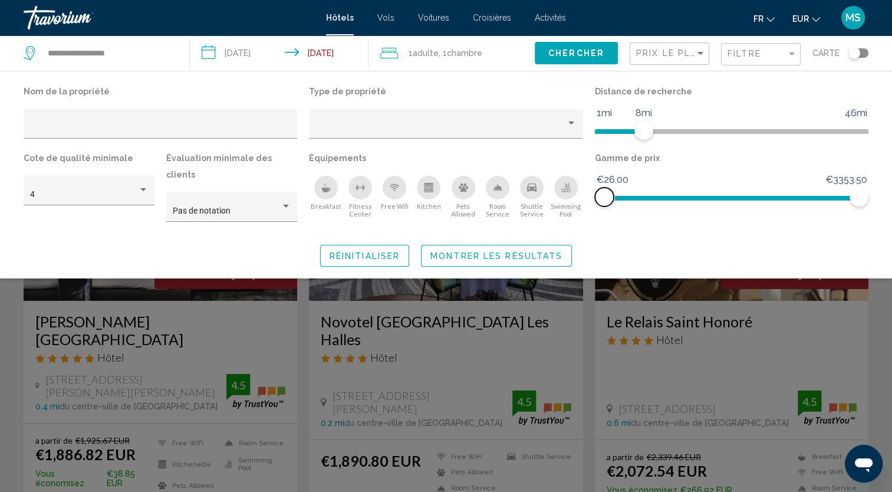
click at [597, 190] on span "Hotel Filters" at bounding box center [731, 195] width 273 height 19
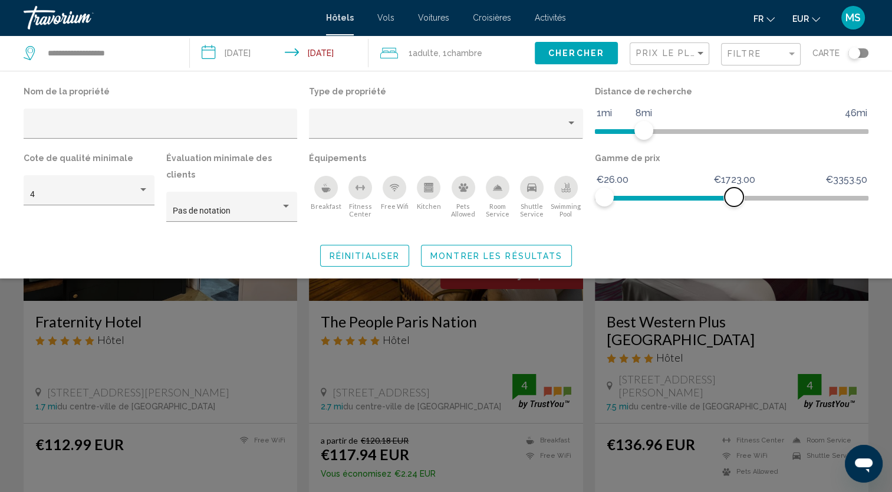
click at [734, 202] on span "Hotel Filters" at bounding box center [669, 195] width 130 height 19
click at [686, 199] on span "Hotel Filters" at bounding box center [645, 198] width 82 height 5
click at [642, 191] on span "Hotel Filters" at bounding box center [664, 195] width 44 height 19
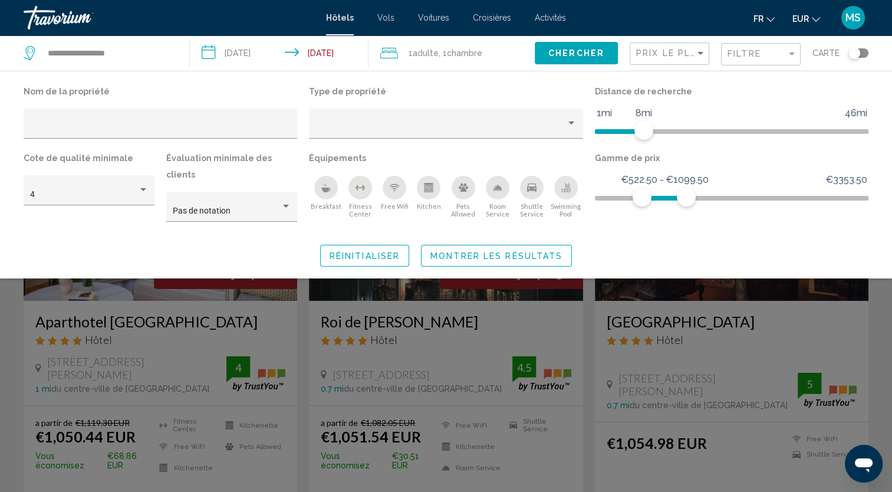
click at [592, 196] on div "Gamme de prix €26.00 €3353.50 €522.50 €1099.50 €522.50 - €1099.50" at bounding box center [731, 191] width 285 height 83
click at [595, 197] on span "Hotel Filters" at bounding box center [731, 198] width 273 height 5
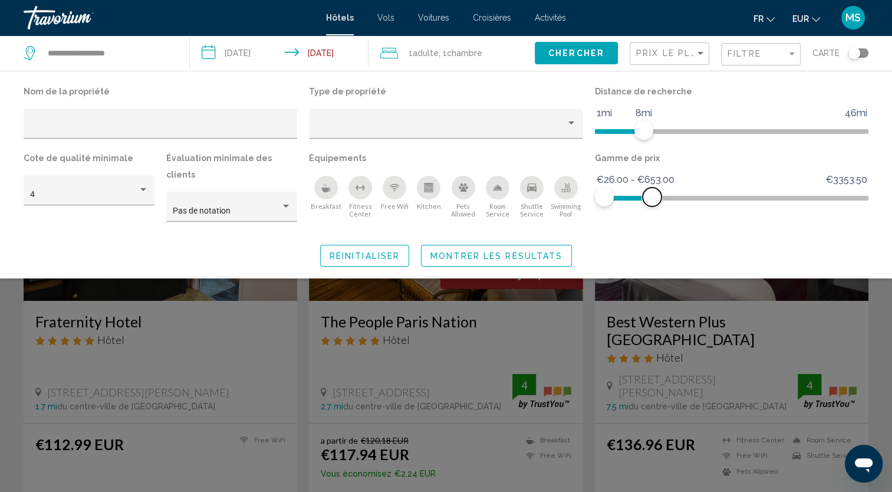
click at [652, 197] on span "Hotel Filters" at bounding box center [628, 198] width 48 height 5
click at [626, 197] on span "Hotel Filters" at bounding box center [638, 198] width 25 height 5
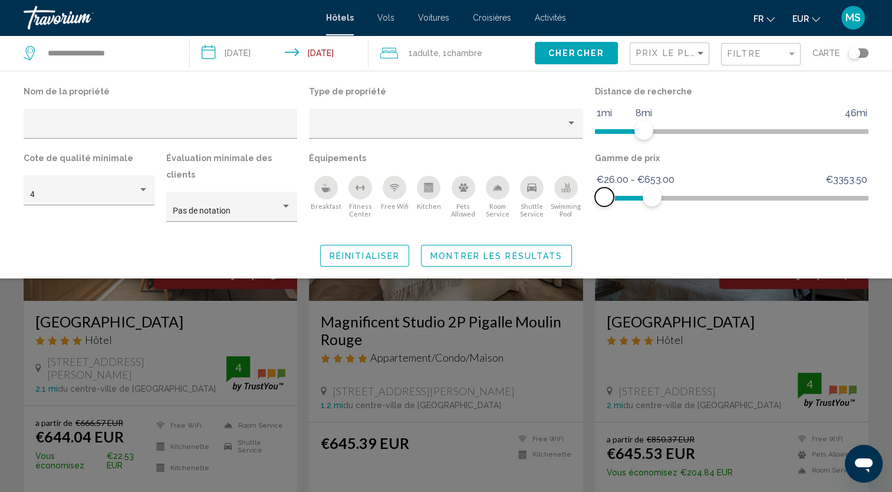
click at [599, 193] on span "Hotel Filters" at bounding box center [731, 195] width 273 height 19
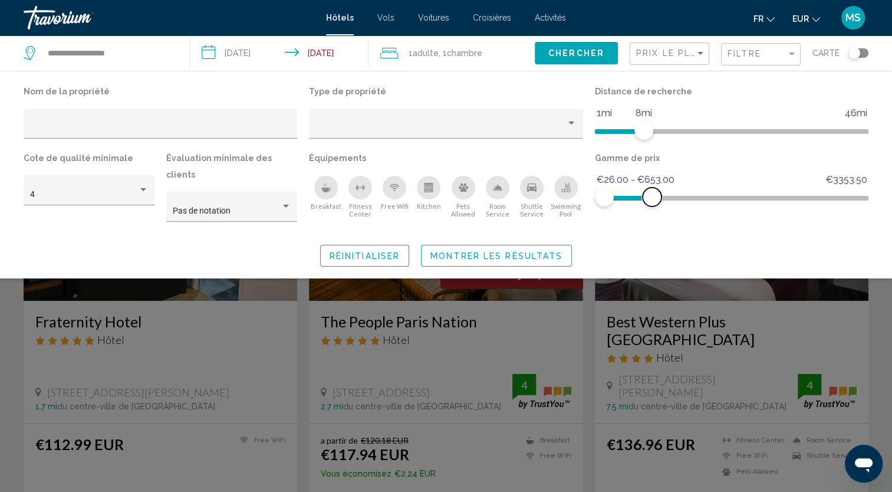
click at [634, 197] on ngx-slider "€26.00 €3353.50 €26.00 €653.00 €26.00 - €653.00" at bounding box center [731, 197] width 273 height 2
click at [625, 196] on span "Hotel Filters" at bounding box center [634, 196] width 19 height 19
click at [621, 196] on ngx-slider "€26.00 €3353.50 €26.00 €253.00 €26.00 - €253.00" at bounding box center [731, 197] width 273 height 2
click at [612, 196] on span "Hotel Filters" at bounding box center [621, 196] width 19 height 19
click at [606, 194] on span "Hotel Filters" at bounding box center [604, 196] width 19 height 19
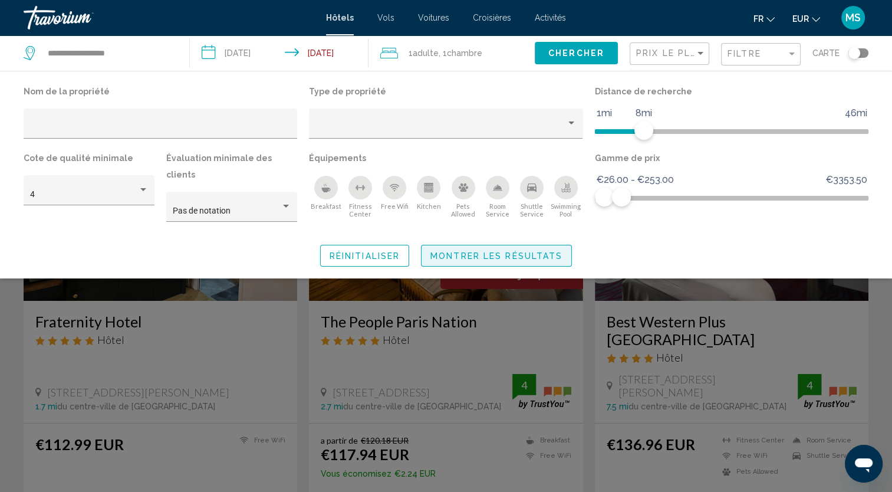
click at [483, 251] on span "Montrer les résultats" at bounding box center [496, 255] width 132 height 9
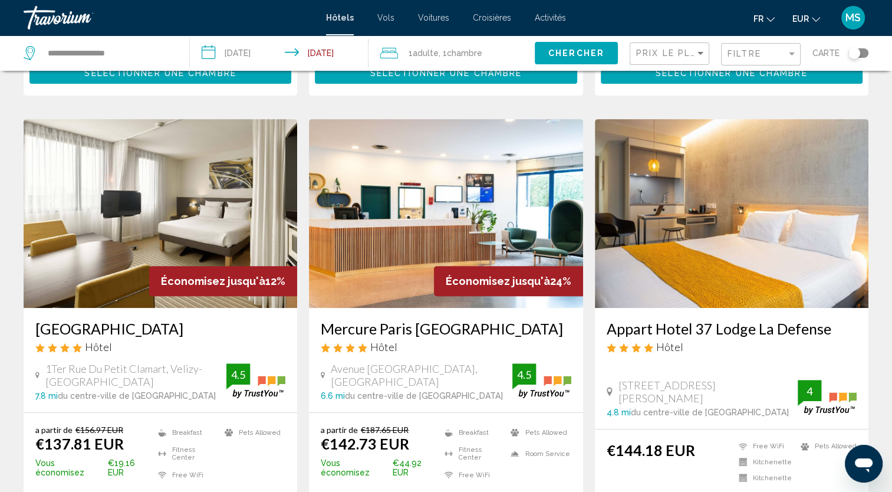
scroll to position [456, 0]
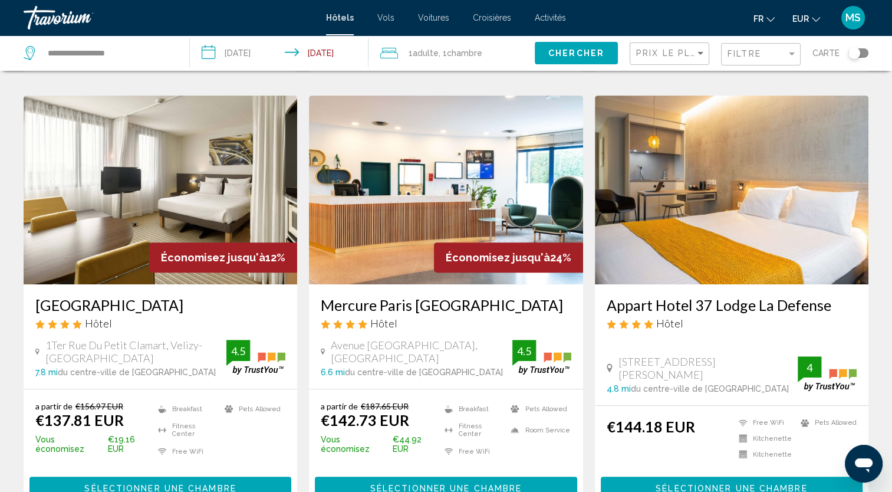
click at [215, 189] on img "Main content" at bounding box center [160, 189] width 273 height 189
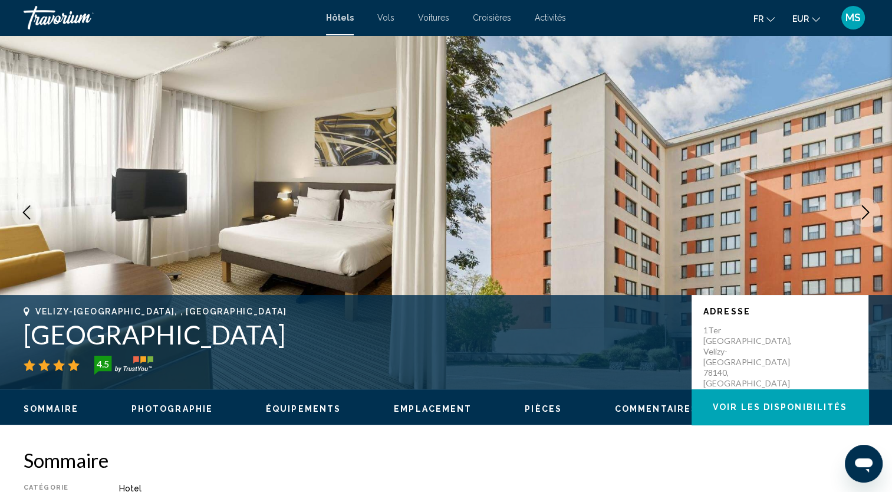
click at [870, 207] on icon "Next image" at bounding box center [865, 212] width 14 height 14
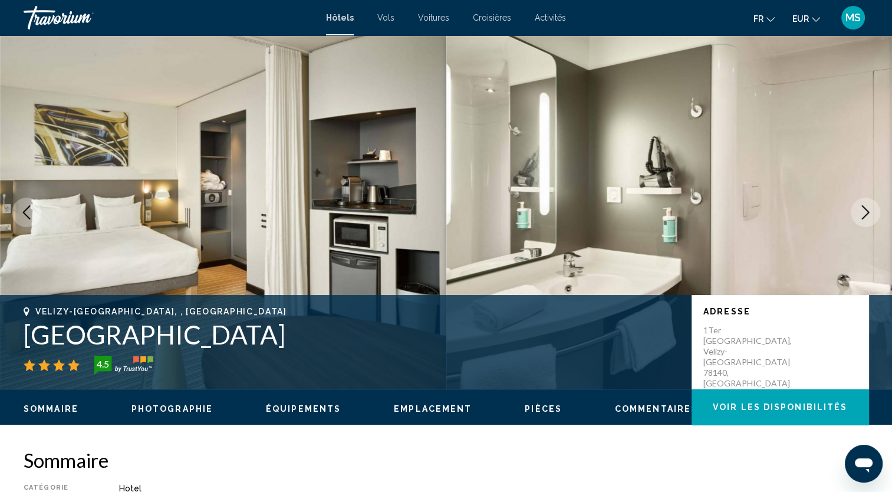
click at [870, 207] on icon "Next image" at bounding box center [865, 212] width 14 height 14
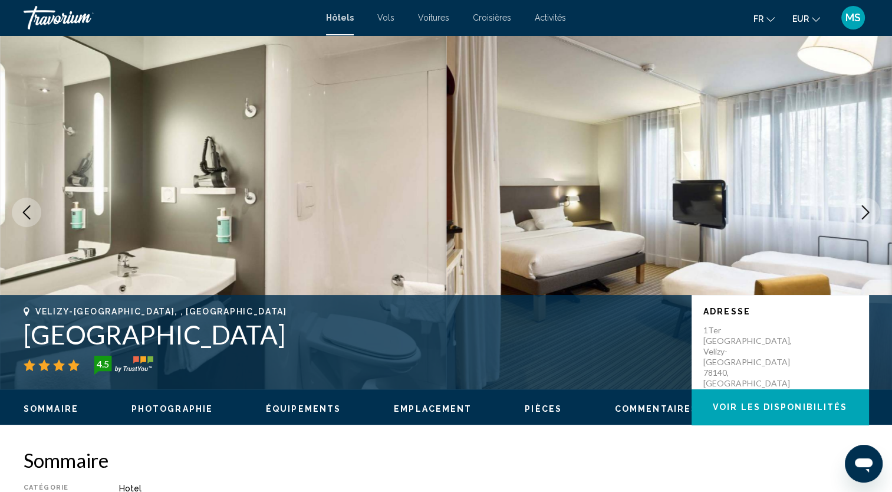
click at [870, 207] on icon "Next image" at bounding box center [865, 212] width 14 height 14
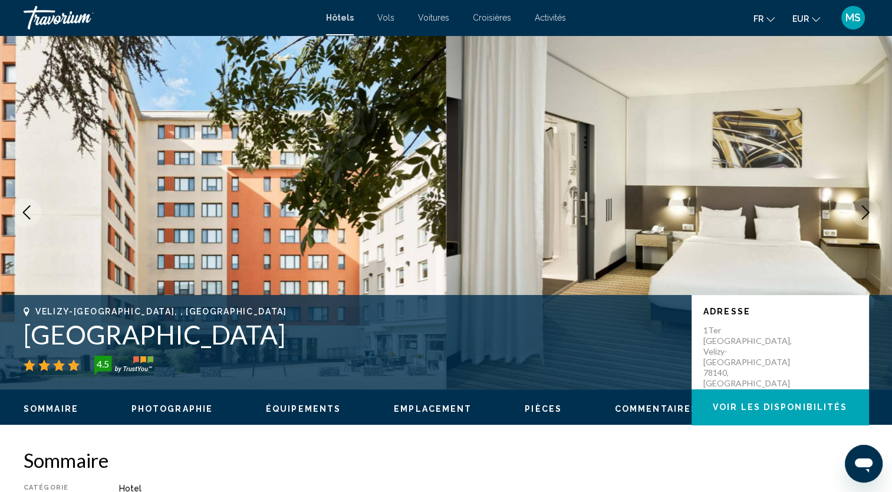
click at [870, 207] on icon "Next image" at bounding box center [865, 212] width 14 height 14
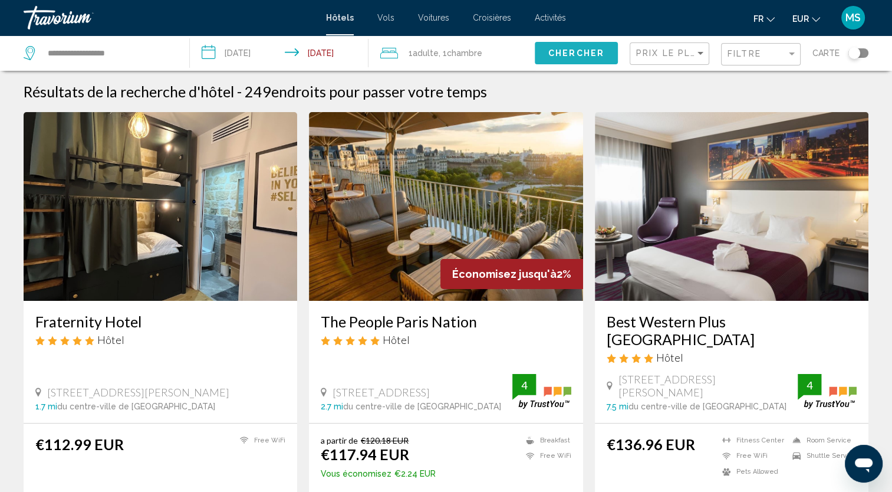
click at [592, 54] on span "Chercher" at bounding box center [576, 53] width 56 height 9
click at [687, 54] on span "Prix le plus bas" at bounding box center [681, 52] width 91 height 9
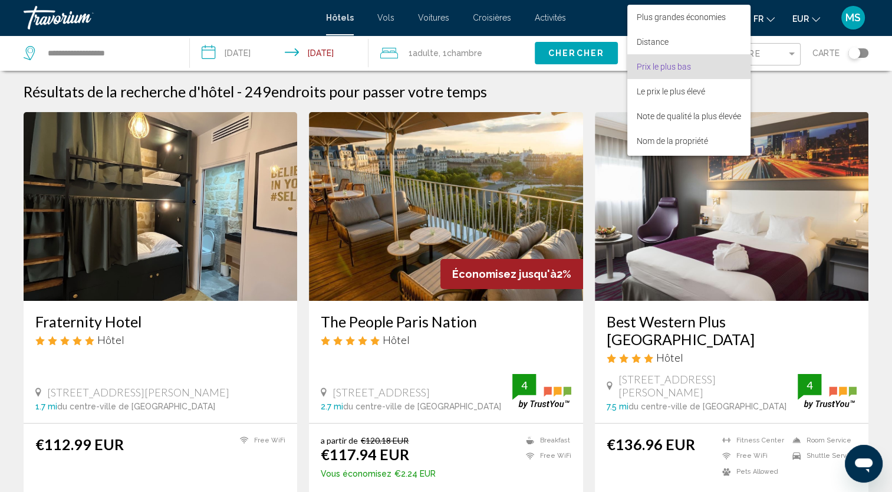
scroll to position [14, 0]
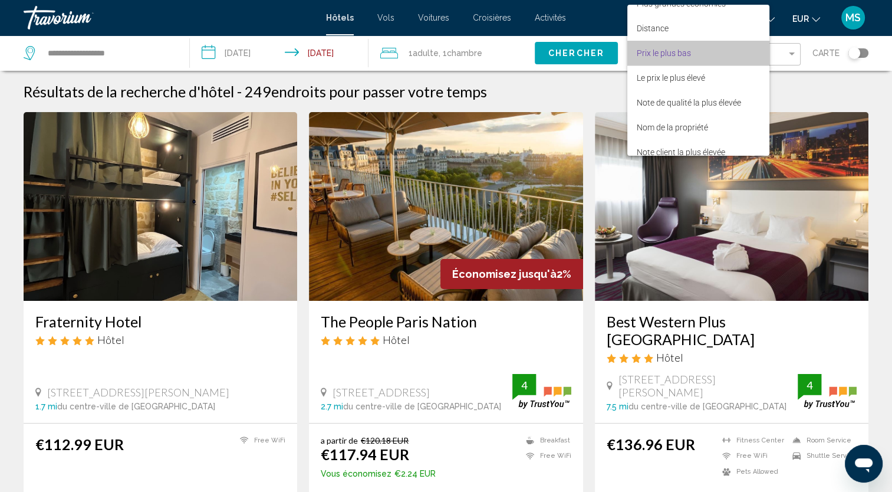
click at [740, 60] on span "Prix le plus bas" at bounding box center [698, 53] width 123 height 25
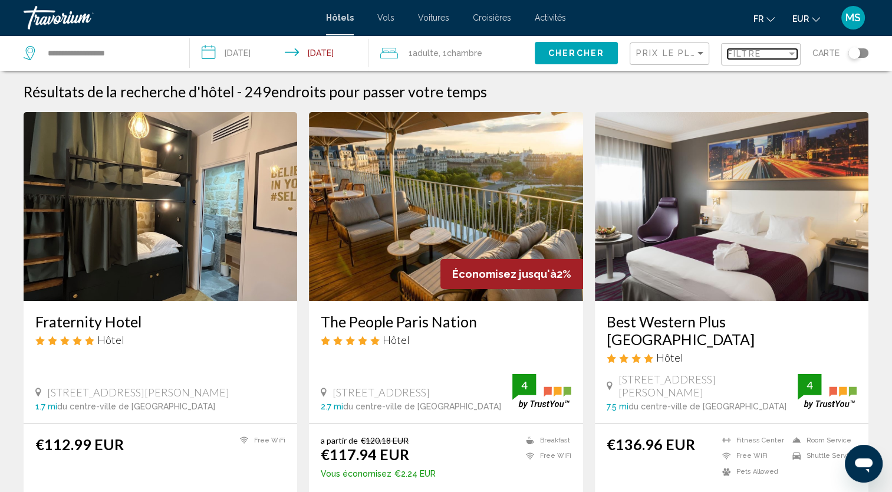
click at [750, 51] on span "Filtre" at bounding box center [744, 53] width 34 height 9
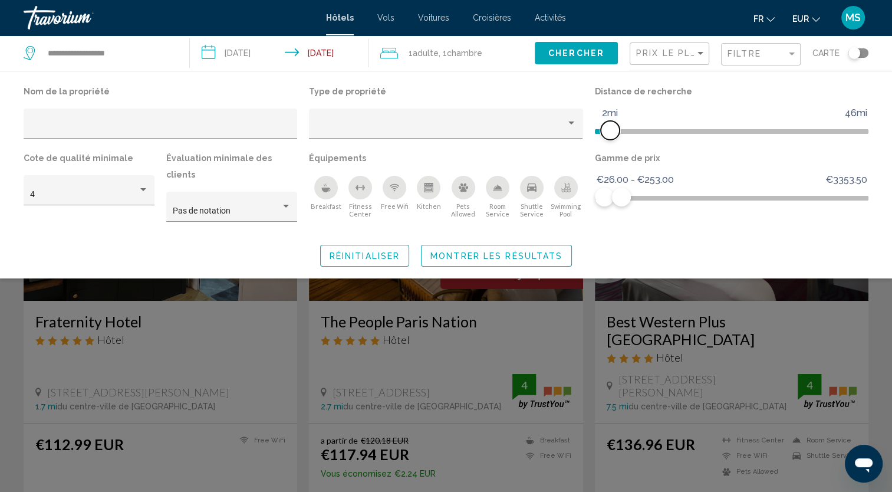
click at [610, 131] on span "Hotel Filters" at bounding box center [602, 131] width 15 height 5
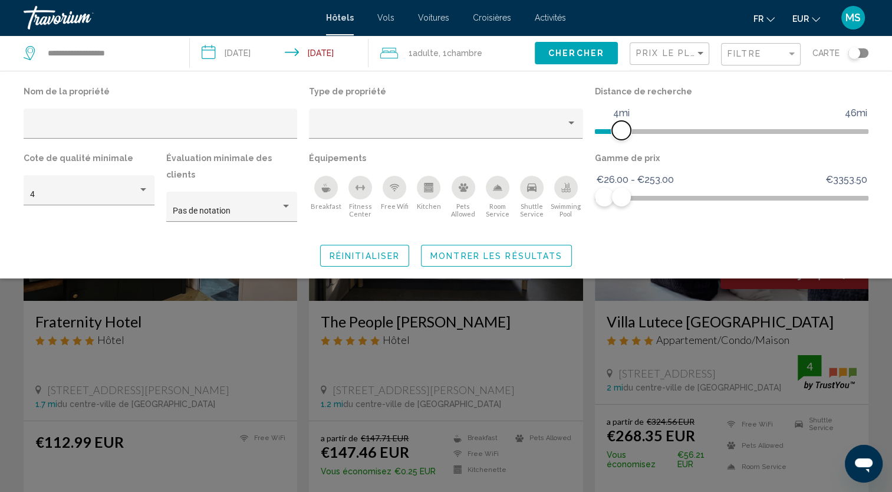
click at [620, 131] on ngx-slider "1mi 46mi 4mi" at bounding box center [731, 130] width 273 height 2
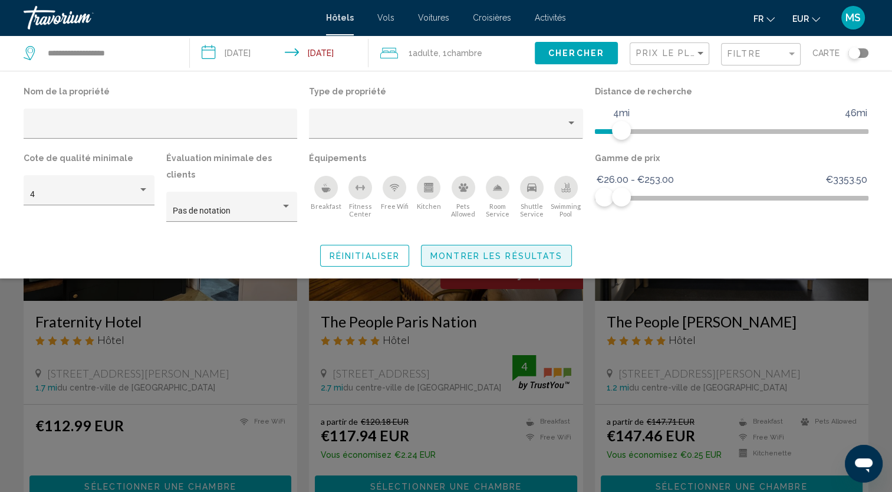
click at [486, 251] on span "Montrer les résultats" at bounding box center [496, 255] width 132 height 9
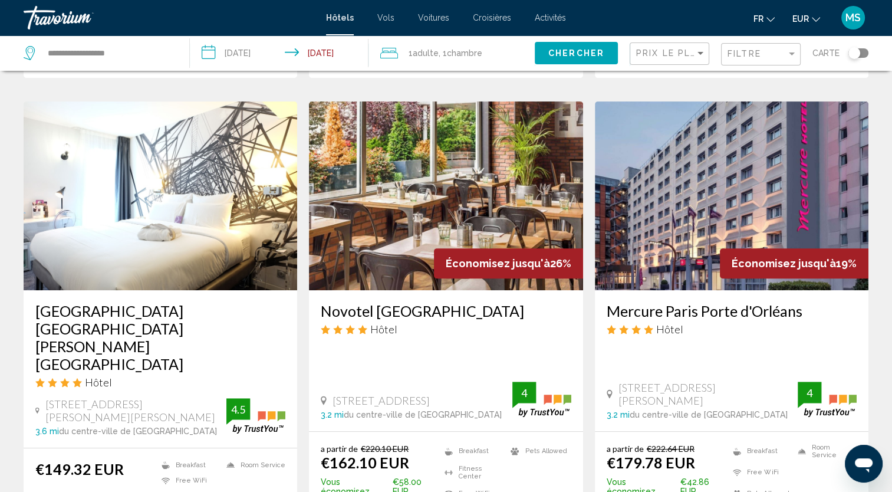
scroll to position [448, 0]
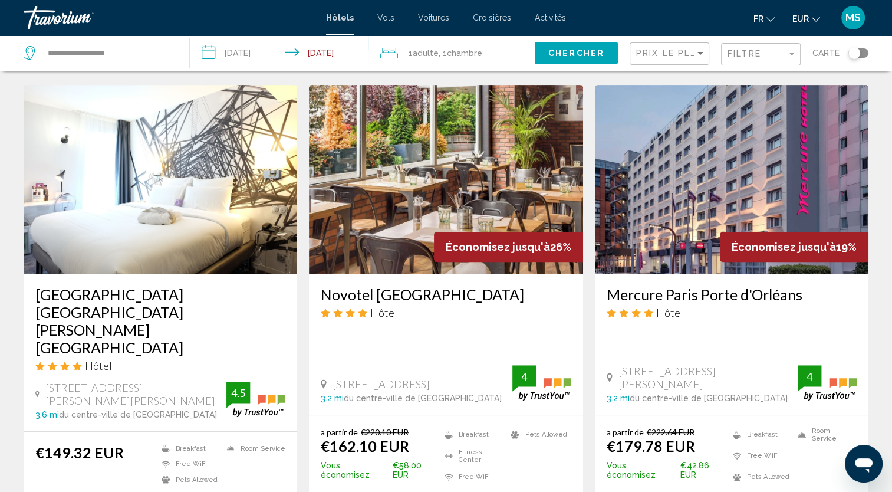
click at [314, 44] on input "**********" at bounding box center [281, 54] width 183 height 39
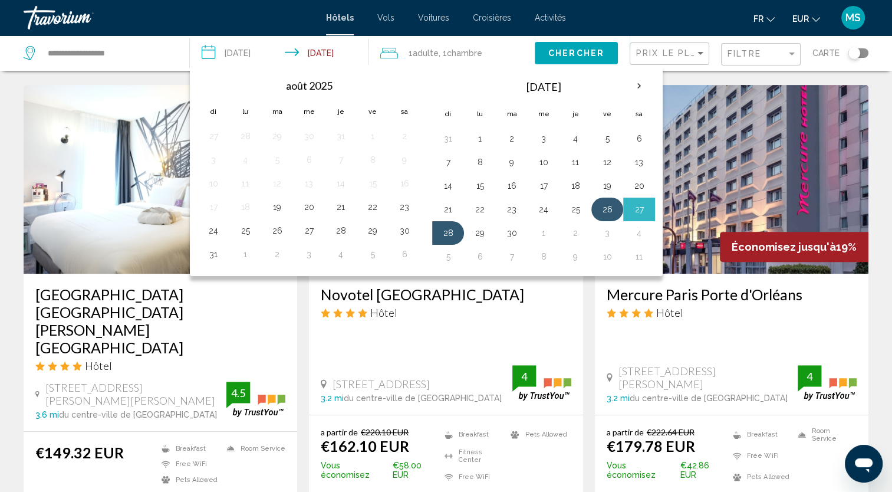
click at [605, 205] on button "26" at bounding box center [607, 209] width 19 height 17
click at [637, 209] on button "27" at bounding box center [638, 209] width 19 height 17
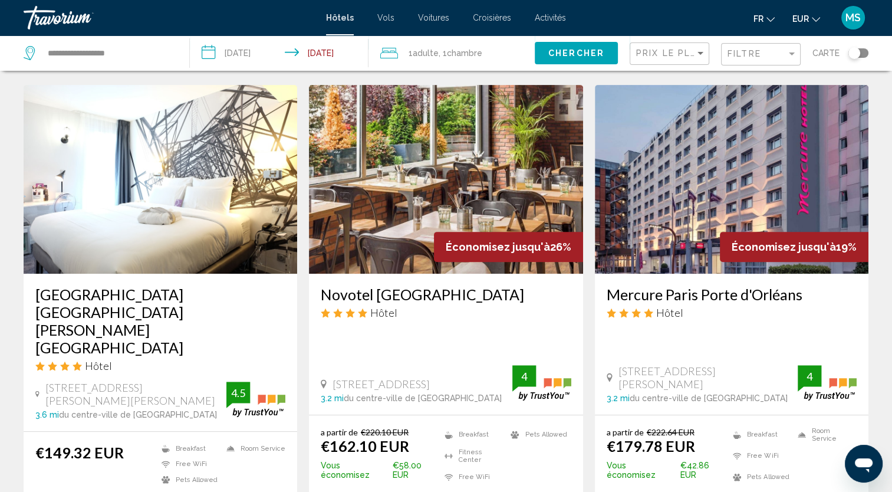
click at [337, 48] on input "**********" at bounding box center [281, 54] width 183 height 39
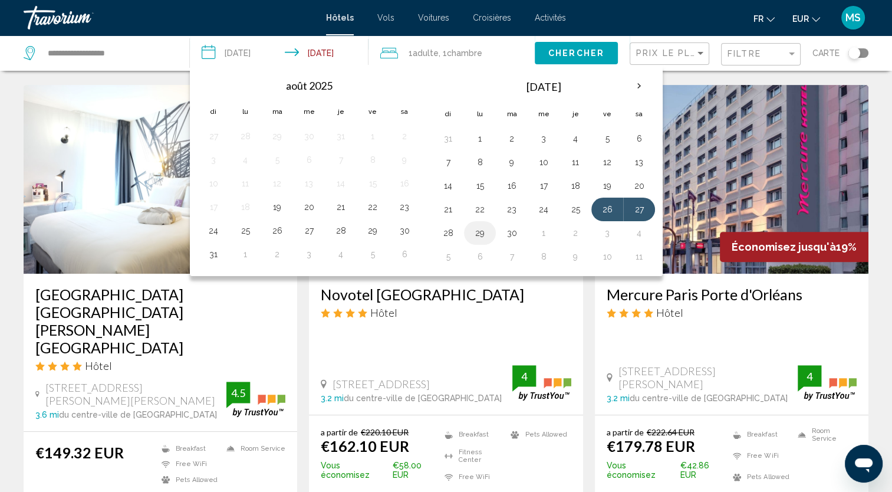
click at [480, 227] on button "29" at bounding box center [479, 233] width 19 height 17
click at [634, 201] on button "27" at bounding box center [638, 209] width 19 height 17
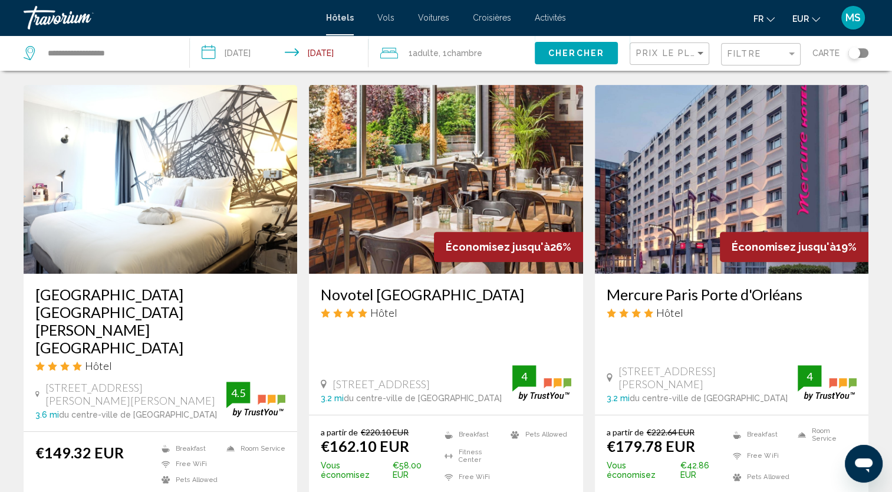
click at [338, 48] on input "**********" at bounding box center [281, 54] width 183 height 39
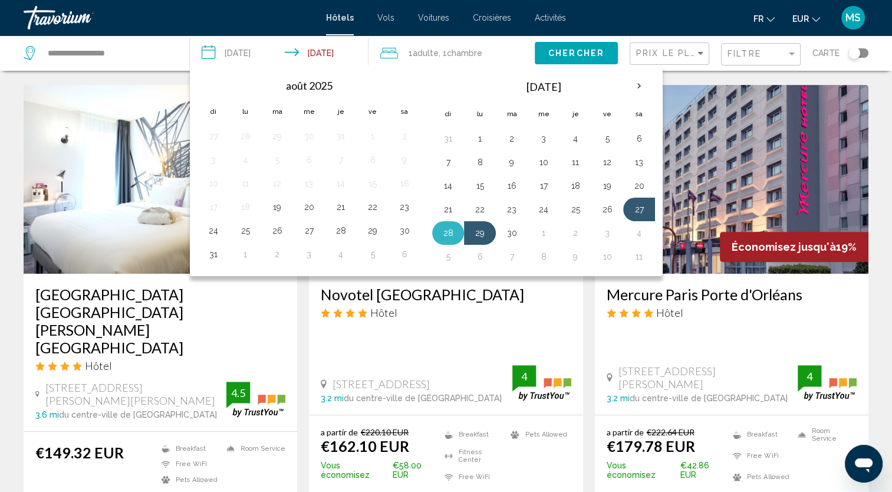
click at [441, 232] on button "28" at bounding box center [447, 233] width 19 height 17
click at [629, 208] on button "27" at bounding box center [638, 209] width 19 height 17
type input "**********"
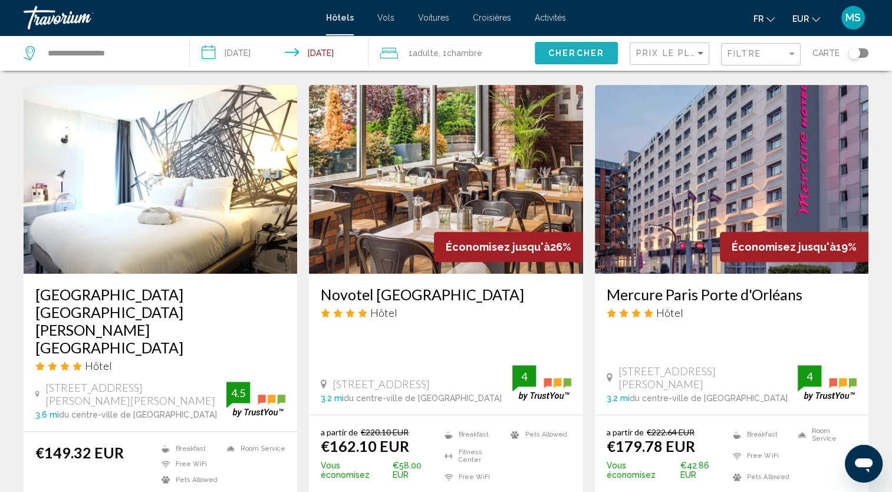
click at [579, 47] on button "Chercher" at bounding box center [576, 53] width 83 height 22
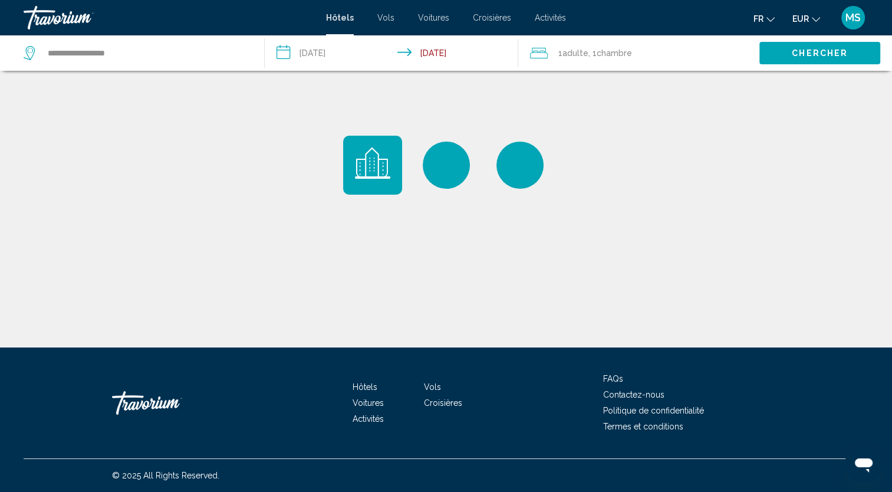
scroll to position [0, 0]
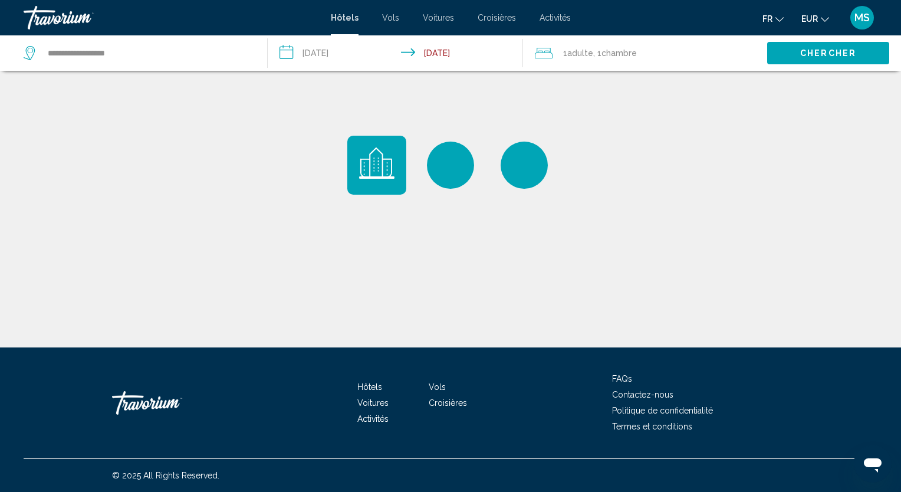
click at [671, 153] on div "Main content" at bounding box center [450, 173] width 901 height 347
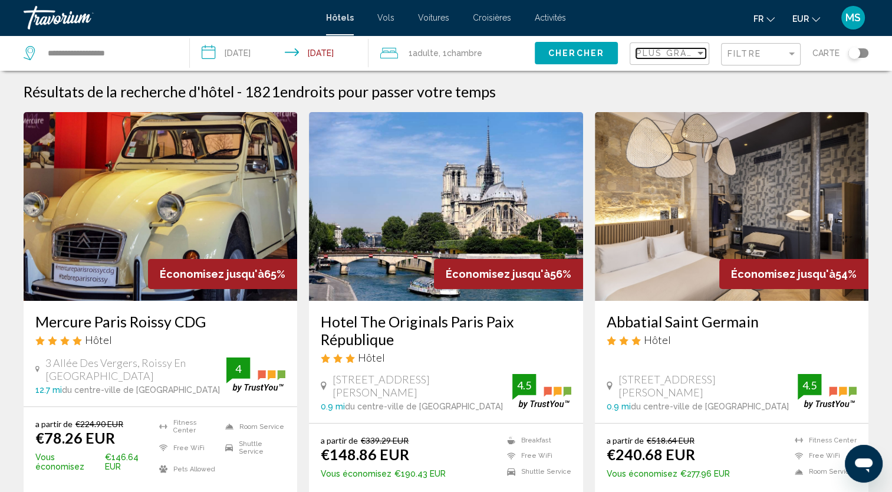
click at [679, 48] on span "Plus grandes économies" at bounding box center [706, 52] width 140 height 9
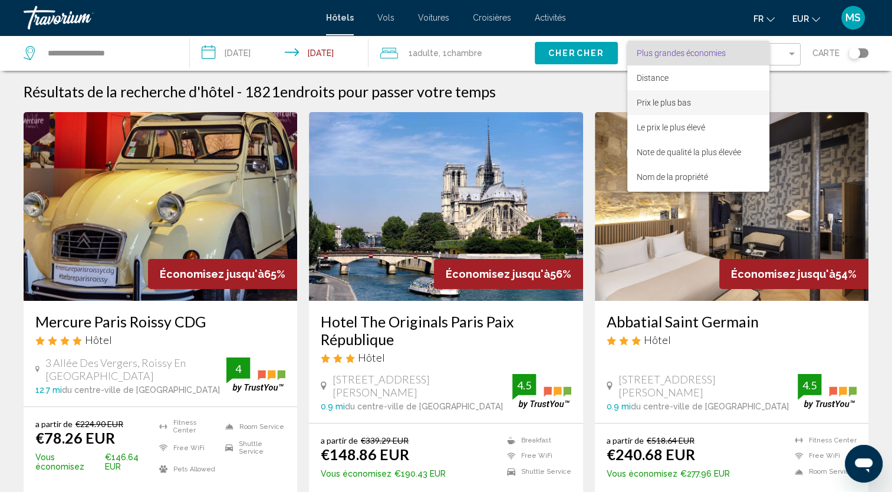
click at [672, 101] on span "Prix le plus bas" at bounding box center [664, 102] width 54 height 9
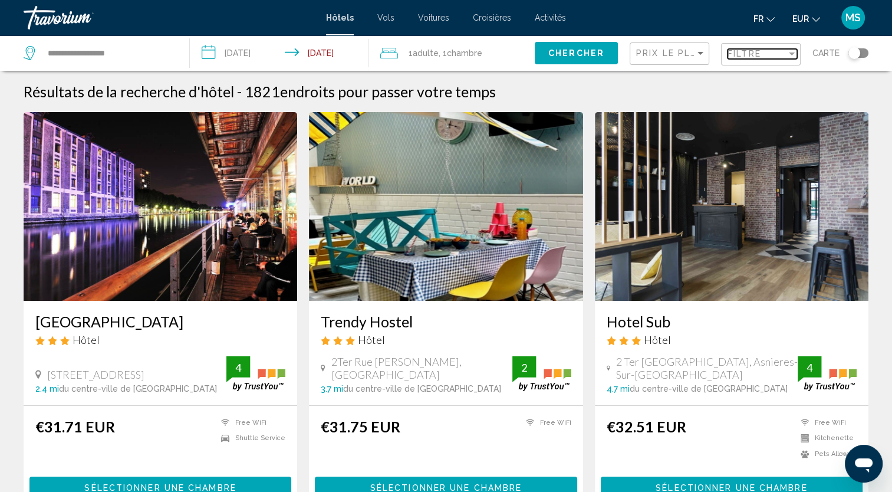
click at [747, 49] on span "Filtre" at bounding box center [744, 53] width 34 height 9
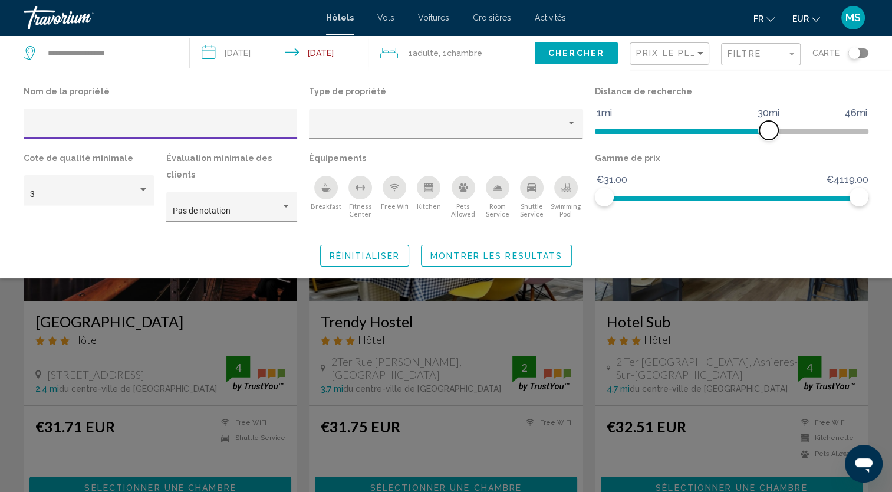
click at [609, 130] on span "Hotel Filters" at bounding box center [682, 131] width 174 height 5
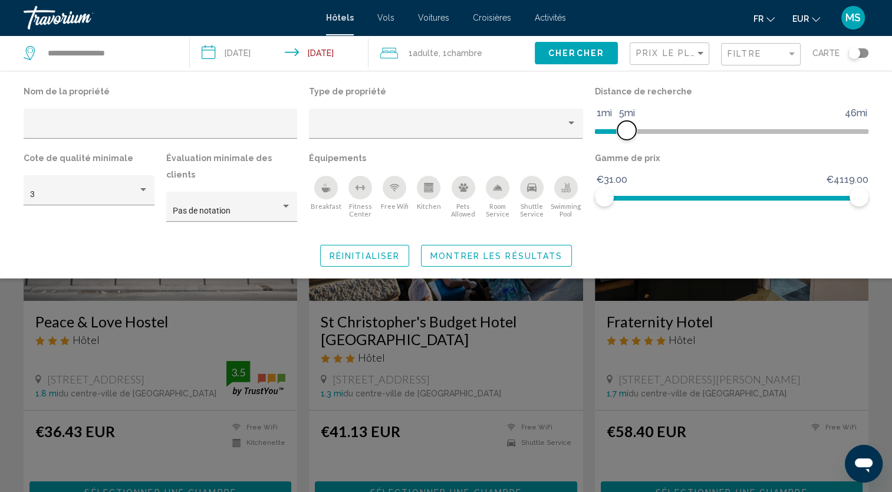
click at [625, 130] on ngx-slider "1mi 46mi 5mi" at bounding box center [731, 130] width 273 height 2
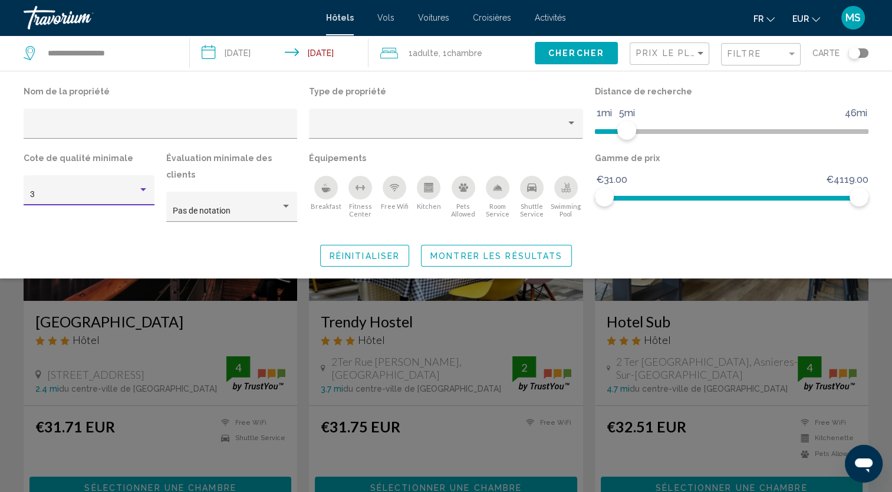
click at [111, 192] on div "3" at bounding box center [84, 194] width 108 height 9
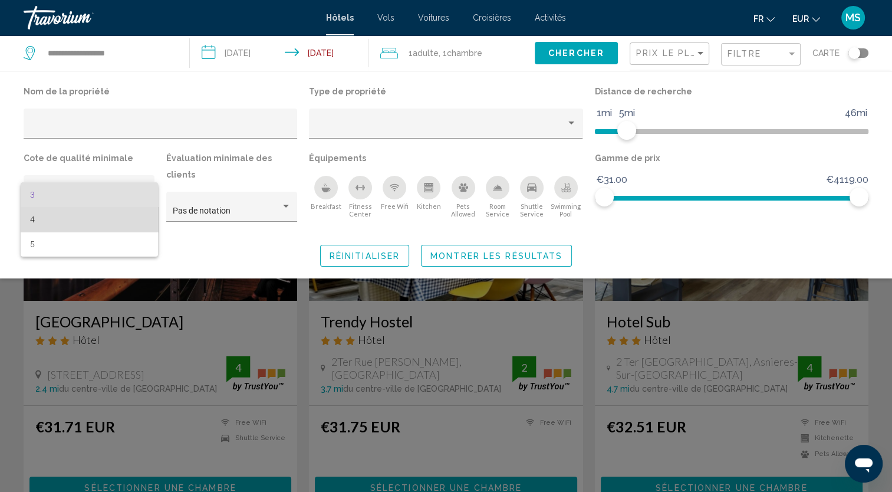
click at [97, 215] on span "4" at bounding box center [89, 219] width 118 height 25
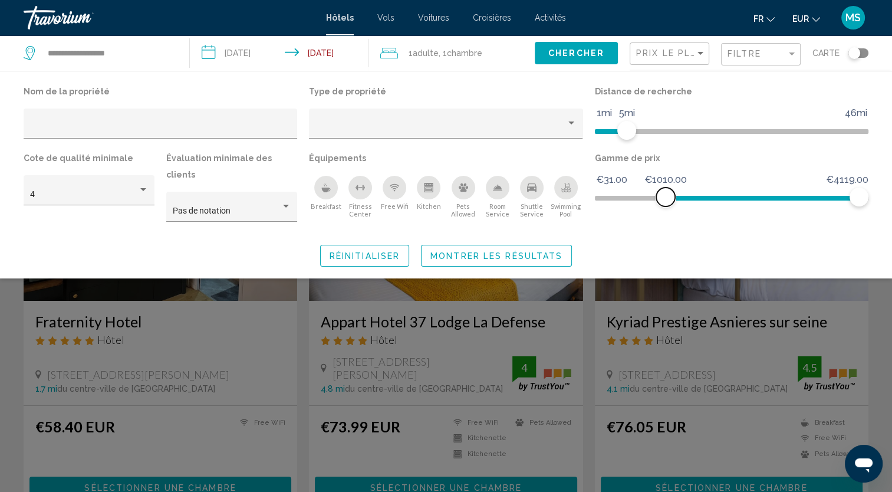
click at [665, 194] on span "Hotel Filters" at bounding box center [762, 195] width 194 height 19
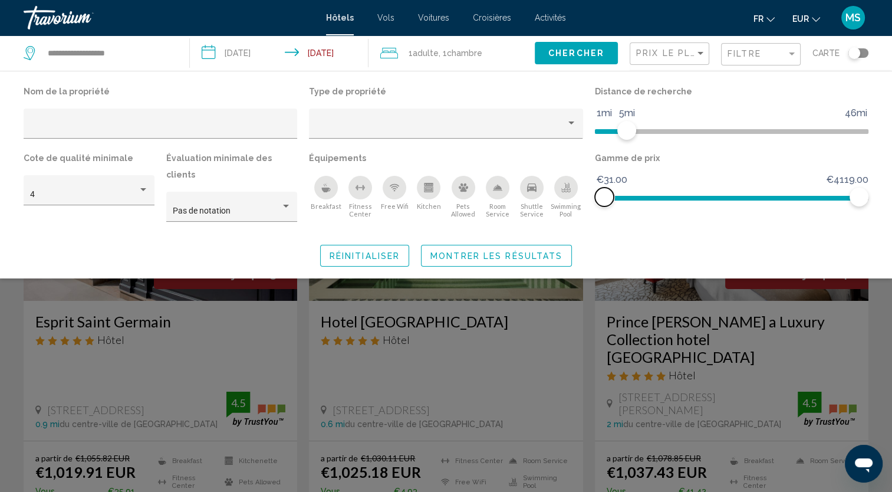
click at [599, 194] on span "Hotel Filters" at bounding box center [731, 195] width 273 height 19
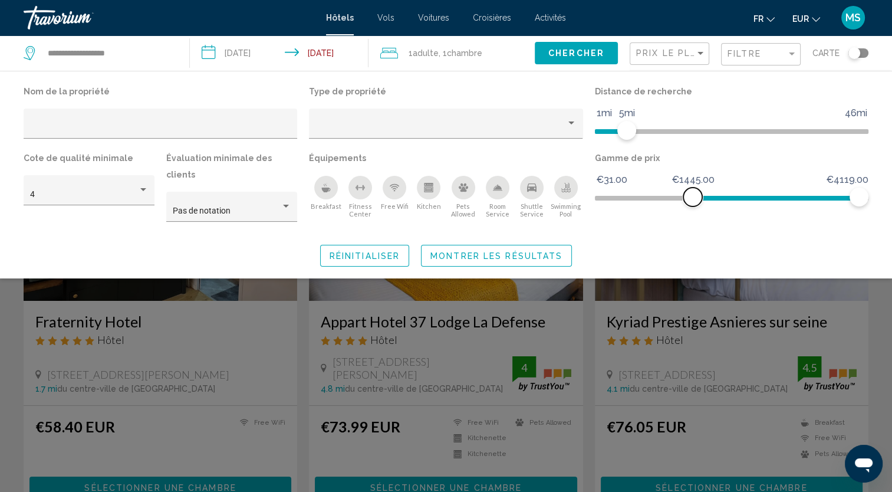
click at [693, 196] on span "Hotel Filters" at bounding box center [776, 198] width 167 height 5
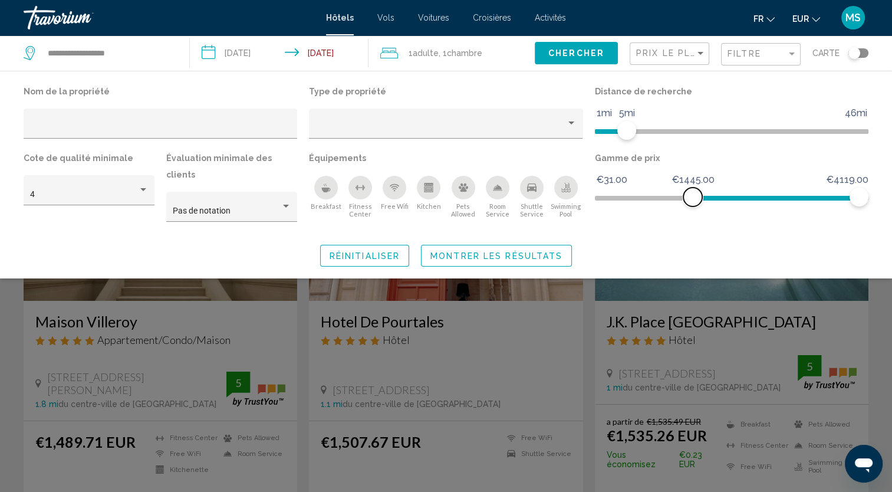
click at [610, 199] on span "Hotel Filters" at bounding box center [731, 198] width 273 height 5
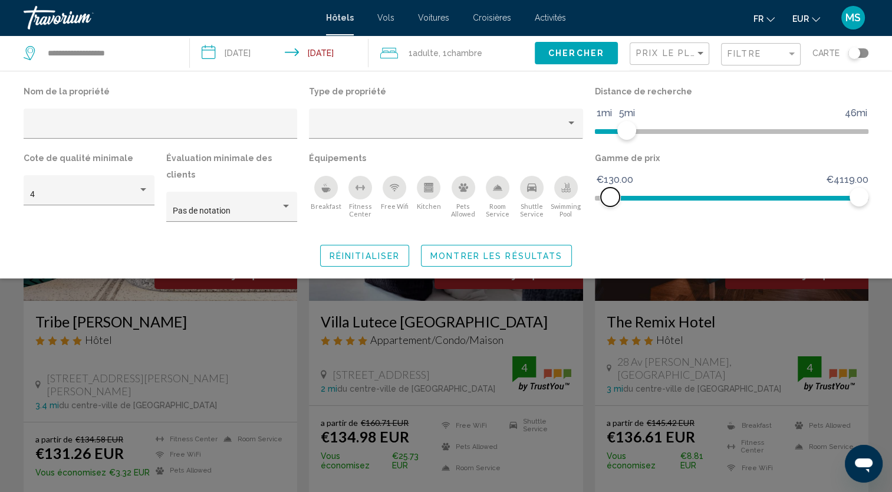
click at [598, 197] on ngx-slider "€31.00 €4119.00 €130.00 €4119.00" at bounding box center [731, 197] width 273 height 2
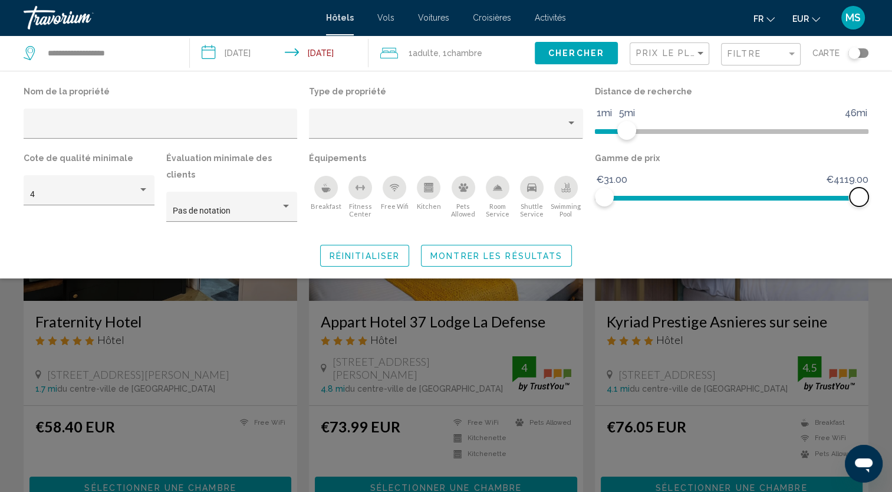
click at [754, 194] on span "Hotel Filters" at bounding box center [731, 195] width 255 height 19
click at [707, 194] on span "Hotel Filters" at bounding box center [655, 195] width 103 height 19
click at [669, 196] on span "Hotel Filters" at bounding box center [636, 198] width 65 height 5
click at [641, 196] on ngx-slider "€31.00 €4119.00 €31.00 €631.00 €31.00 - €631.00" at bounding box center [731, 197] width 273 height 2
click at [622, 198] on ngx-slider "€31.00 €4119.00 €329.00 €631.00 €329.00 - €631.00" at bounding box center [731, 197] width 273 height 2
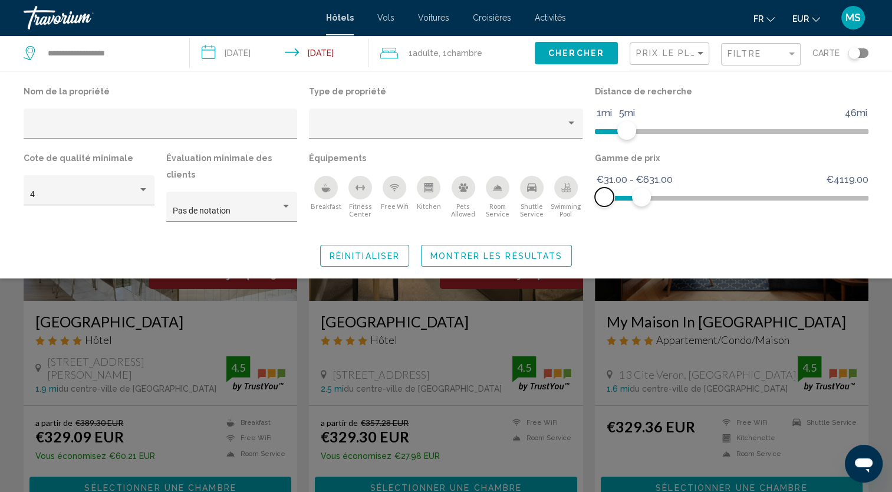
click at [604, 196] on ngx-slider "€31.00 €4119.00 €31.00 €631.00 €31.00 - €631.00" at bounding box center [731, 197] width 273 height 2
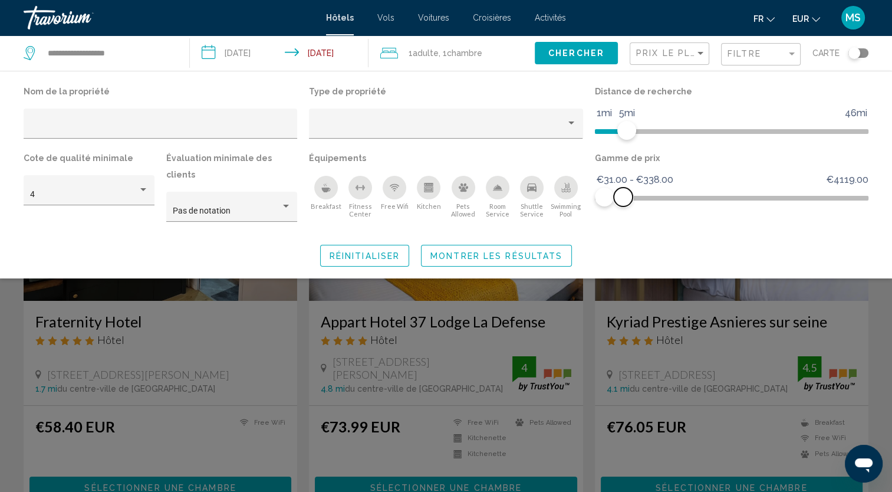
click at [623, 197] on ngx-slider "€31.00 €4119.00 €31.00 €338.00 €31.00 - €338.00" at bounding box center [731, 197] width 273 height 2
click at [496, 251] on span "Montrer les résultats" at bounding box center [496, 255] width 132 height 9
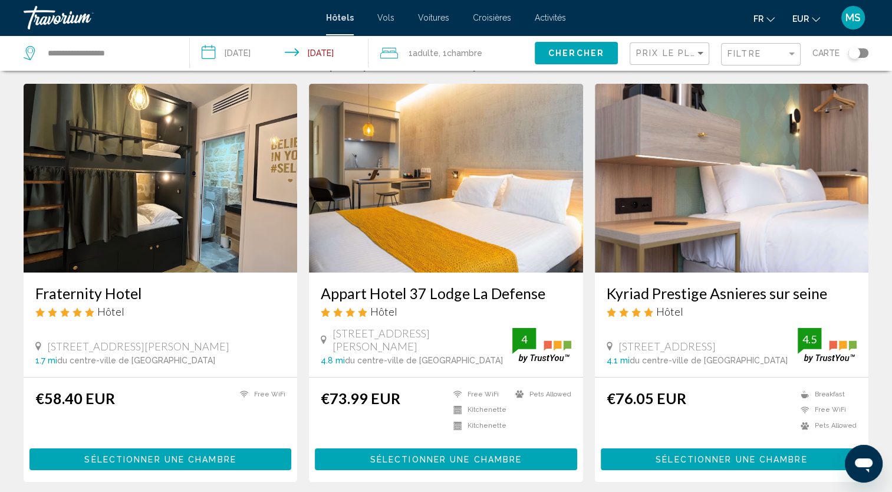
scroll to position [24, 0]
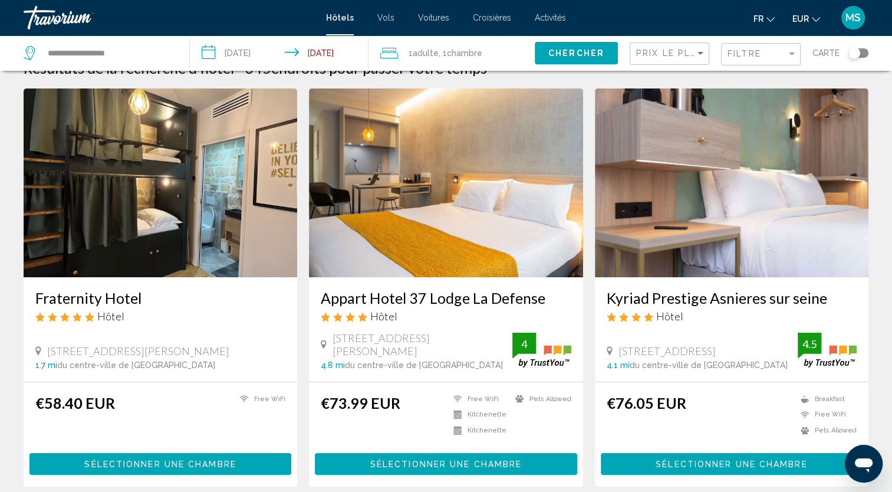
click at [403, 243] on img "Main content" at bounding box center [445, 182] width 273 height 189
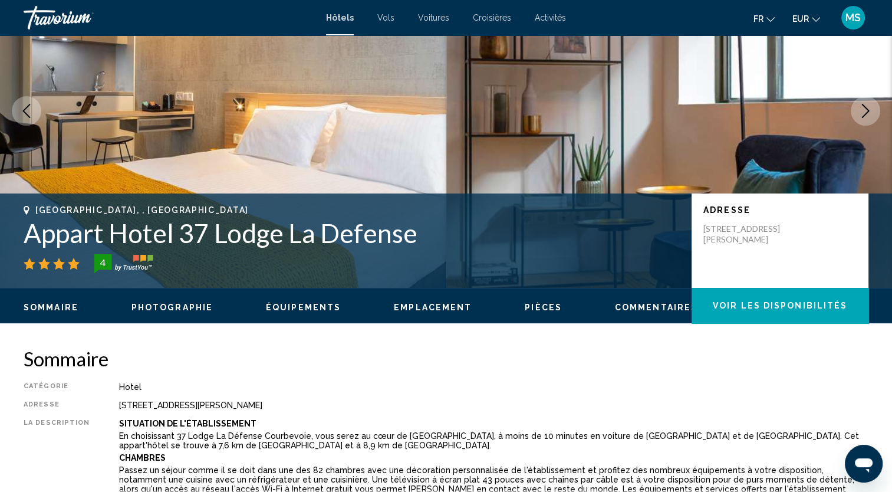
scroll to position [118, 0]
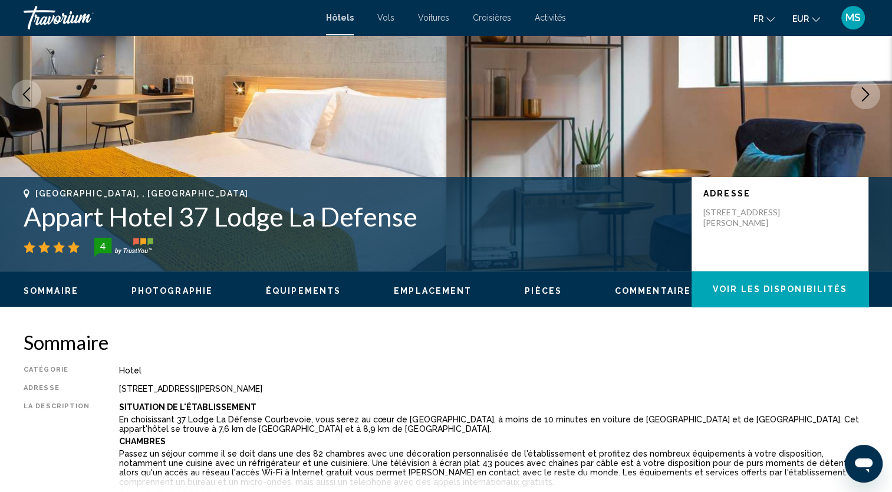
click at [859, 86] on button "Next image" at bounding box center [864, 94] width 29 height 29
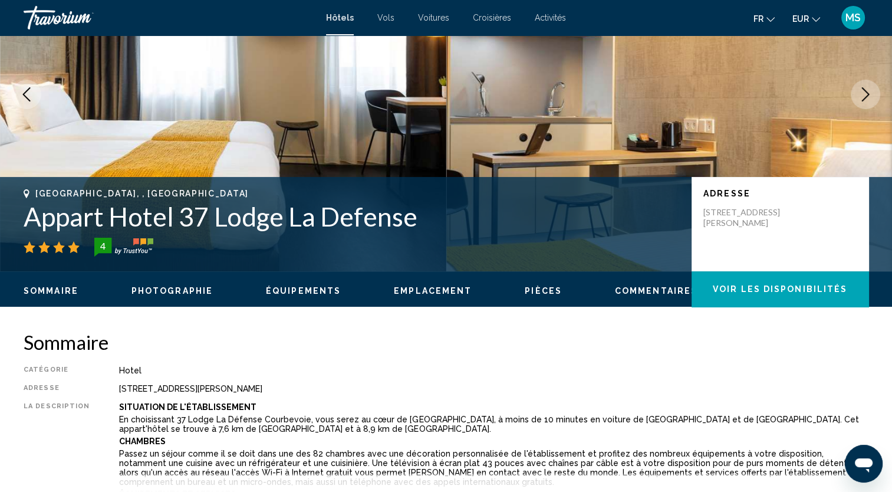
click at [859, 86] on button "Next image" at bounding box center [864, 94] width 29 height 29
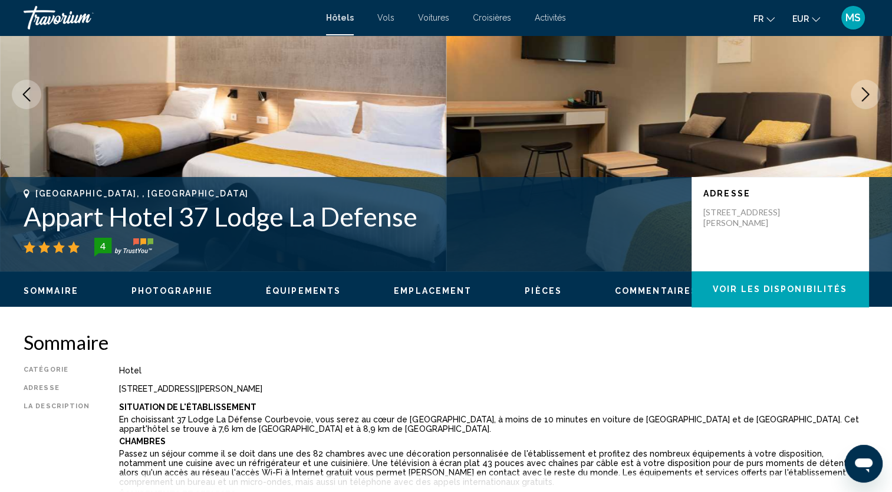
click at [859, 86] on button "Next image" at bounding box center [864, 94] width 29 height 29
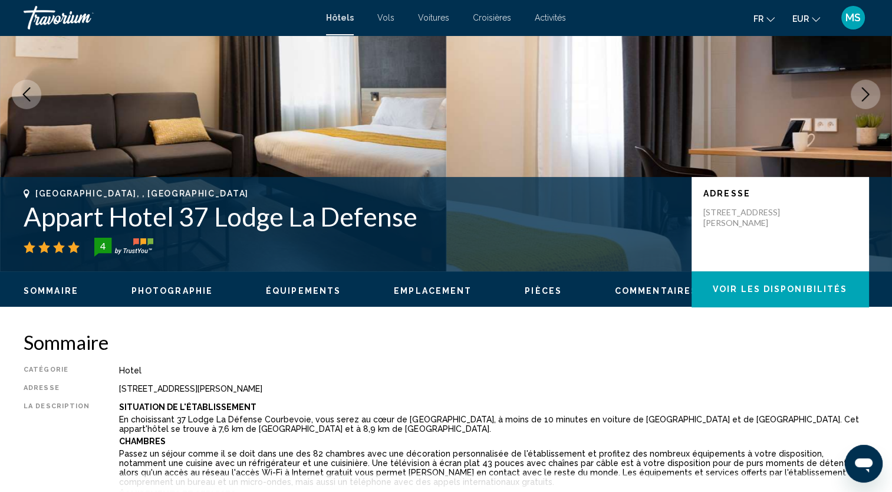
click at [859, 86] on button "Next image" at bounding box center [864, 94] width 29 height 29
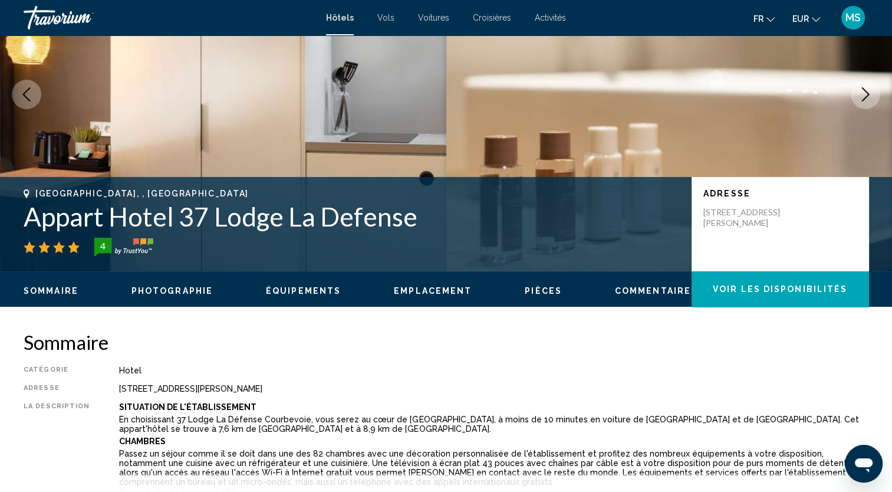
click at [859, 86] on button "Next image" at bounding box center [864, 94] width 29 height 29
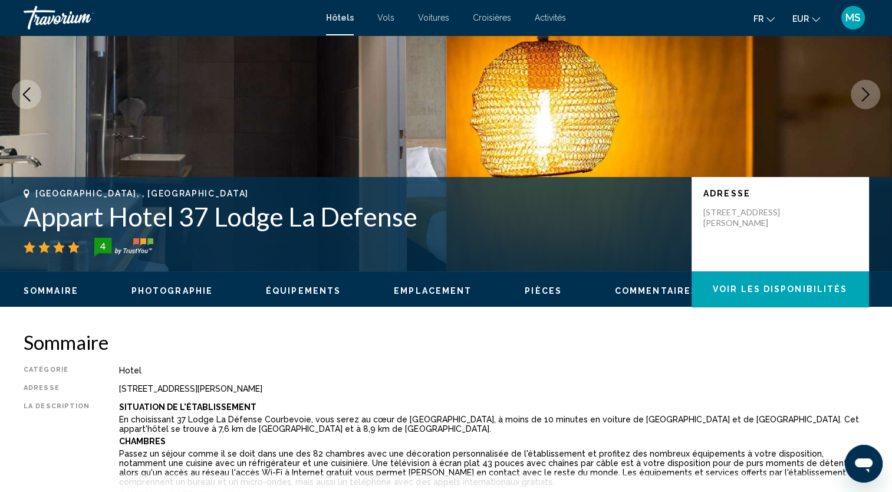
click at [859, 86] on button "Next image" at bounding box center [864, 94] width 29 height 29
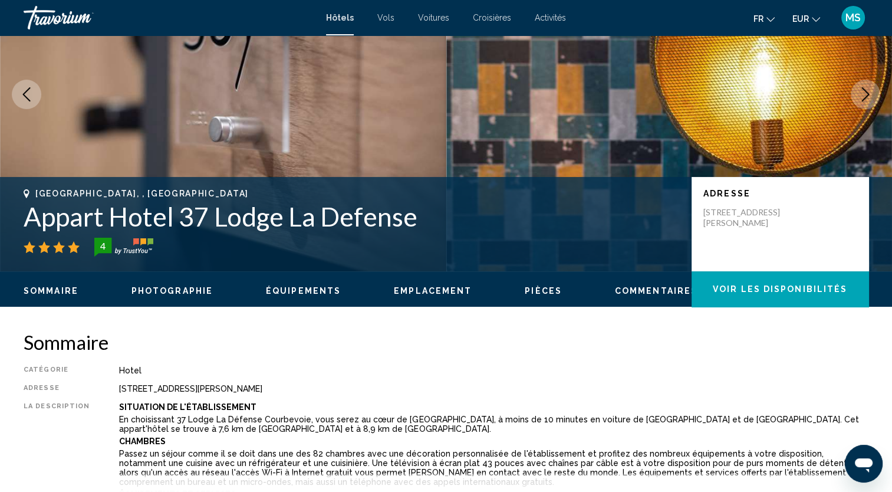
click at [859, 86] on button "Next image" at bounding box center [864, 94] width 29 height 29
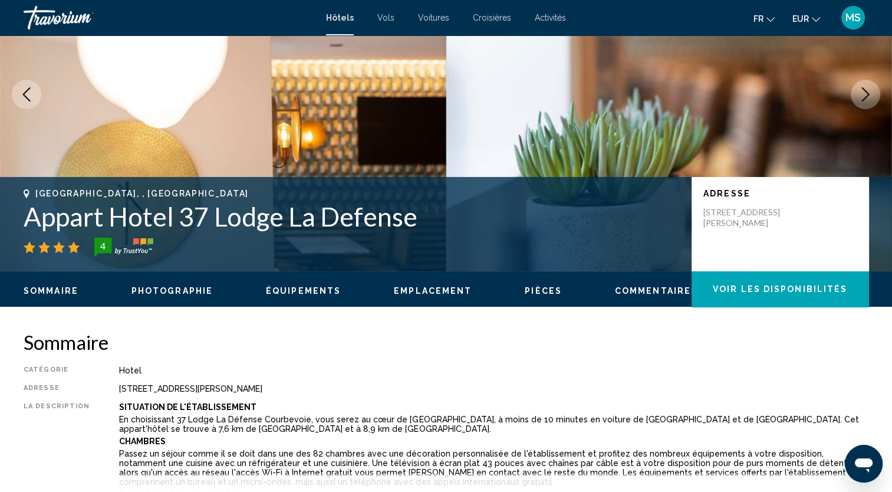
click at [859, 86] on button "Next image" at bounding box center [864, 94] width 29 height 29
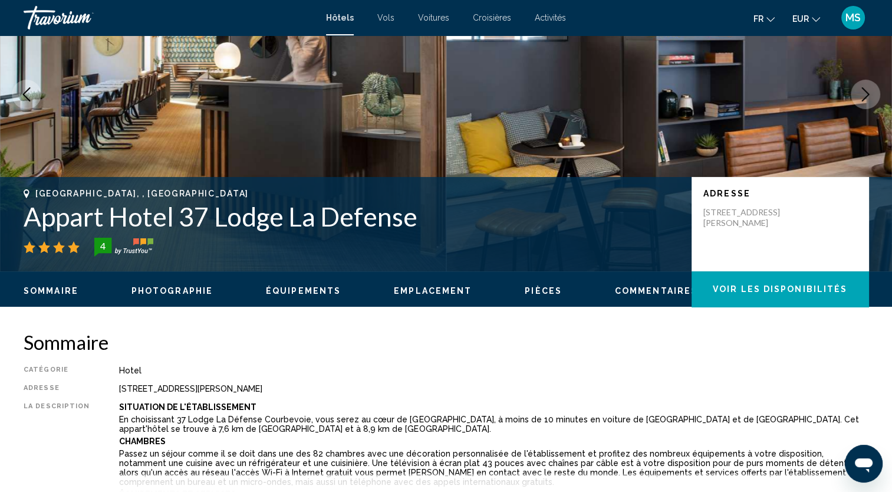
click at [859, 86] on button "Next image" at bounding box center [864, 94] width 29 height 29
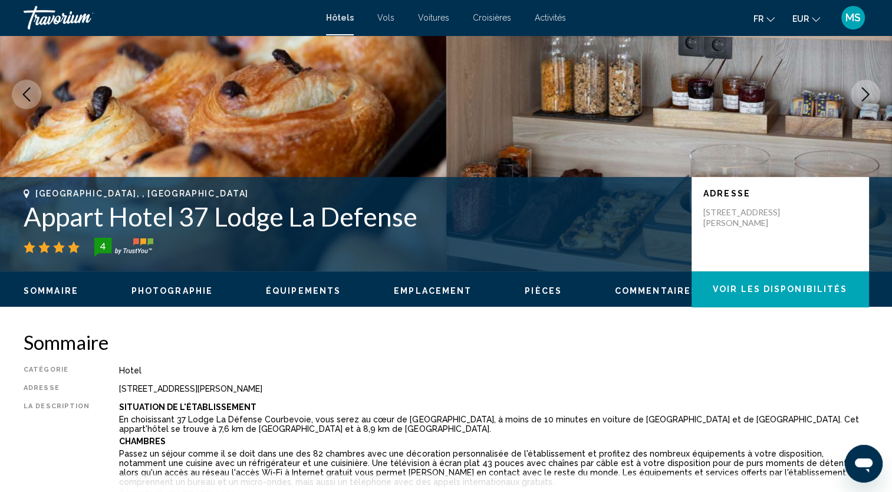
click at [24, 93] on icon "Previous image" at bounding box center [26, 94] width 14 height 14
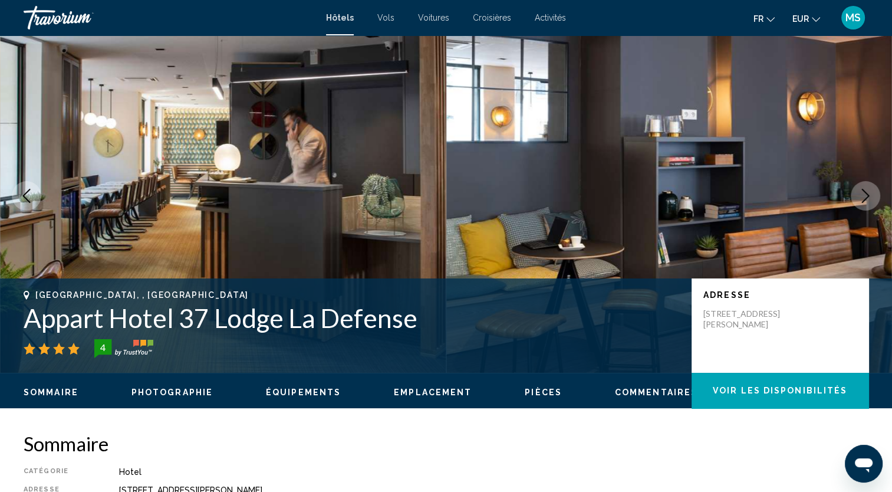
scroll to position [0, 0]
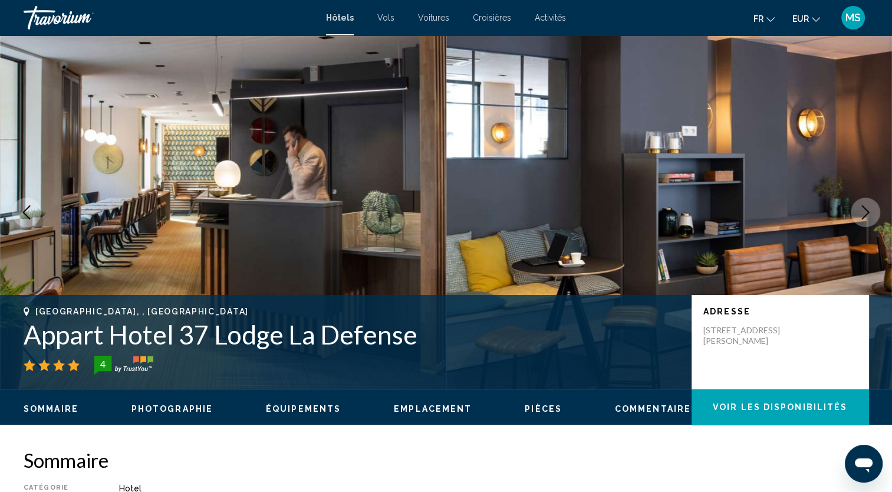
click at [11, 222] on img "Main content" at bounding box center [223, 212] width 446 height 354
click at [28, 213] on icon "Previous image" at bounding box center [26, 212] width 14 height 14
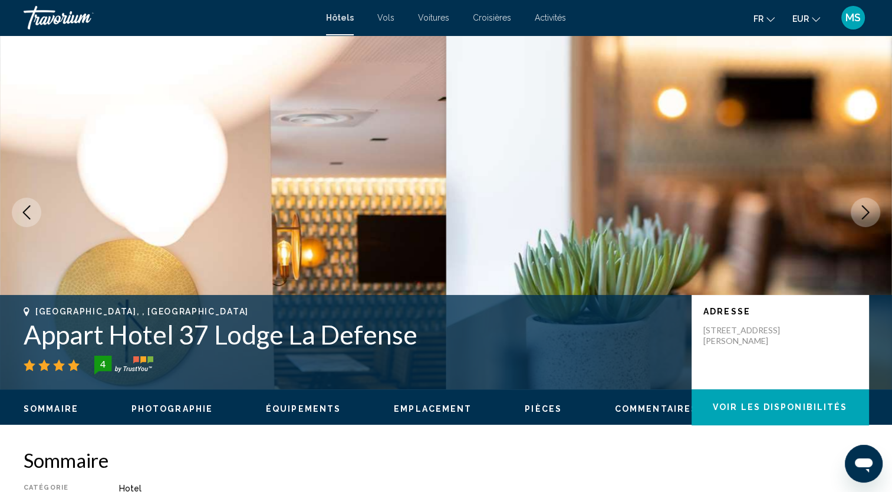
click at [28, 213] on icon "Previous image" at bounding box center [26, 212] width 14 height 14
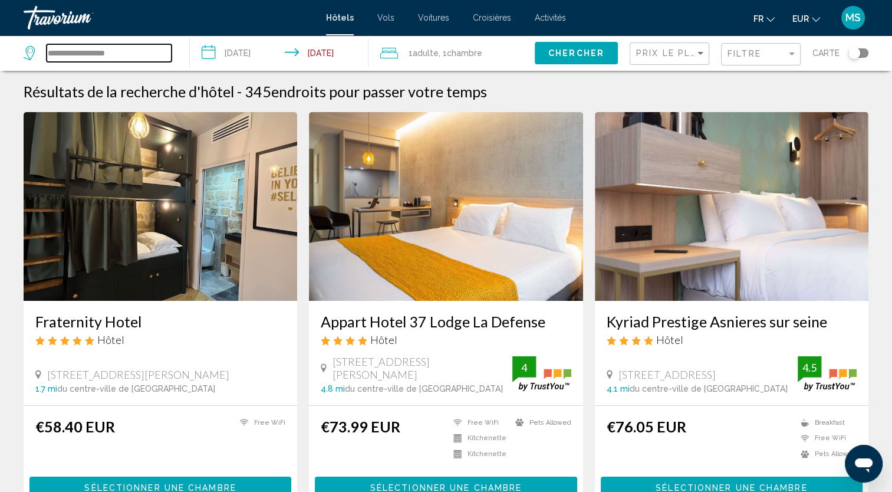
click at [128, 44] on input "**********" at bounding box center [109, 53] width 125 height 18
type input "*"
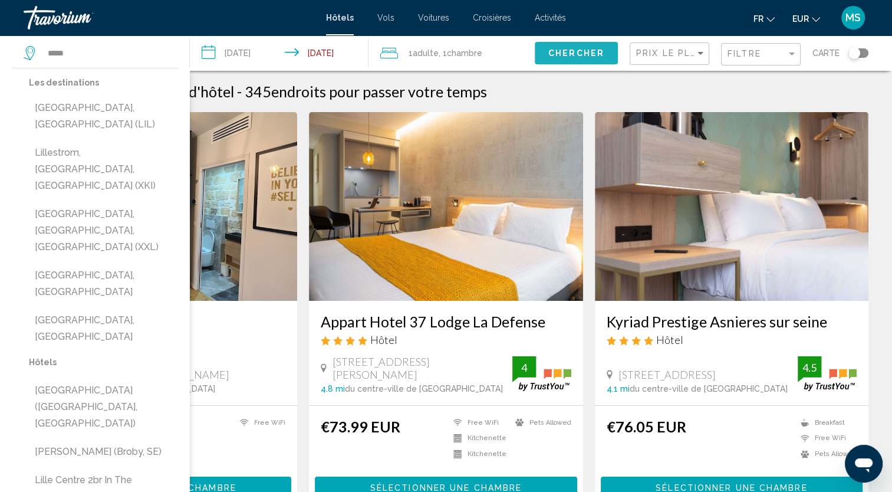
click at [563, 55] on span "Chercher" at bounding box center [576, 53] width 56 height 9
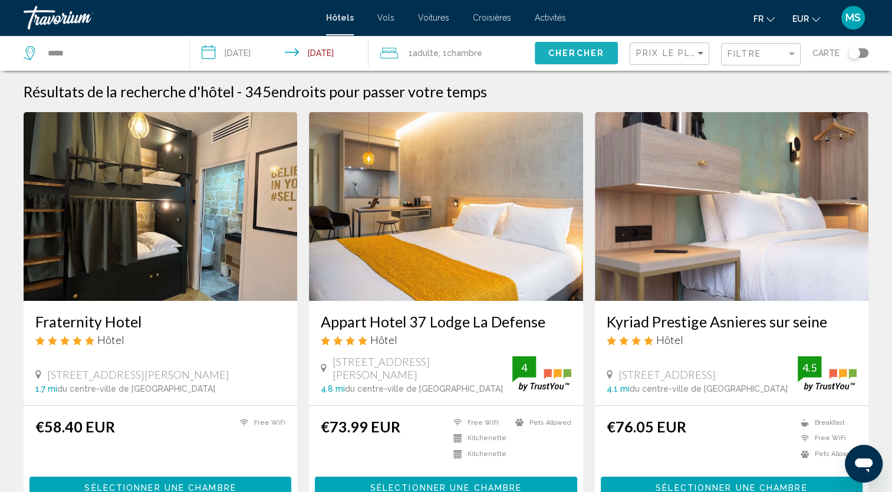
click at [563, 55] on span "Chercher" at bounding box center [576, 53] width 56 height 9
click at [83, 57] on input "*****" at bounding box center [109, 53] width 125 height 18
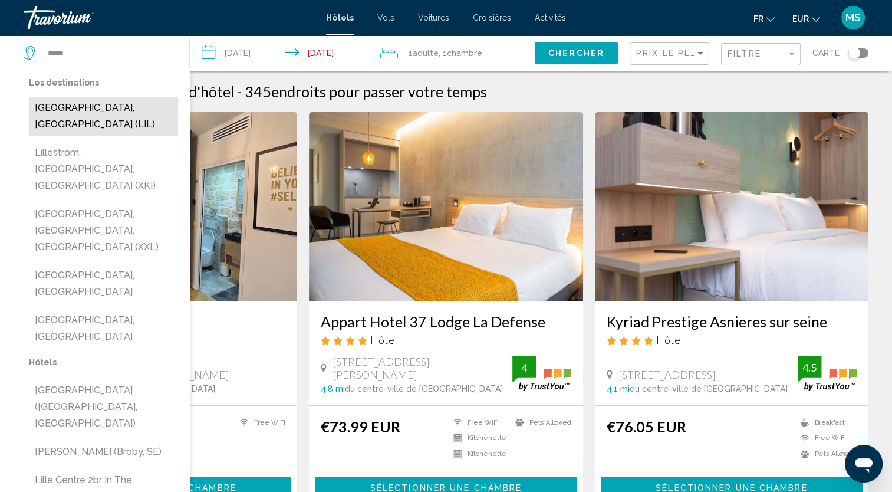
click at [71, 110] on button "[GEOGRAPHIC_DATA], [GEOGRAPHIC_DATA] (LIL)" at bounding box center [103, 116] width 149 height 39
type input "**********"
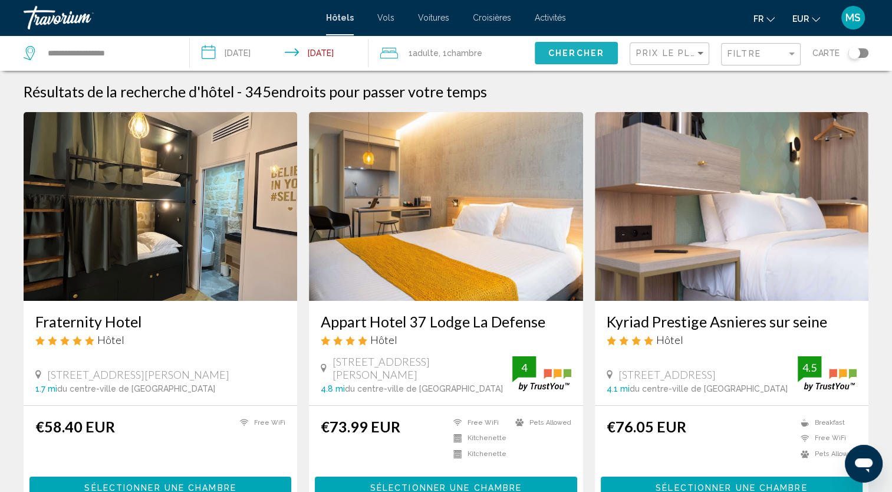
click at [600, 51] on span "Chercher" at bounding box center [576, 53] width 56 height 9
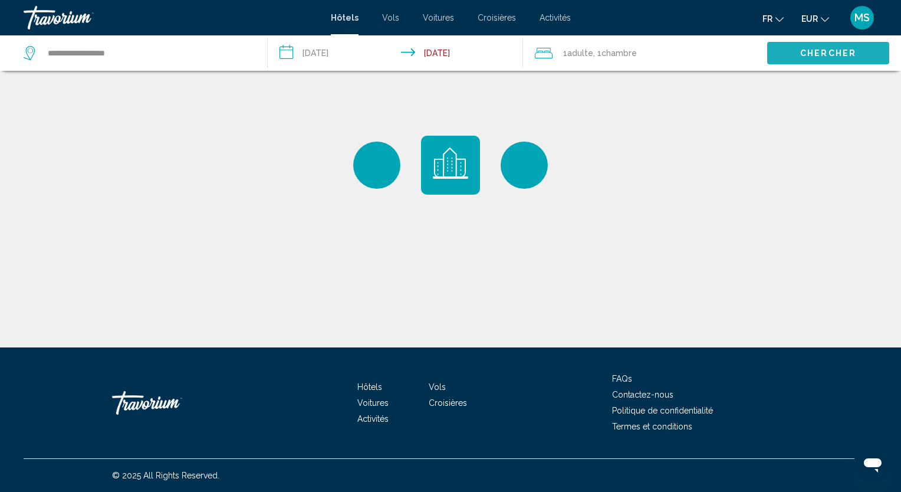
click at [830, 47] on button "Chercher" at bounding box center [828, 53] width 122 height 22
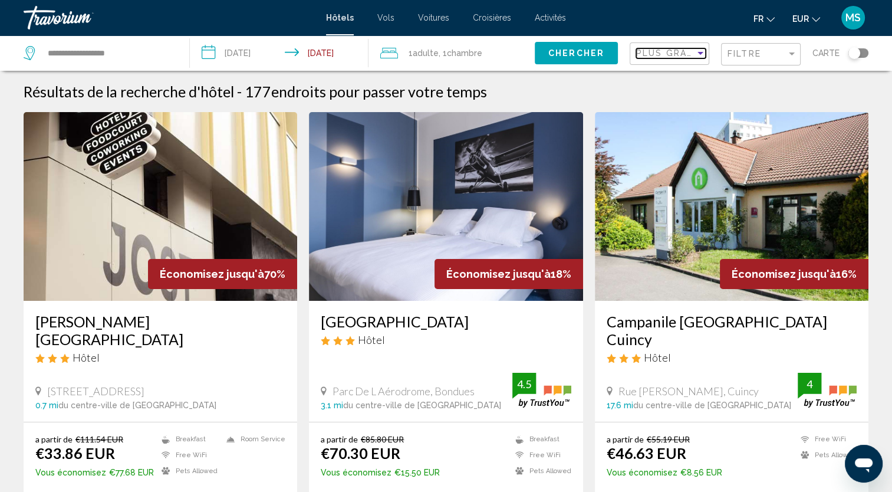
click at [688, 48] on span "Plus grandes économies" at bounding box center [706, 52] width 140 height 9
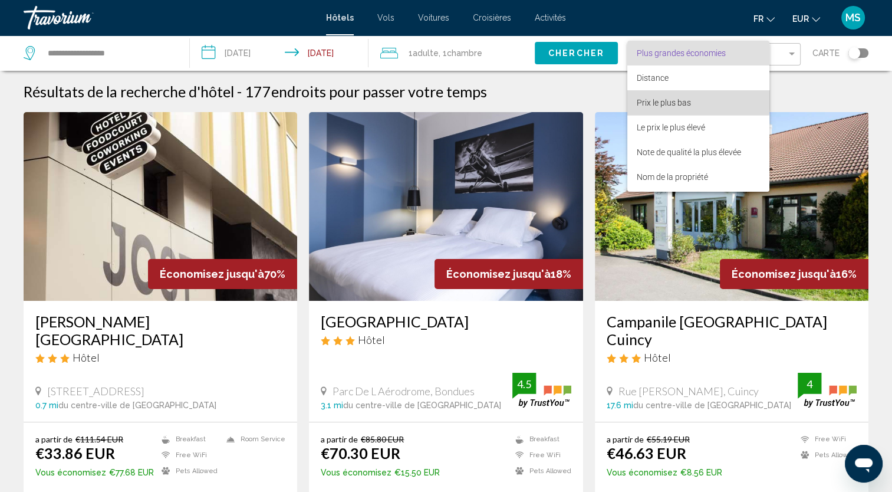
click at [673, 99] on span "Prix le plus bas" at bounding box center [664, 102] width 54 height 9
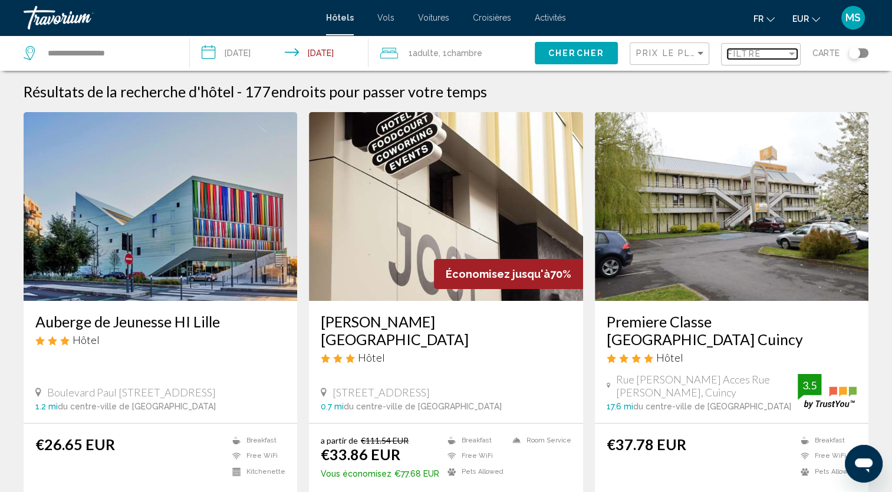
click at [773, 57] on div "Filtre" at bounding box center [756, 53] width 59 height 9
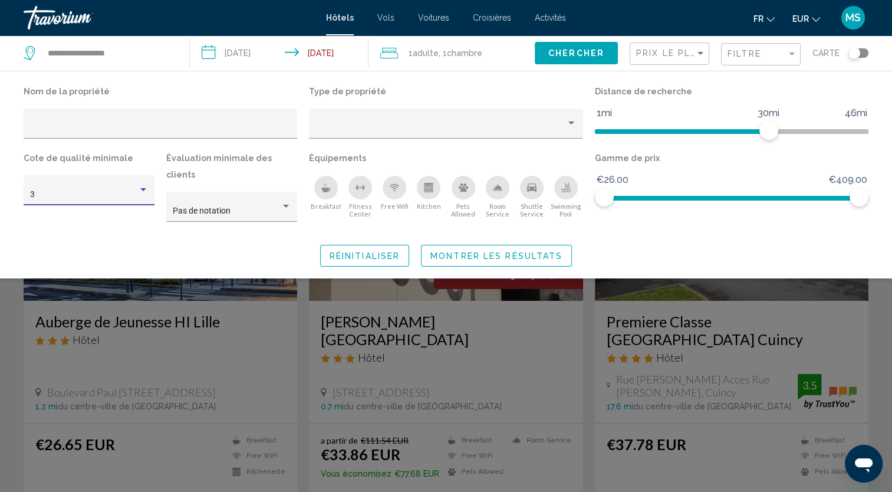
click at [40, 192] on div "3" at bounding box center [84, 194] width 108 height 9
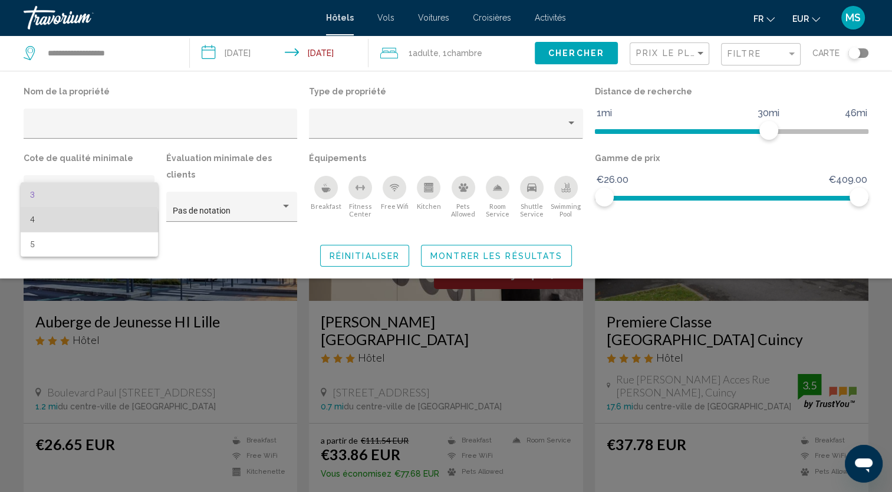
click at [86, 222] on span "4" at bounding box center [89, 219] width 118 height 25
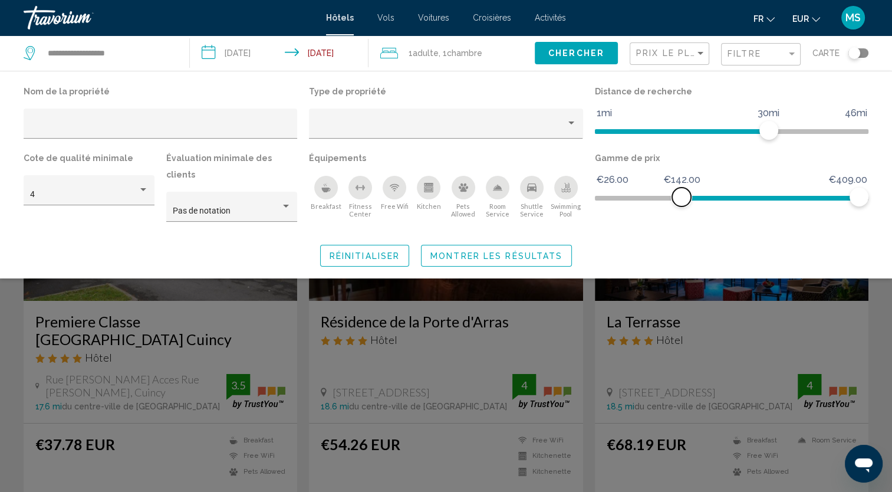
click at [681, 199] on span "Hotel Filters" at bounding box center [769, 198] width 177 height 5
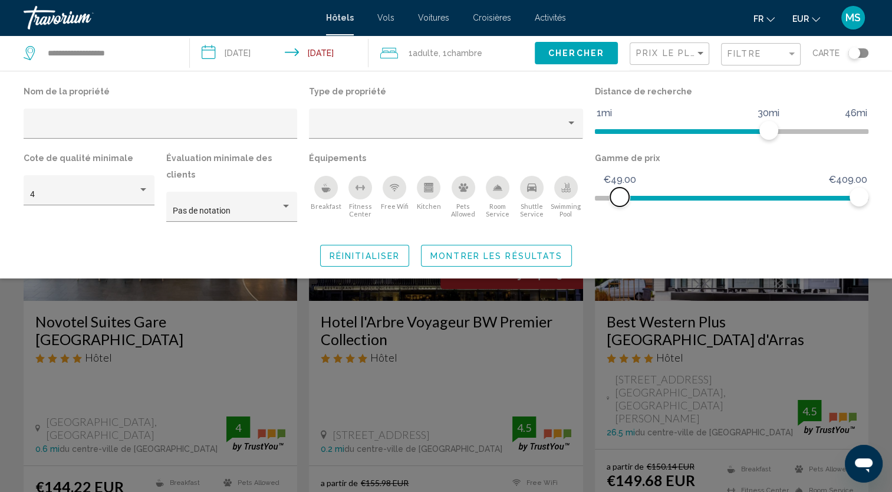
click at [619, 197] on span "Hotel Filters" at bounding box center [731, 198] width 273 height 5
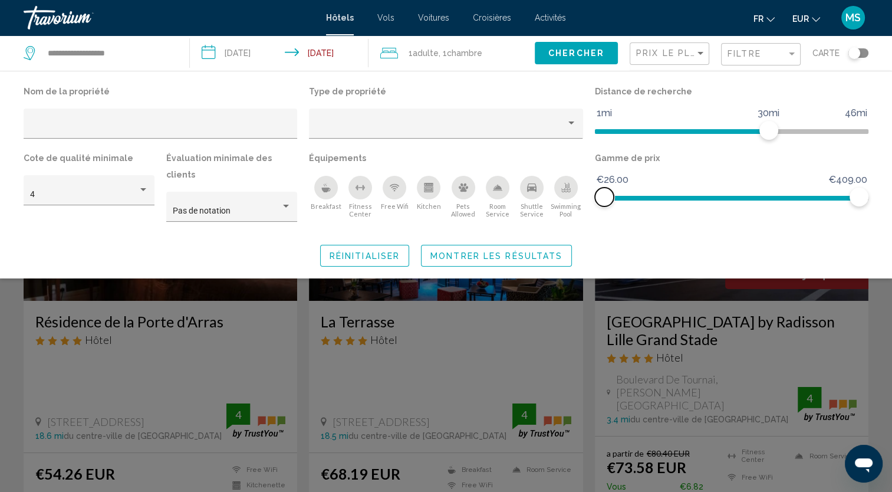
click at [595, 196] on span "Hotel Filters" at bounding box center [731, 198] width 273 height 5
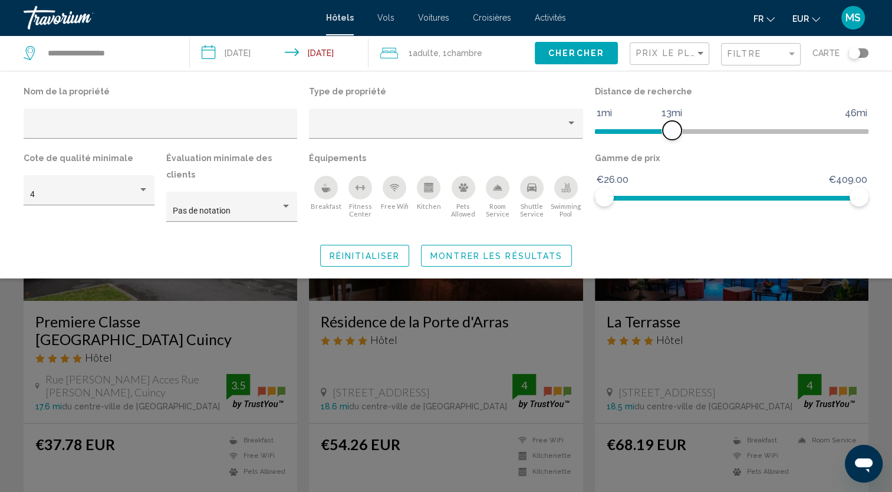
click at [670, 126] on span "Hotel Filters" at bounding box center [633, 129] width 77 height 19
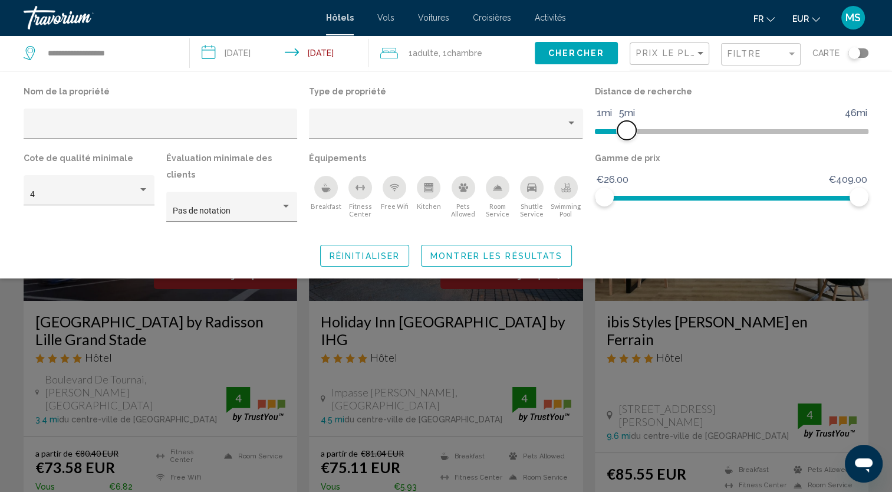
click at [625, 127] on span "Hotel Filters" at bounding box center [611, 129] width 32 height 19
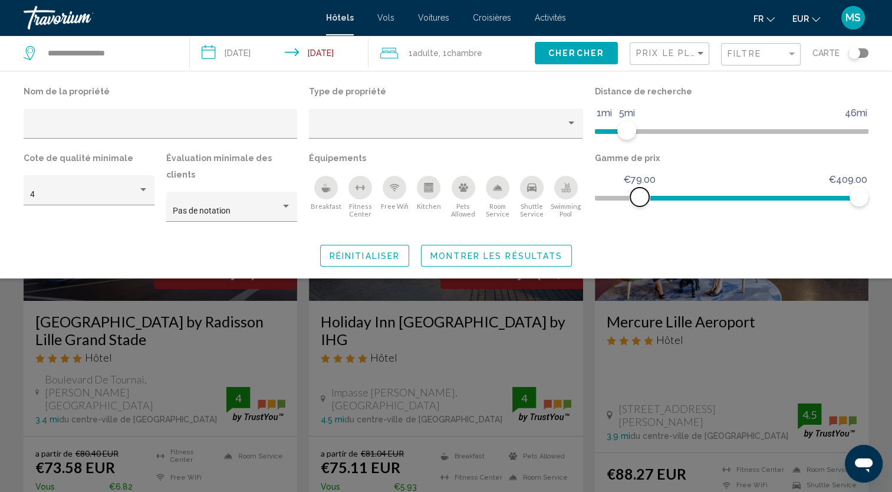
click at [639, 196] on span "Hotel Filters" at bounding box center [748, 198] width 219 height 5
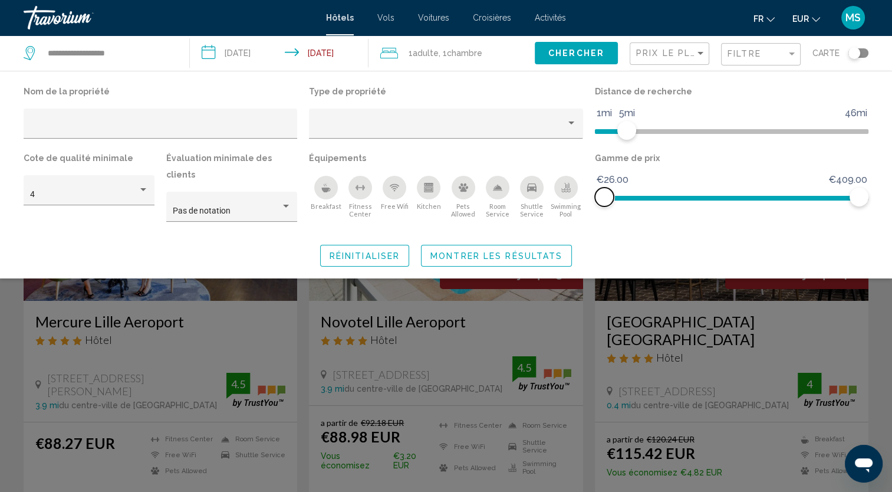
click at [604, 196] on span "Hotel Filters" at bounding box center [731, 198] width 273 height 5
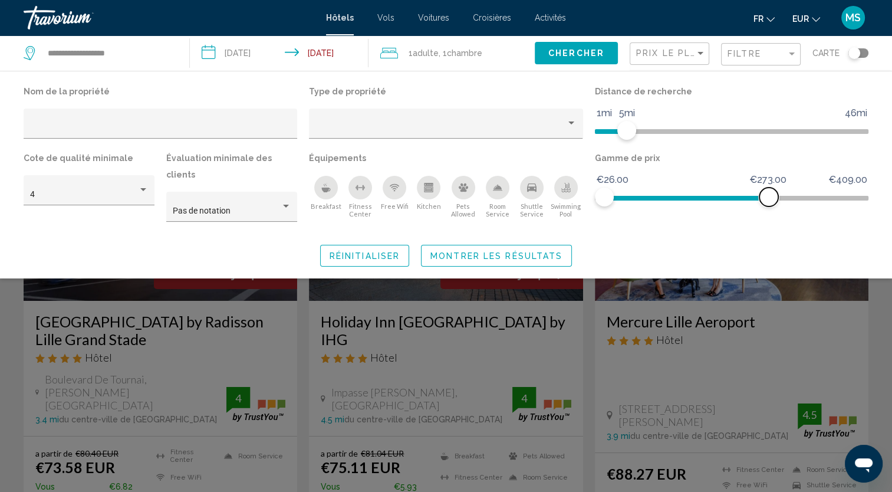
click at [768, 200] on span "Hotel Filters" at bounding box center [686, 198] width 164 height 5
click at [728, 196] on span "Hotel Filters" at bounding box center [666, 198] width 124 height 5
click at [687, 192] on span "Hotel Filters" at bounding box center [645, 195] width 83 height 19
click at [658, 196] on ngx-slider "€26.00 €409.00 €26.00 €108.00" at bounding box center [731, 197] width 273 height 2
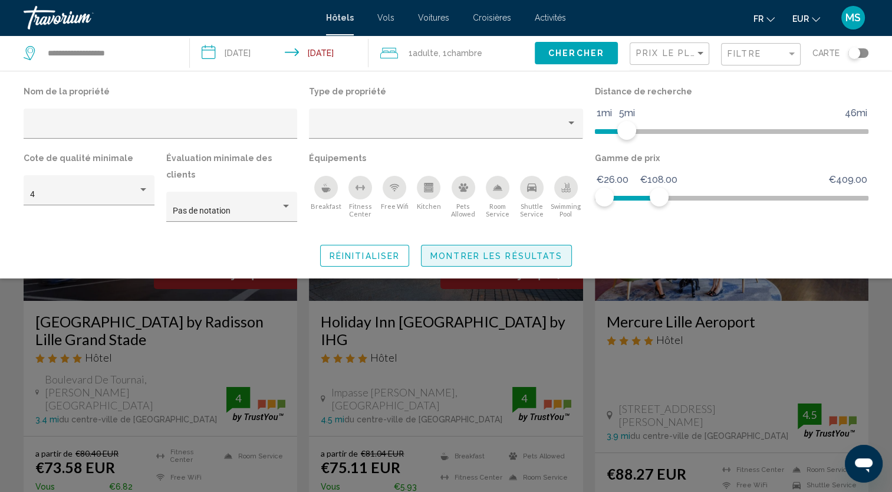
click at [514, 251] on span "Montrer les résultats" at bounding box center [496, 255] width 132 height 9
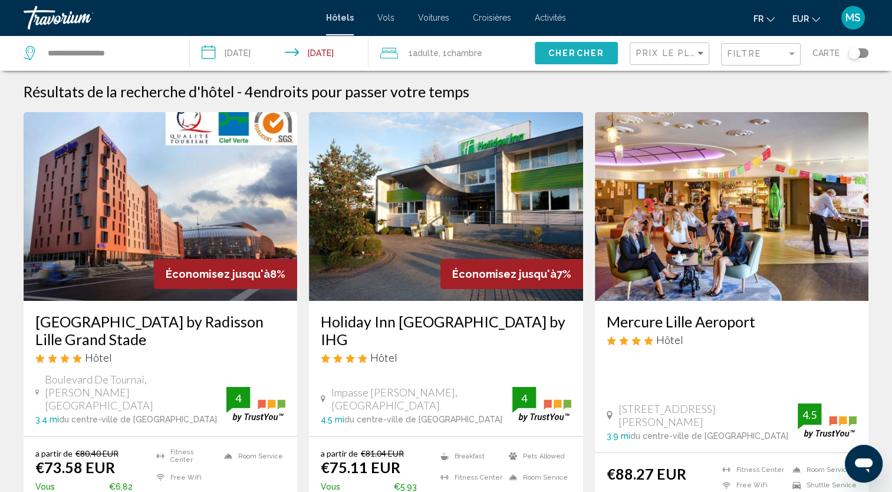
click at [552, 44] on button "Chercher" at bounding box center [576, 53] width 83 height 22
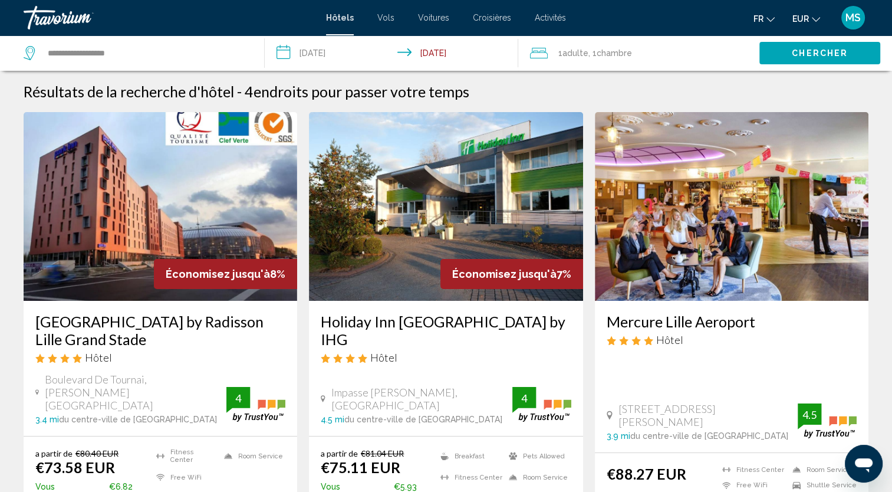
click at [770, 53] on button "Chercher" at bounding box center [819, 53] width 121 height 22
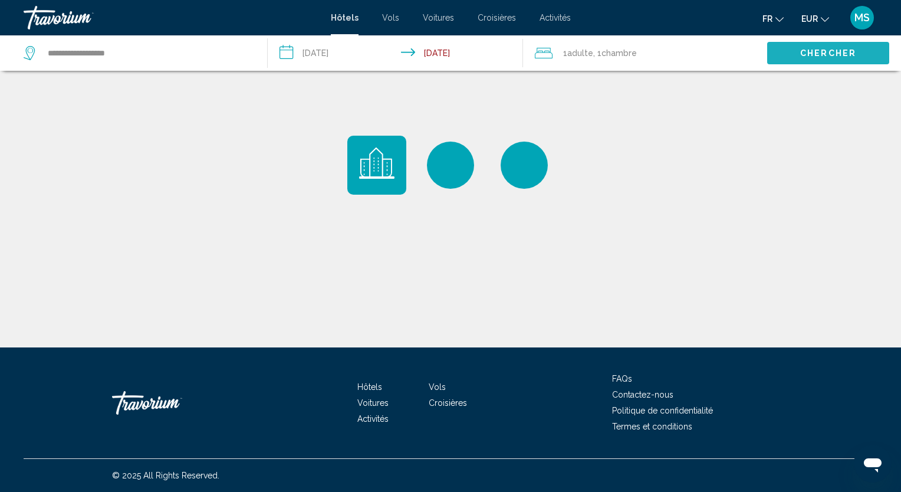
click at [786, 50] on button "Chercher" at bounding box center [828, 53] width 122 height 22
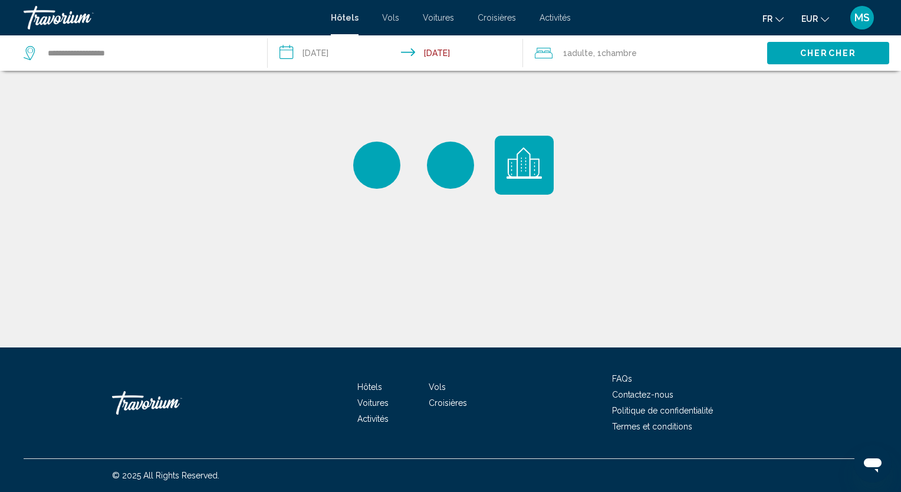
click at [671, 37] on div "1 Adulte Adultes , 1 Chambre pièces" at bounding box center [651, 52] width 232 height 35
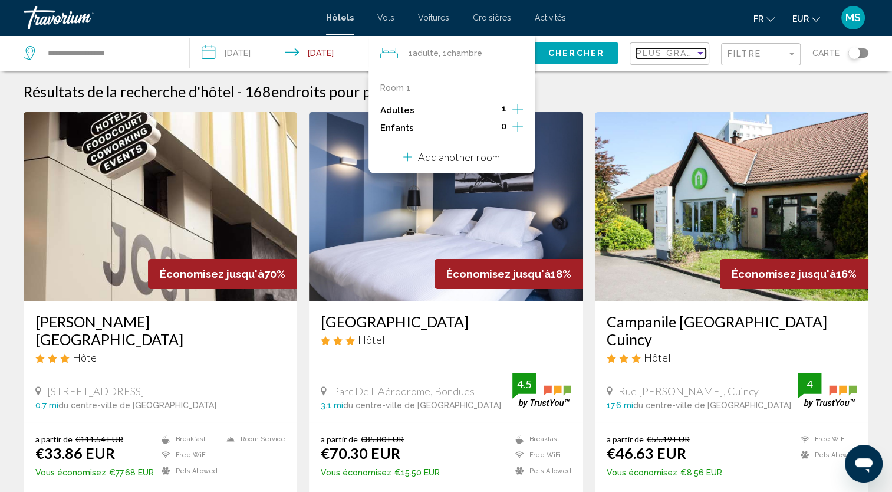
click at [696, 55] on div "Sort by" at bounding box center [700, 52] width 11 height 9
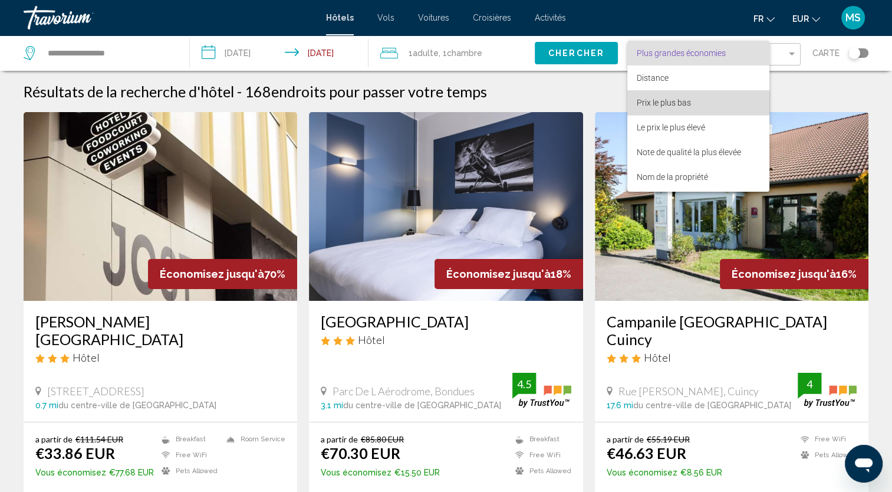
click at [693, 101] on span "Prix le plus bas" at bounding box center [698, 102] width 123 height 25
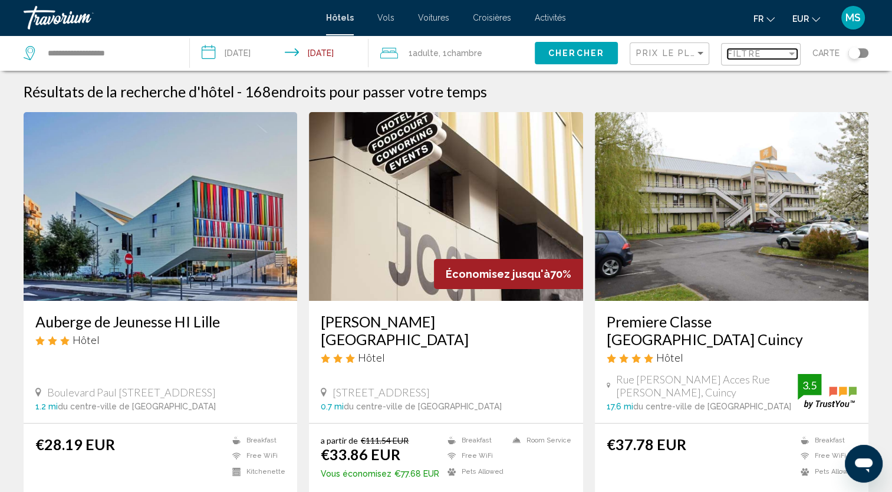
click at [759, 52] on span "Filtre" at bounding box center [744, 53] width 34 height 9
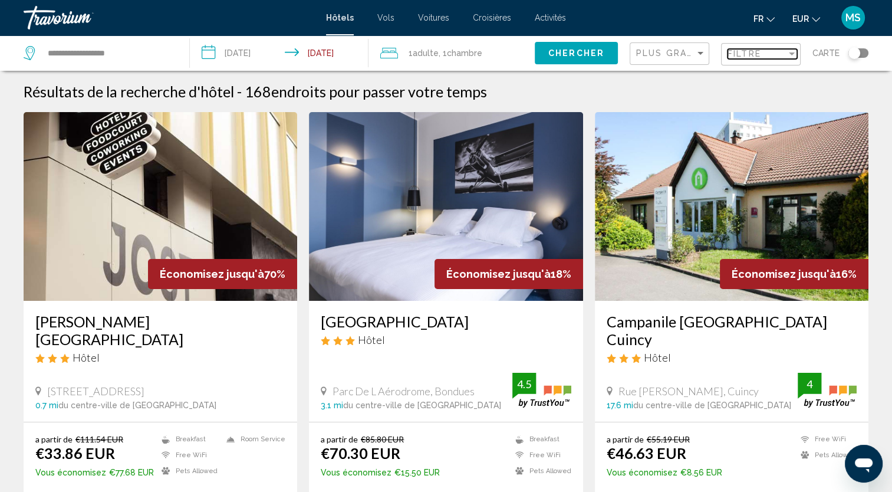
click at [741, 52] on span "Filtre" at bounding box center [744, 53] width 34 height 9
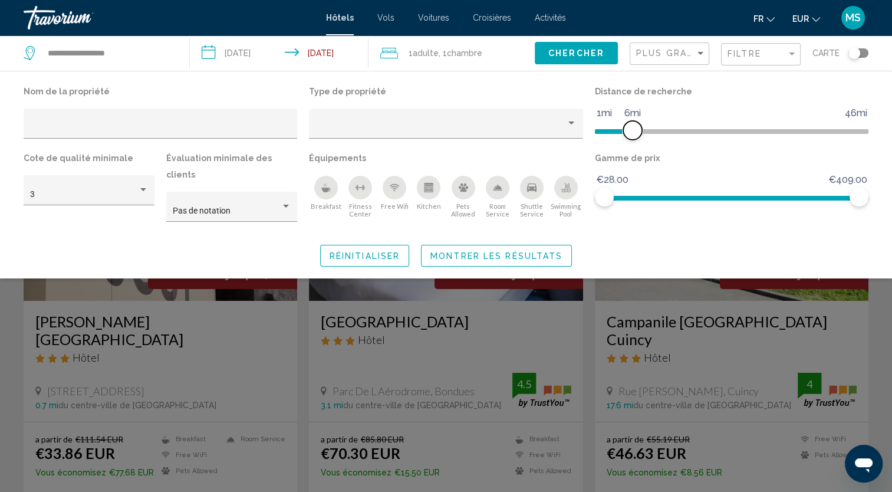
click at [629, 130] on span "Hotel Filters" at bounding box center [614, 131] width 38 height 5
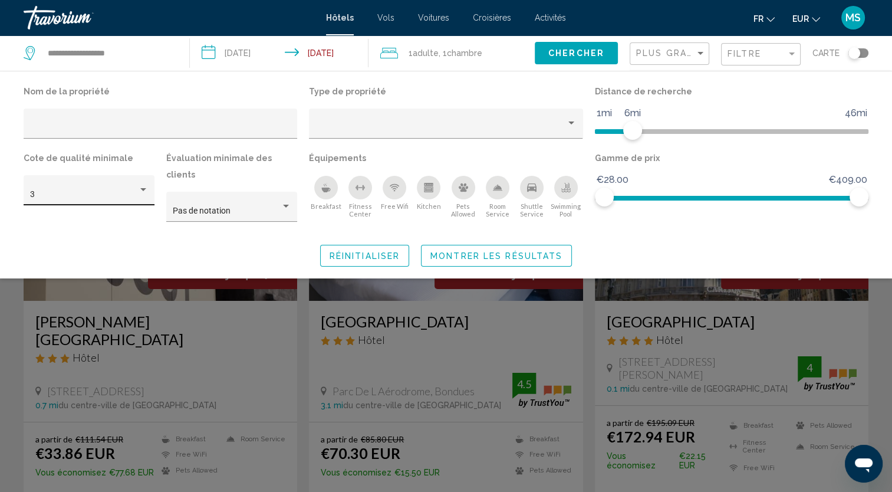
click at [120, 202] on div "3" at bounding box center [89, 194] width 118 height 24
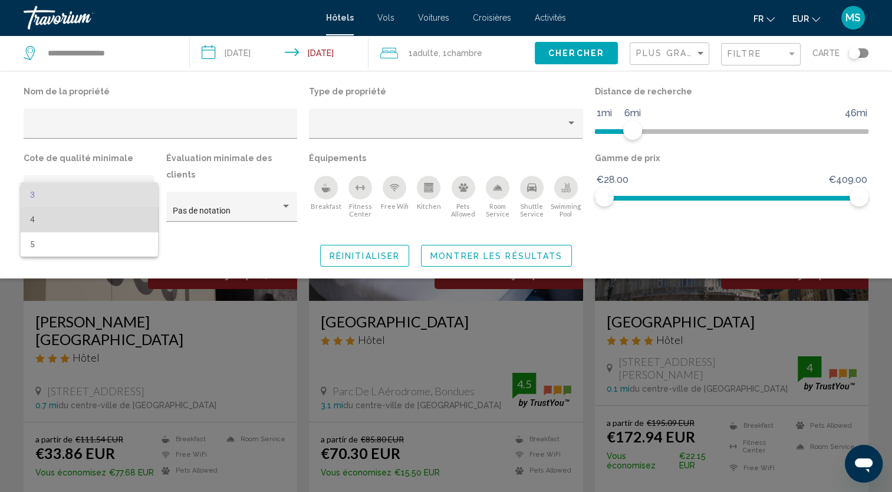
click at [113, 220] on span "4" at bounding box center [89, 219] width 118 height 25
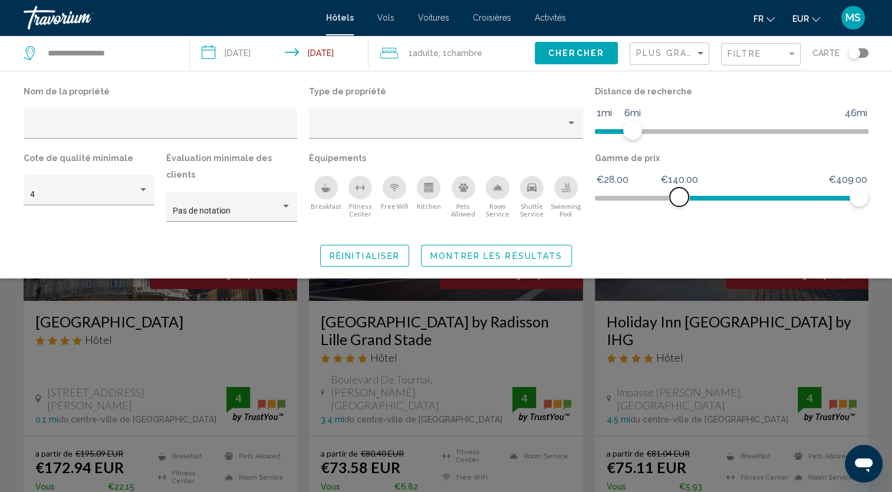
click at [679, 199] on span "Hotel Filters" at bounding box center [769, 198] width 180 height 5
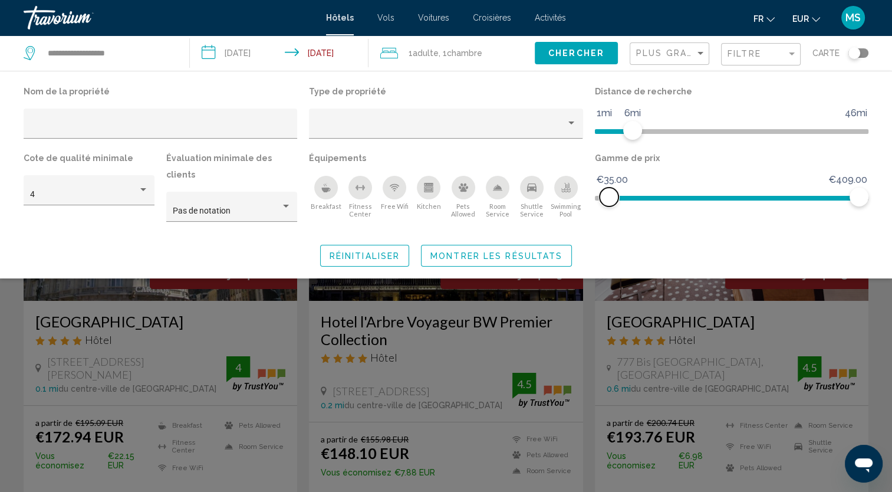
click at [608, 193] on span "Hotel Filters" at bounding box center [731, 195] width 273 height 19
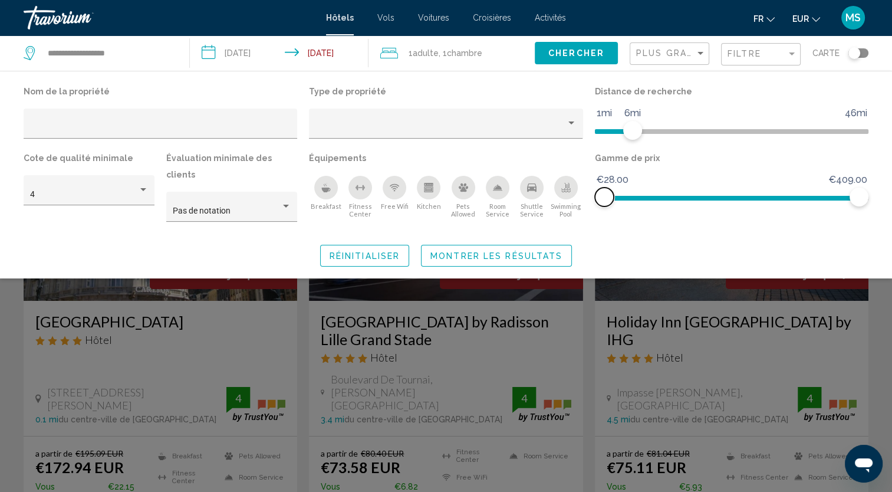
click at [596, 198] on ngx-slider "€28.00 €409.00 €28.00 €409.00" at bounding box center [731, 197] width 273 height 2
click at [687, 200] on span "Hotel Filters" at bounding box center [773, 198] width 172 height 5
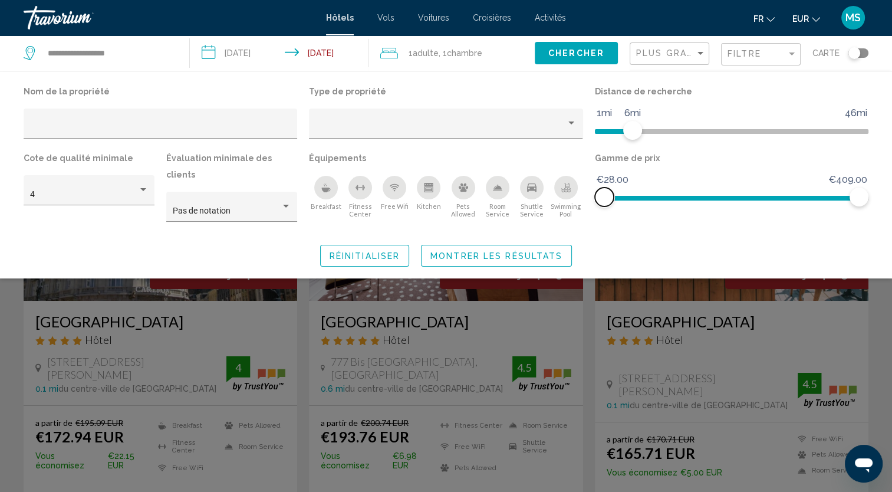
click at [601, 197] on span "Hotel Filters" at bounding box center [731, 198] width 273 height 5
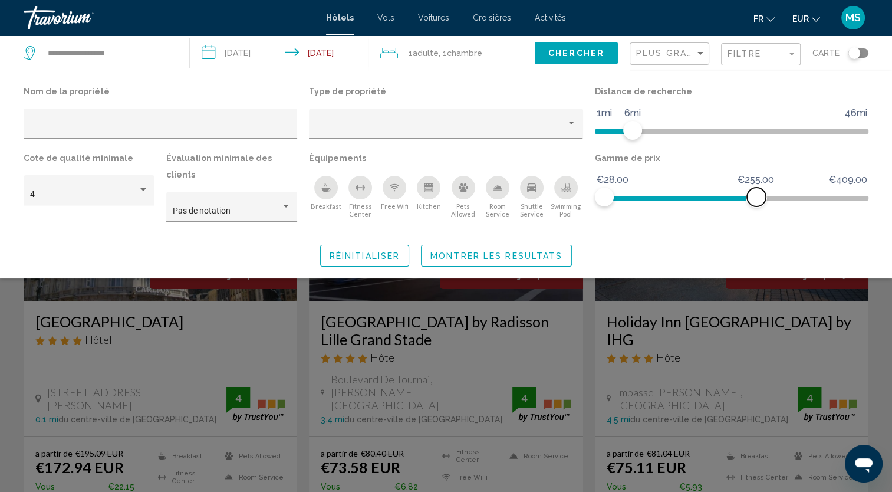
click at [756, 196] on span "Hotel Filters" at bounding box center [680, 198] width 152 height 5
click at [714, 197] on span "Hotel Filters" at bounding box center [680, 198] width 152 height 5
click at [663, 194] on span "Hotel Filters" at bounding box center [634, 195] width 60 height 19
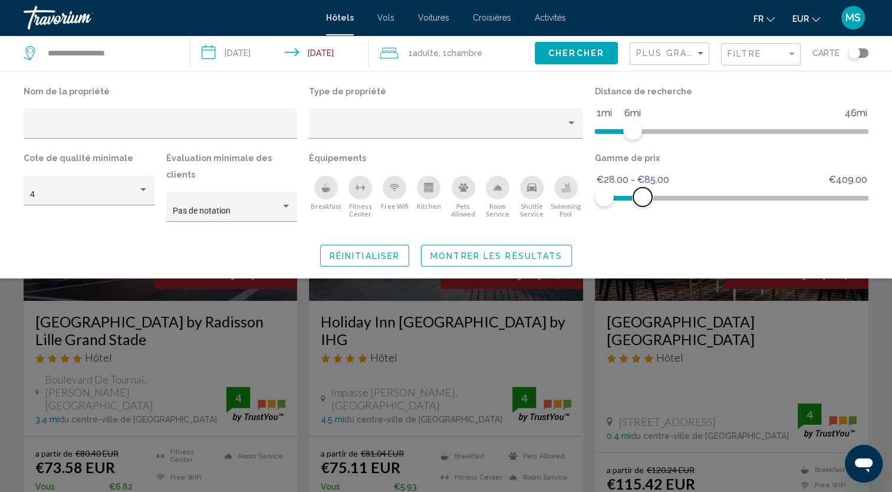
click at [642, 196] on ngx-slider "€28.00 €409.00 €28.00 €85.00 €28.00 - €85.00" at bounding box center [731, 197] width 273 height 2
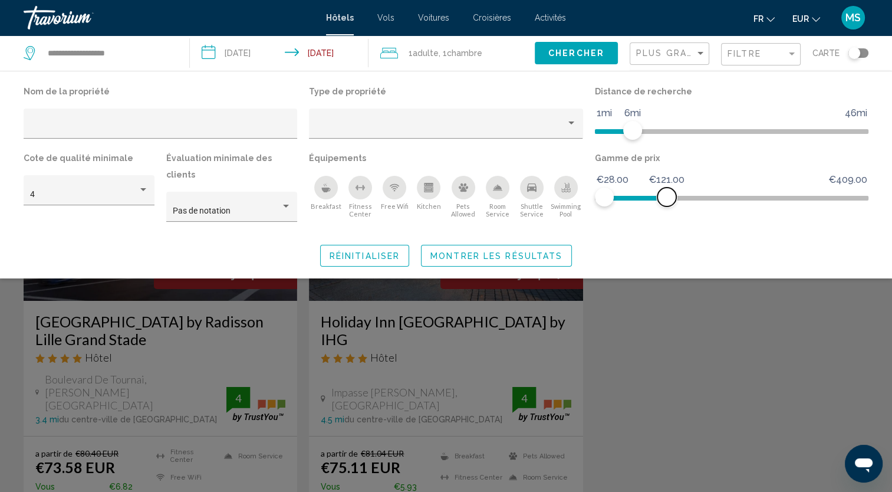
click at [666, 198] on ngx-slider "€28.00 €409.00 €28.00 €121.00 €28.00 - €85.00" at bounding box center [731, 197] width 273 height 2
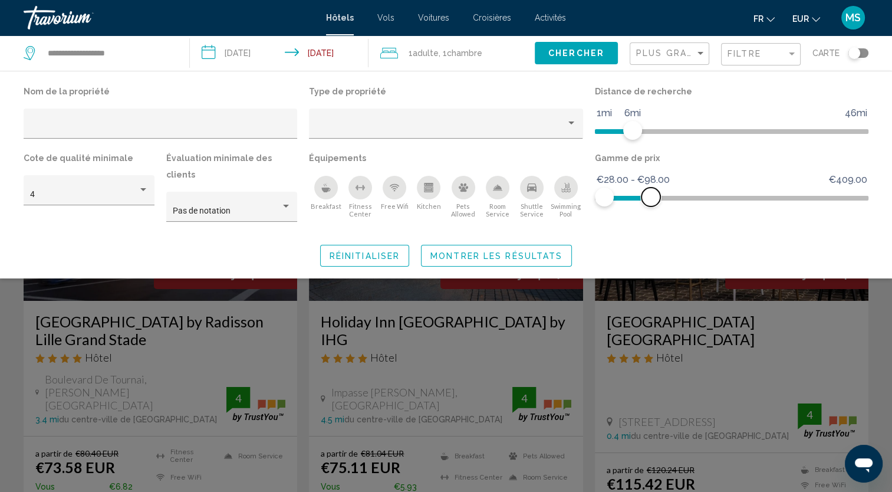
click at [651, 198] on ngx-slider "€28.00 €409.00 €28.00 €98.00 €28.00 - €98.00" at bounding box center [731, 197] width 273 height 2
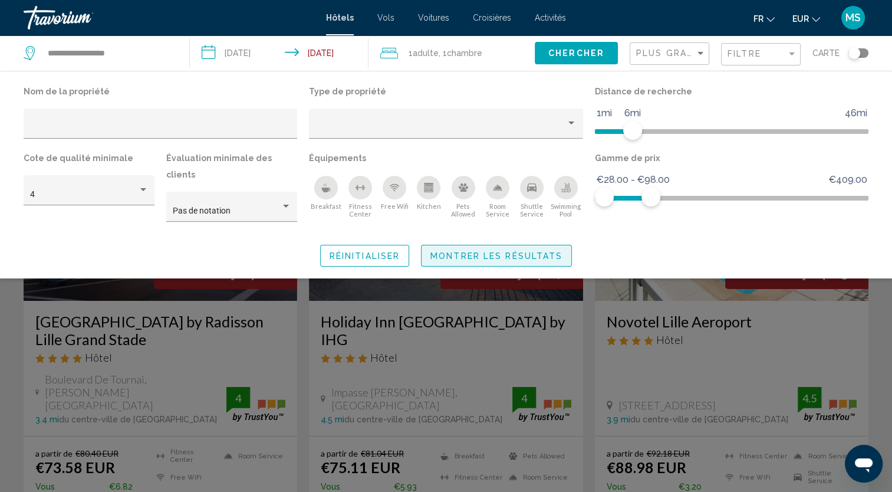
click at [487, 251] on span "Montrer les résultats" at bounding box center [496, 255] width 132 height 9
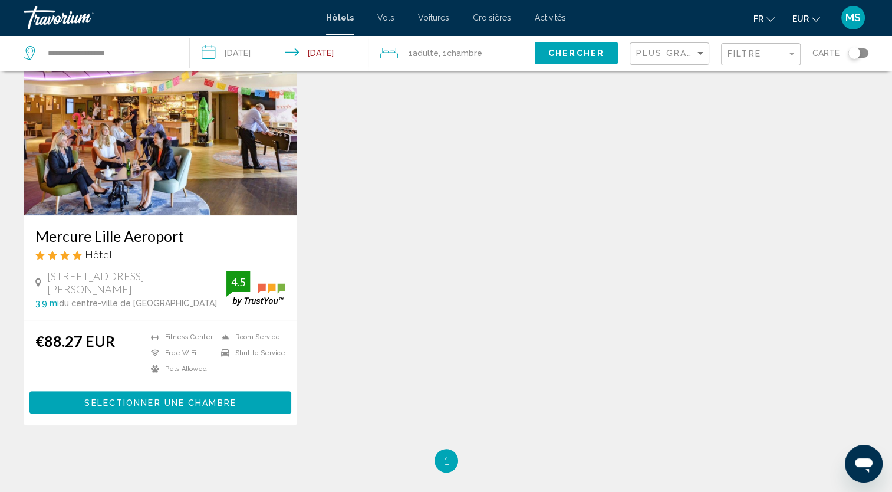
scroll to position [566, 0]
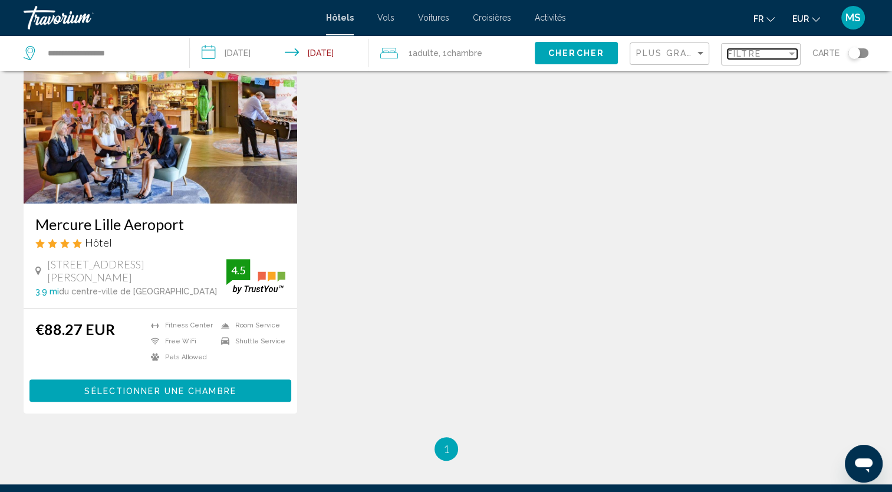
click at [764, 54] on div "Filtre" at bounding box center [756, 53] width 59 height 9
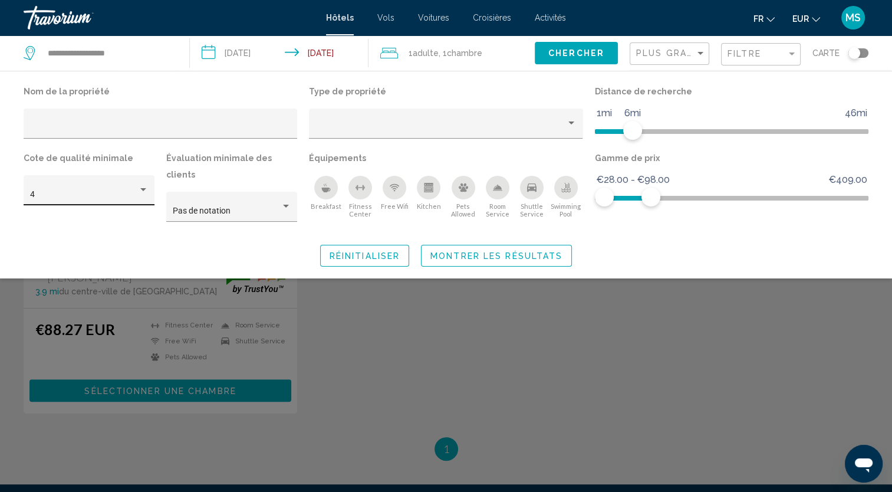
click at [123, 182] on div "4" at bounding box center [89, 194] width 118 height 24
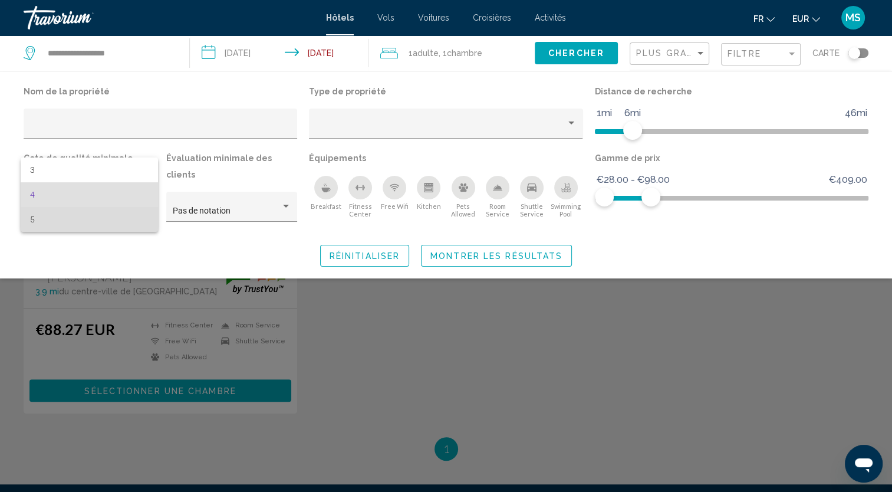
click at [94, 222] on span "5" at bounding box center [89, 219] width 118 height 25
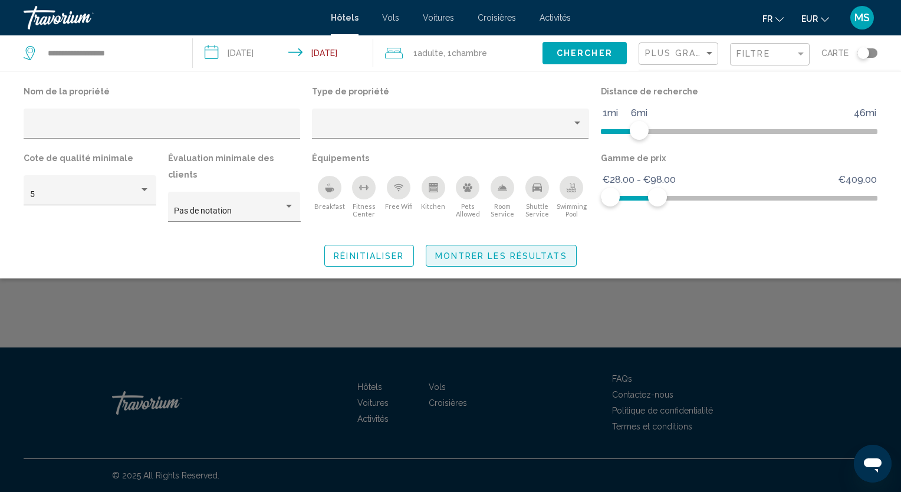
click at [547, 251] on span "Montrer les résultats" at bounding box center [501, 255] width 132 height 9
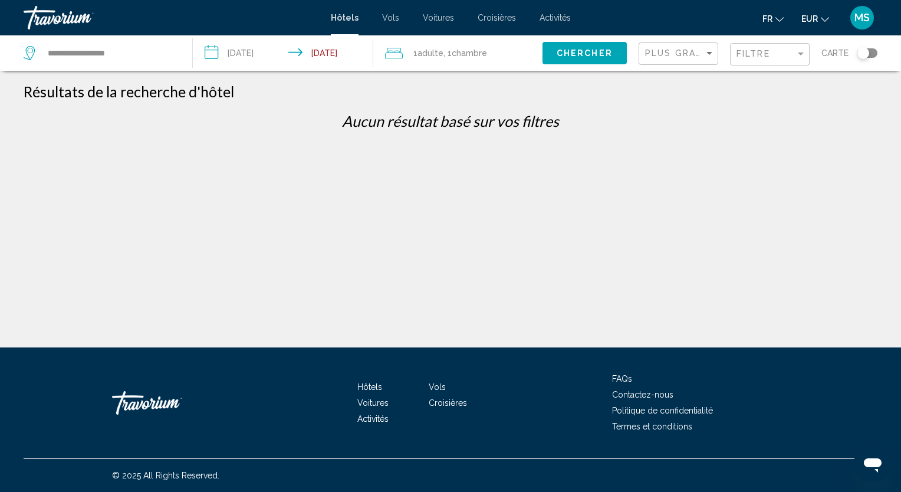
click at [774, 62] on div "Filtre" at bounding box center [771, 55] width 70 height 22
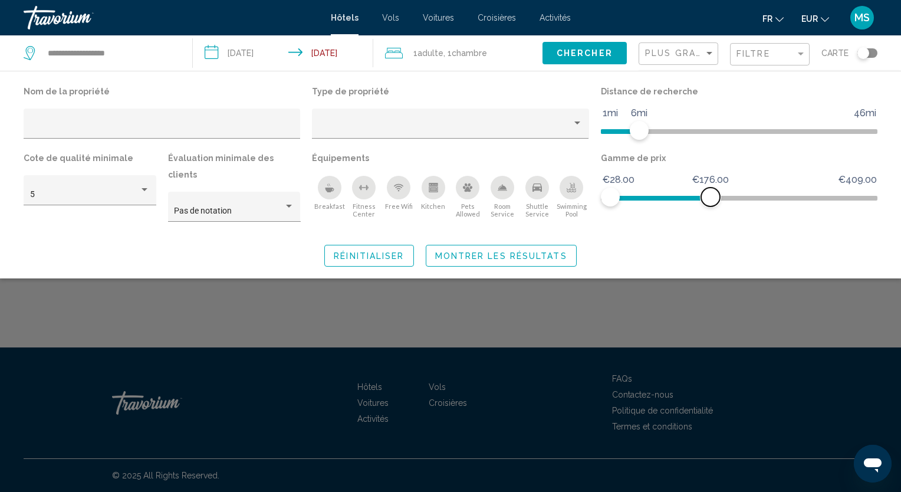
click at [710, 197] on span "Hotel Filters" at bounding box center [739, 198] width 276 height 5
click at [134, 196] on div "5" at bounding box center [85, 194] width 110 height 9
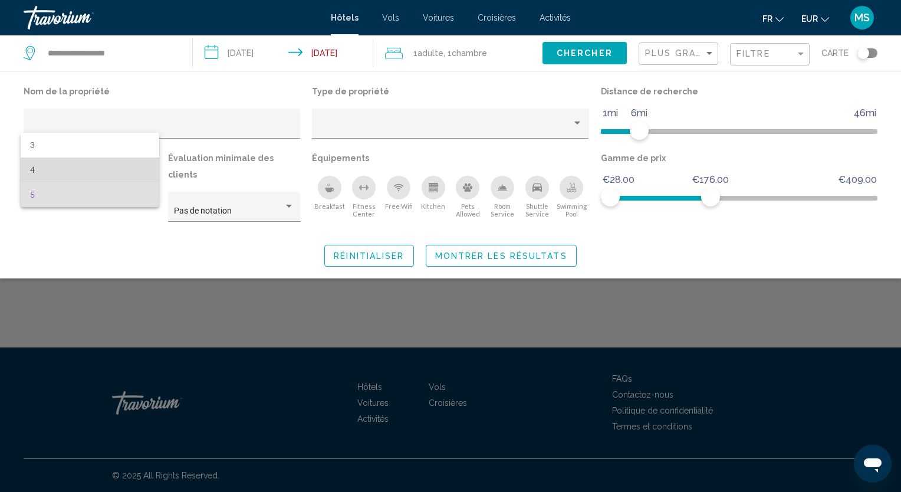
click at [102, 172] on span "4" at bounding box center [90, 169] width 120 height 25
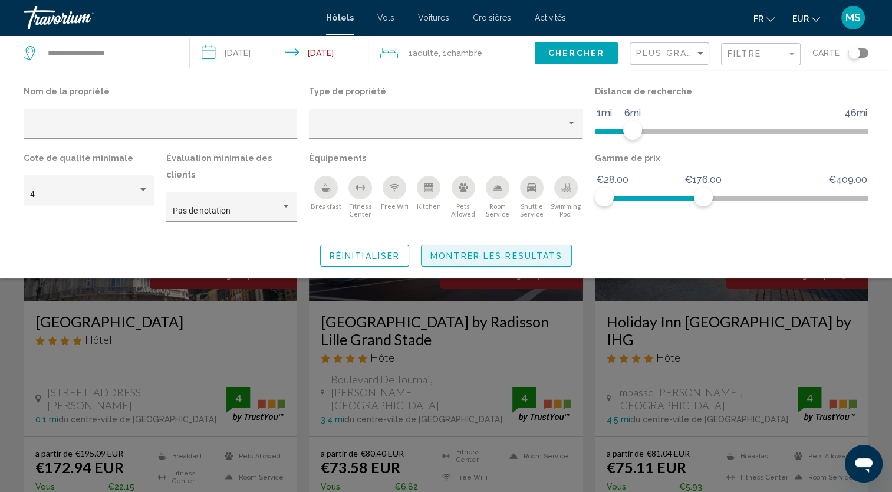
click at [497, 251] on span "Montrer les résultats" at bounding box center [496, 255] width 132 height 9
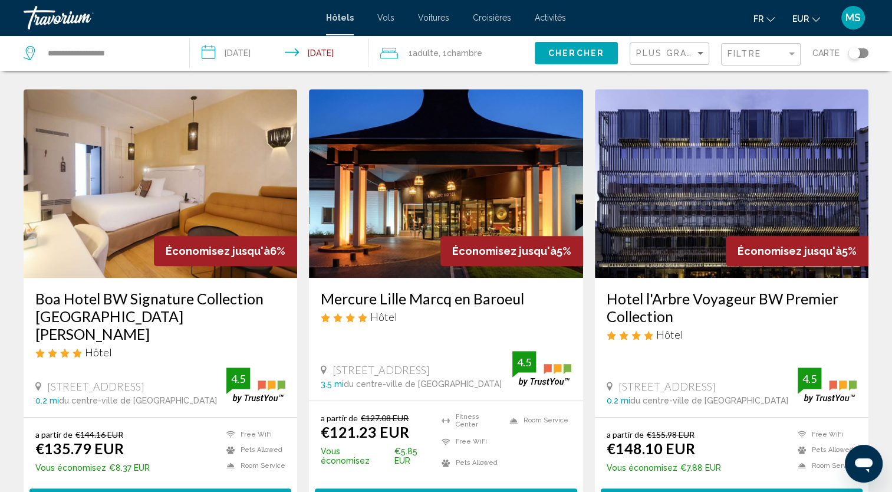
scroll to position [495, 0]
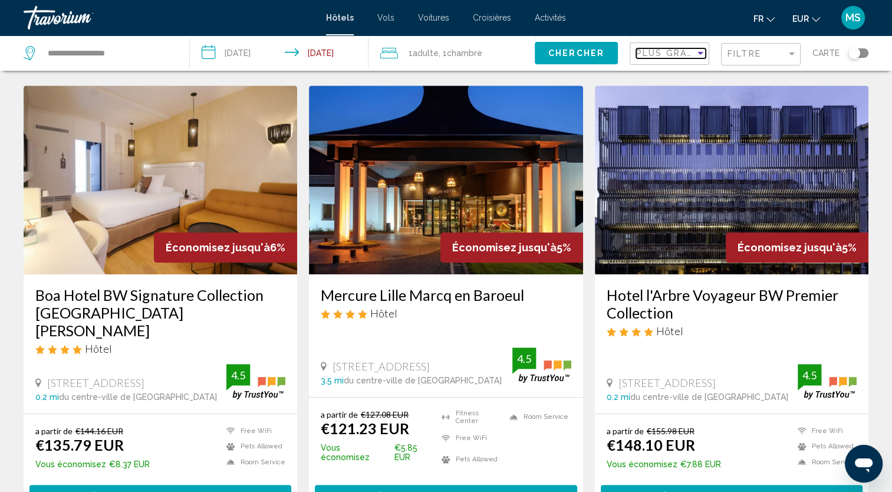
click at [690, 55] on span "Plus grandes économies" at bounding box center [706, 52] width 140 height 9
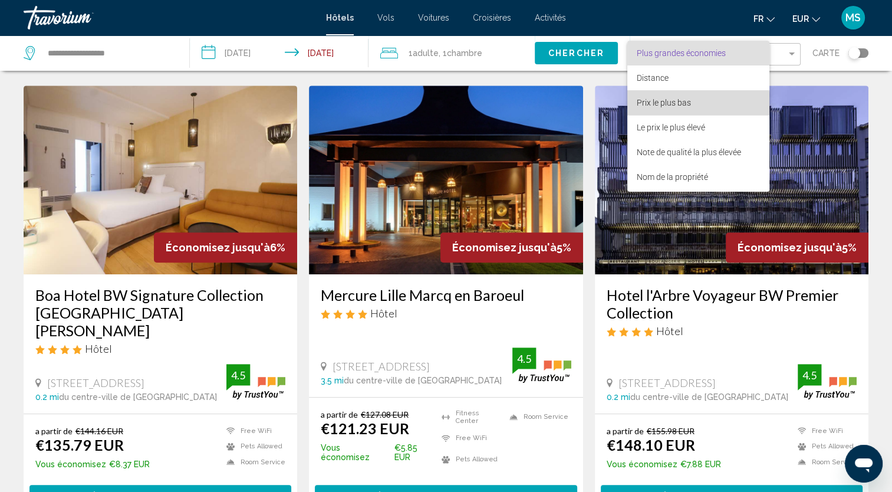
click at [693, 102] on span "Prix le plus bas" at bounding box center [698, 102] width 123 height 25
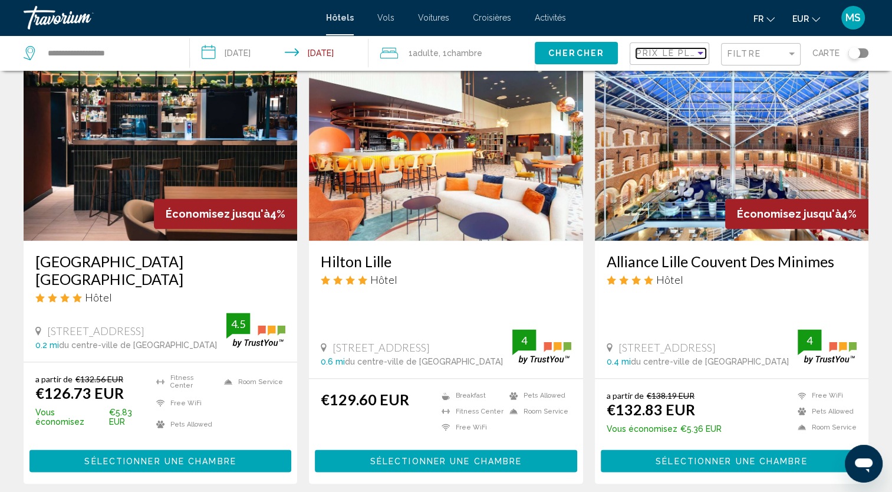
scroll to position [1406, 0]
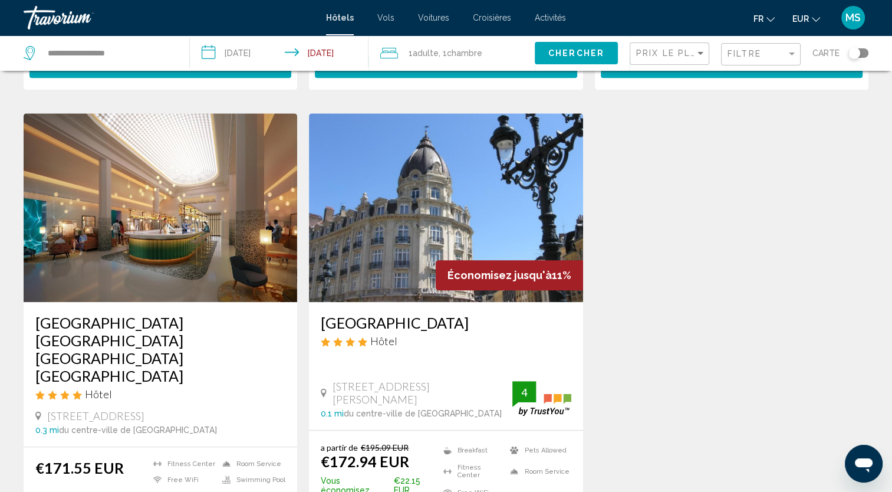
scroll to position [911, 0]
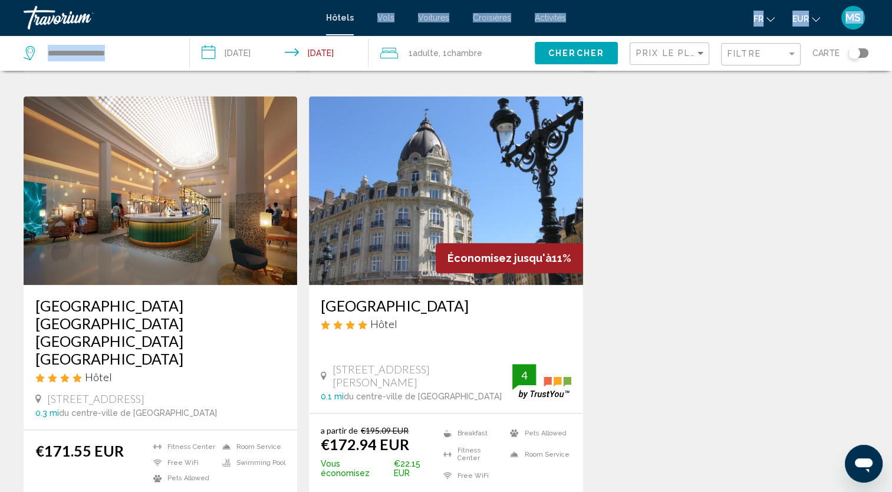
drag, startPoint x: 340, startPoint y: 34, endPoint x: 335, endPoint y: 38, distance: 6.7
click at [335, 38] on input "**********" at bounding box center [281, 54] width 183 height 39
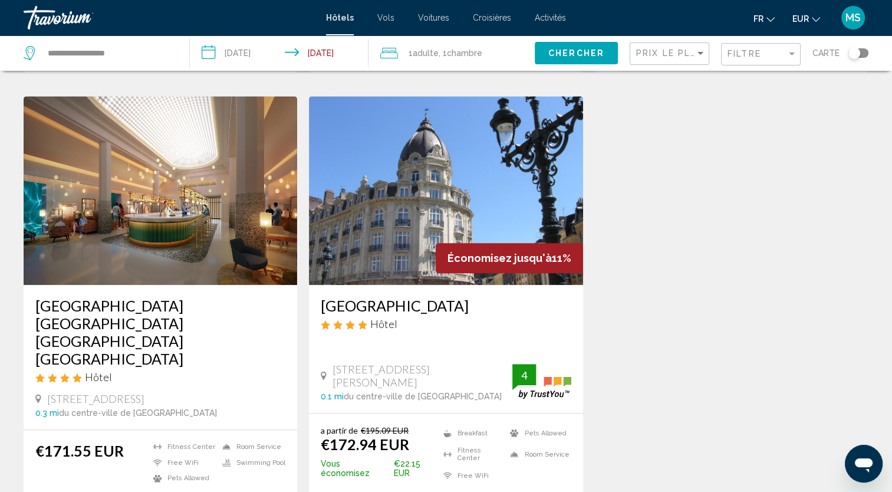
click at [502, 134] on img "Main content" at bounding box center [445, 190] width 273 height 189
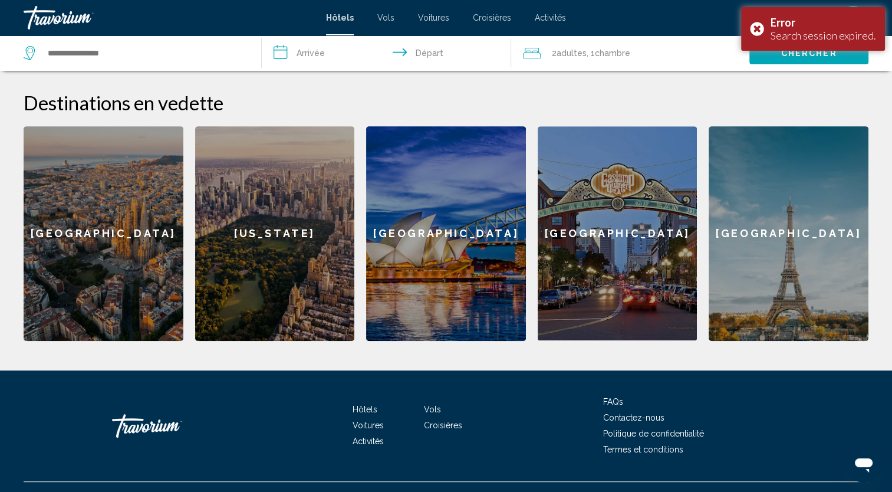
scroll to position [448, 0]
